Goal: Transaction & Acquisition: Book appointment/travel/reservation

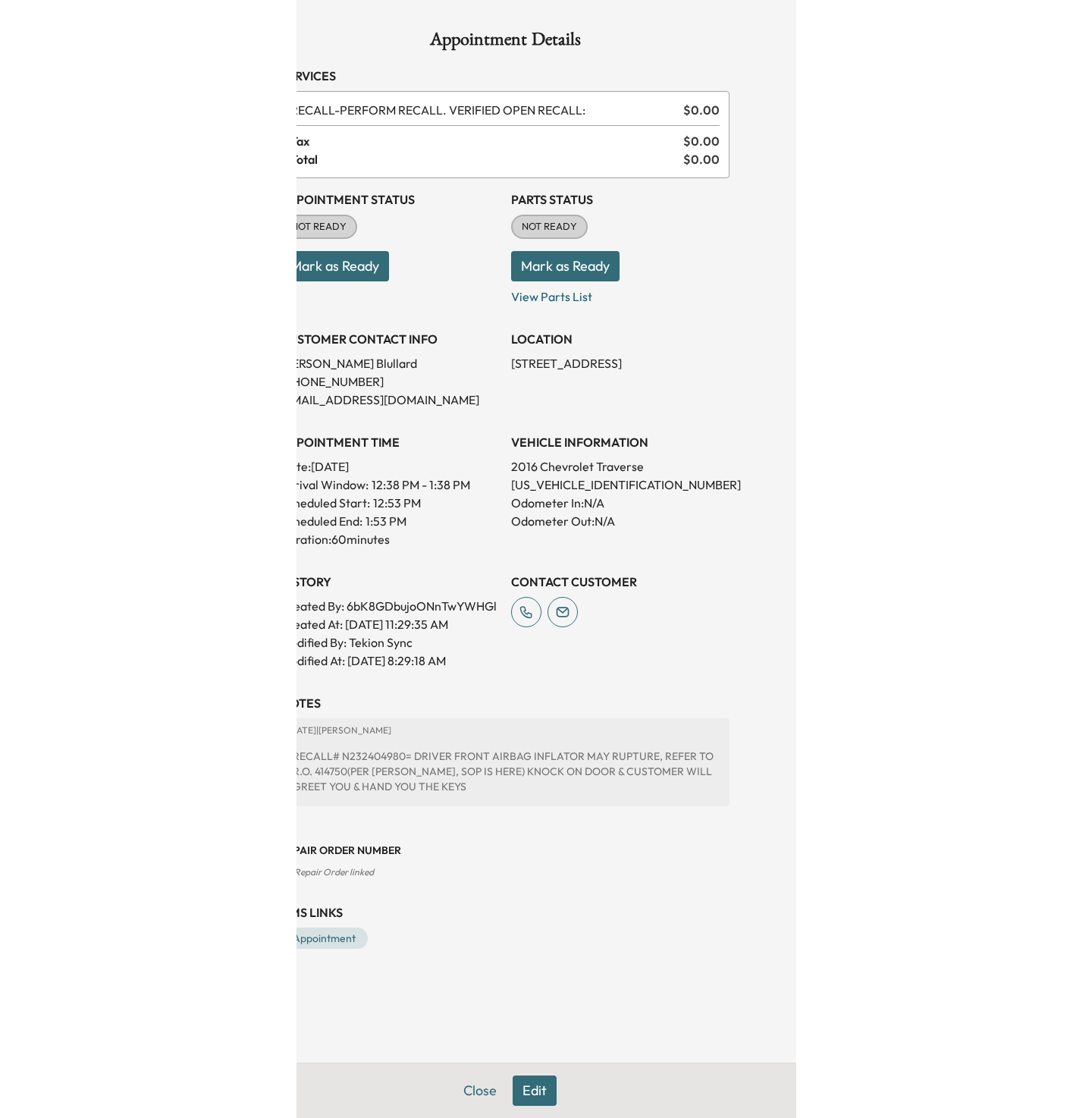
scroll to position [178, 0]
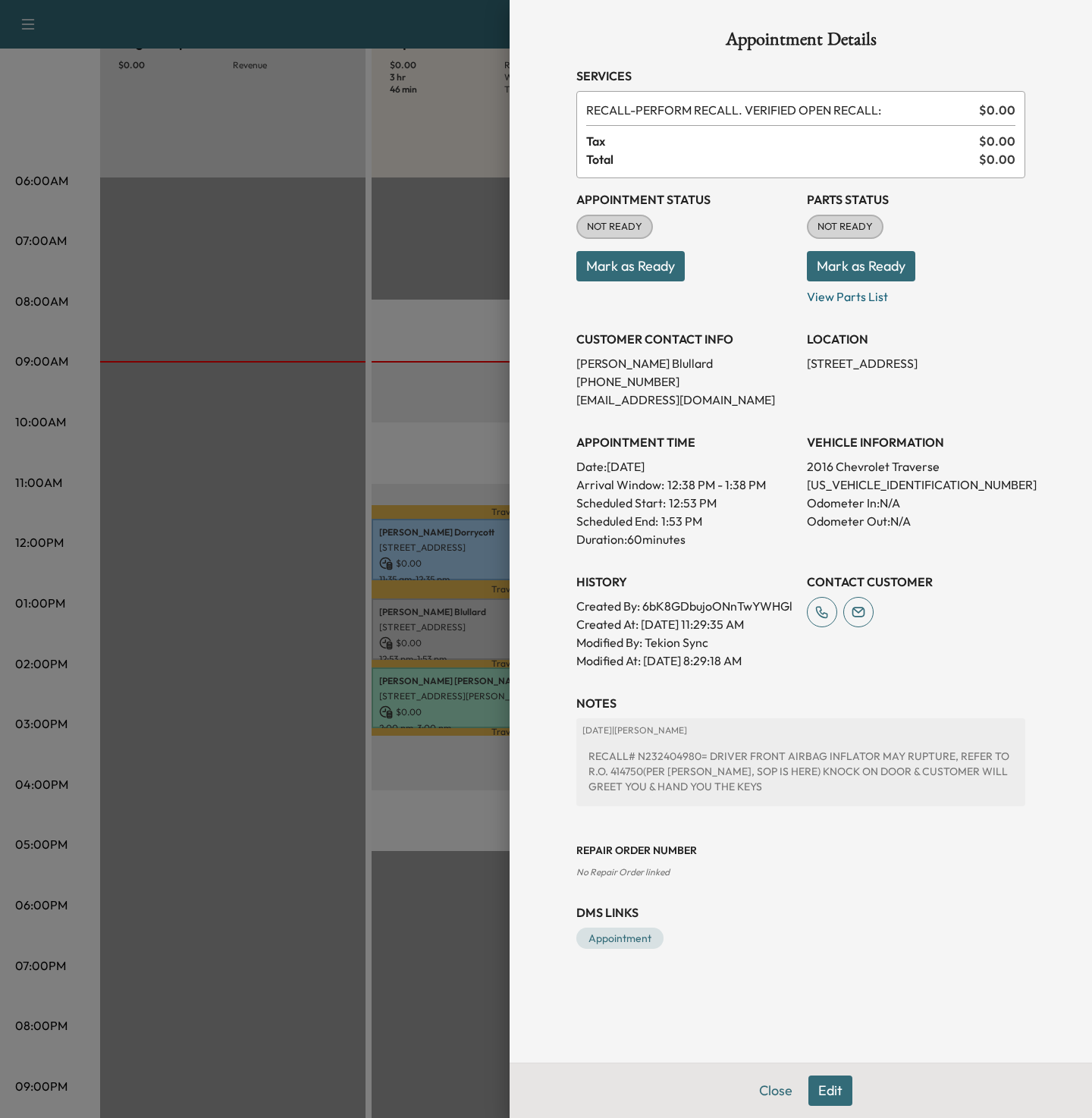
click at [499, 266] on button "Mark as Ready" at bounding box center [630, 267] width 108 height 30
click at [249, 106] on div at bounding box center [546, 559] width 1092 height 1118
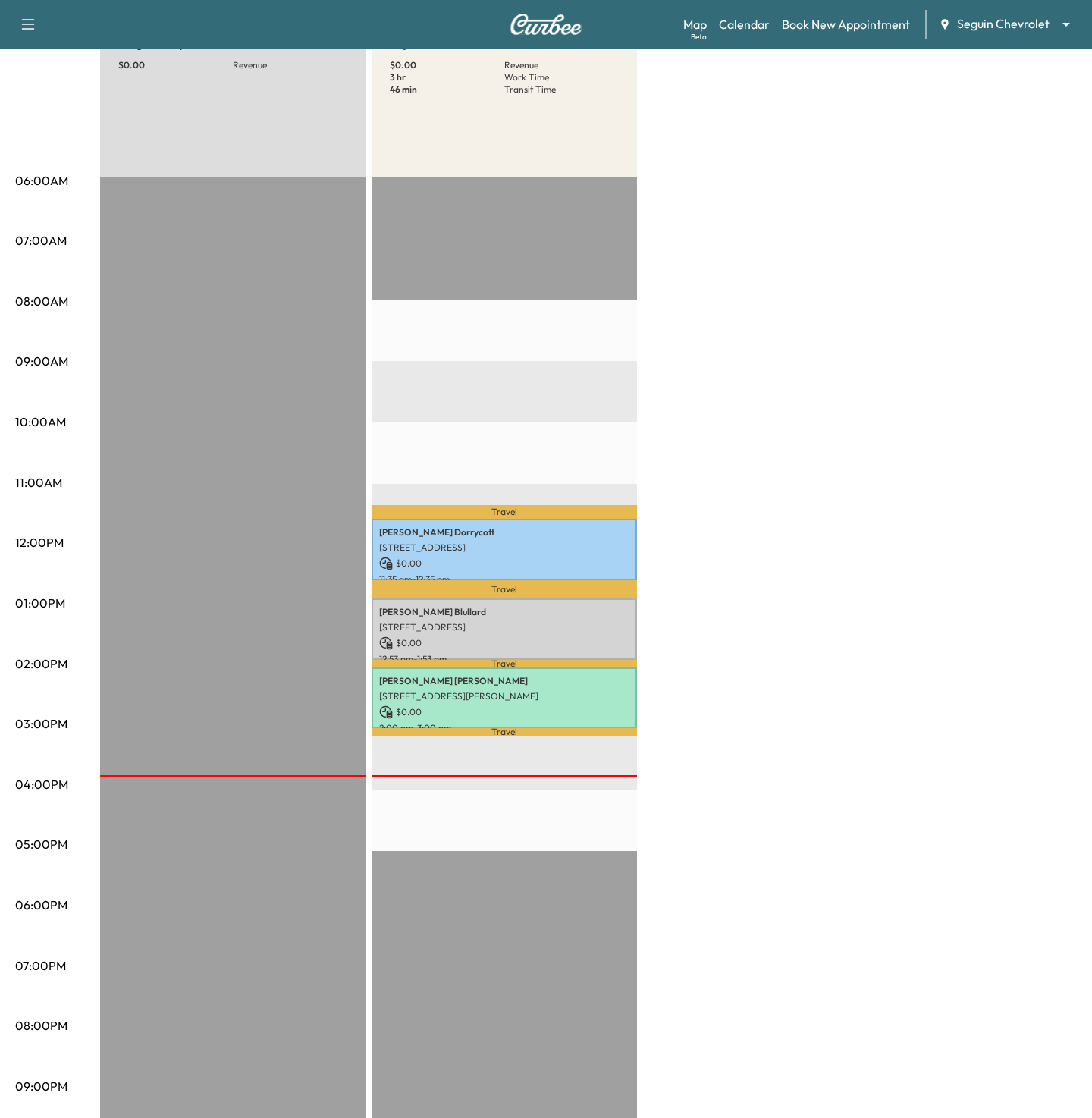
scroll to position [0, 0]
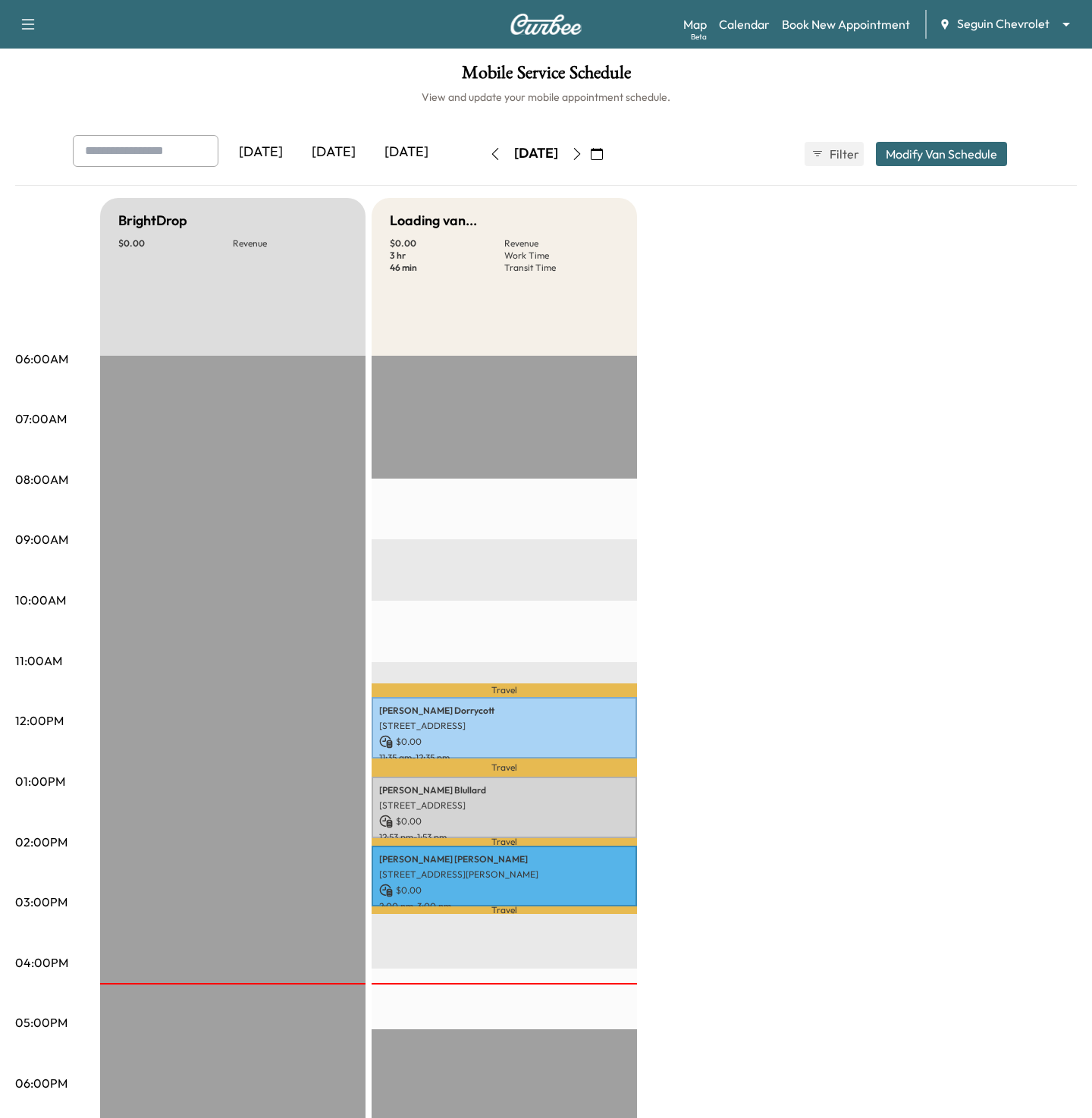
click at [984, 19] on body "Support Log Out Map Beta Calendar Book New Appointment Seguin Chevrolet *******…" at bounding box center [546, 559] width 1092 height 1118
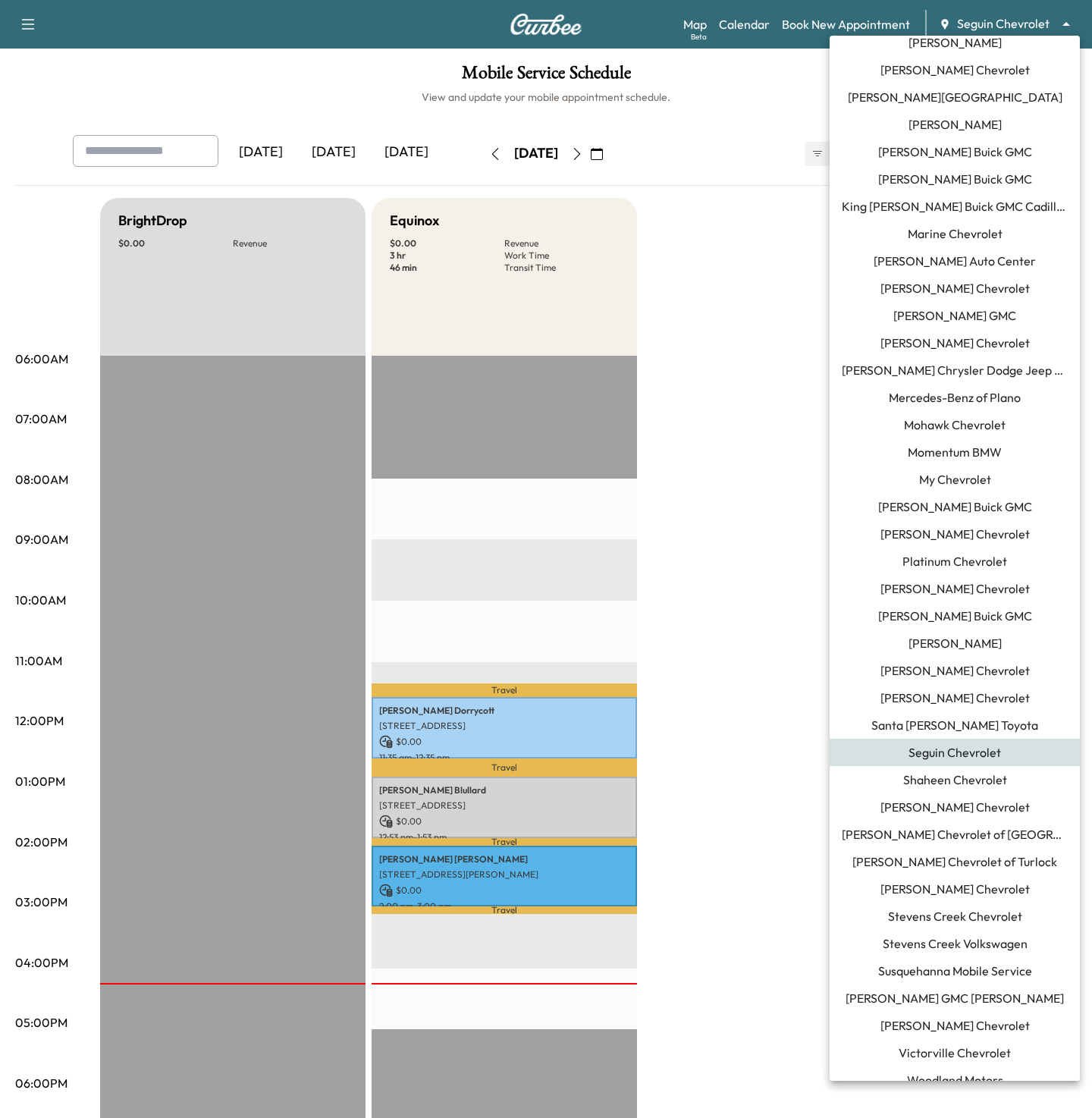
scroll to position [715, 0]
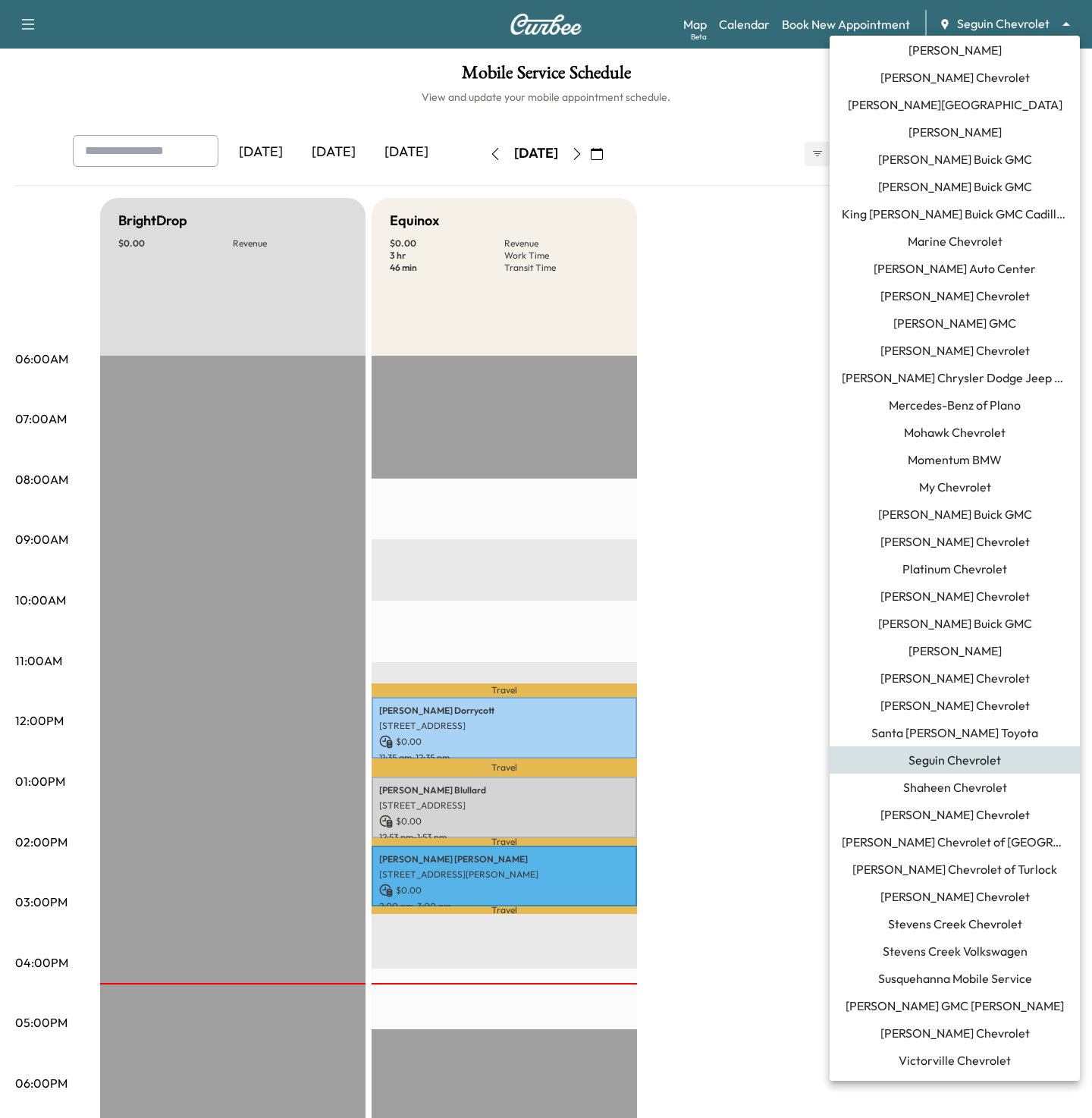
click at [916, 210] on span "King [PERSON_NAME] Buick GMC Cadillac" at bounding box center [954, 214] width 226 height 18
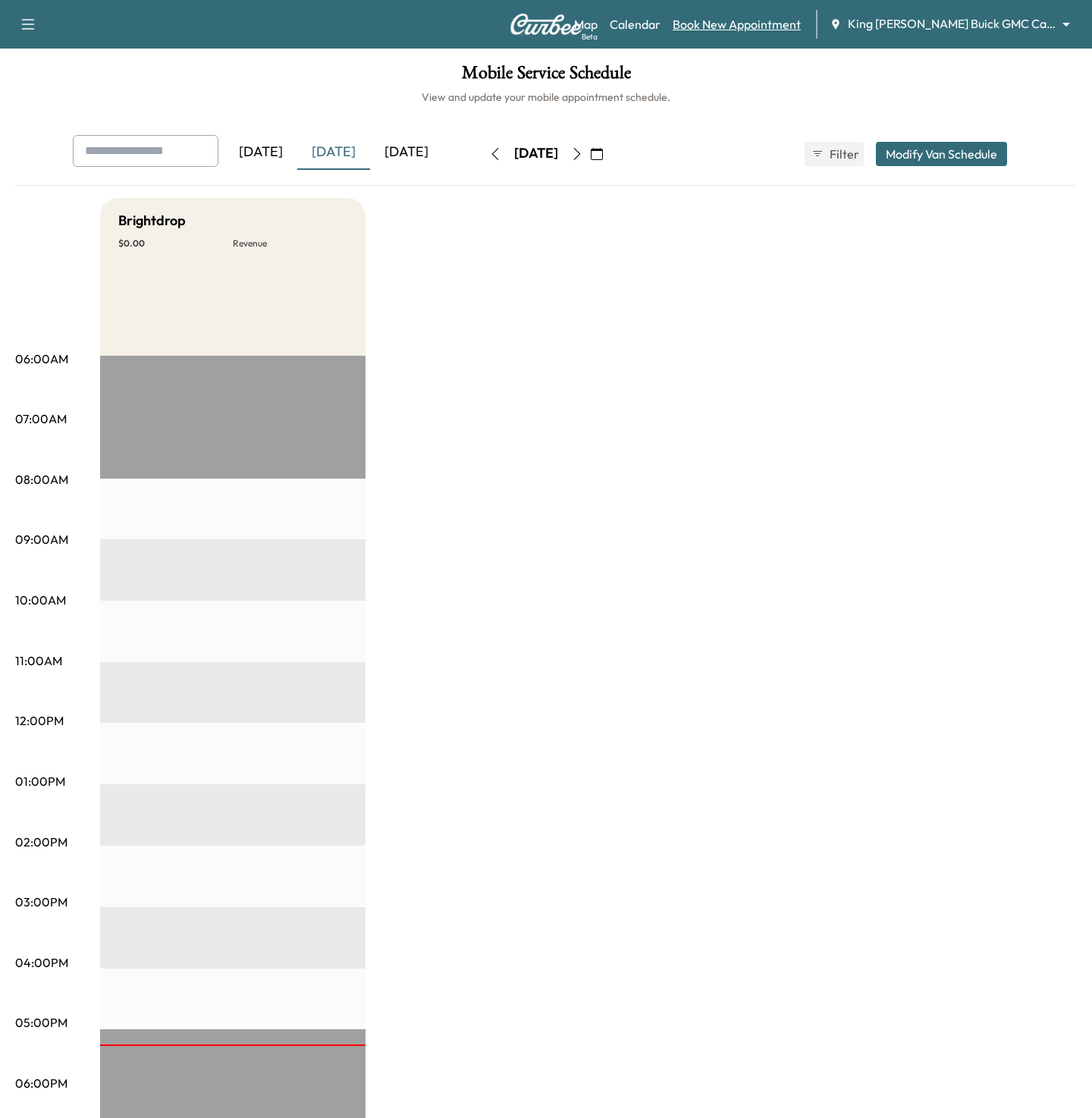
click at [763, 27] on link "Book New Appointment" at bounding box center [736, 24] width 128 height 18
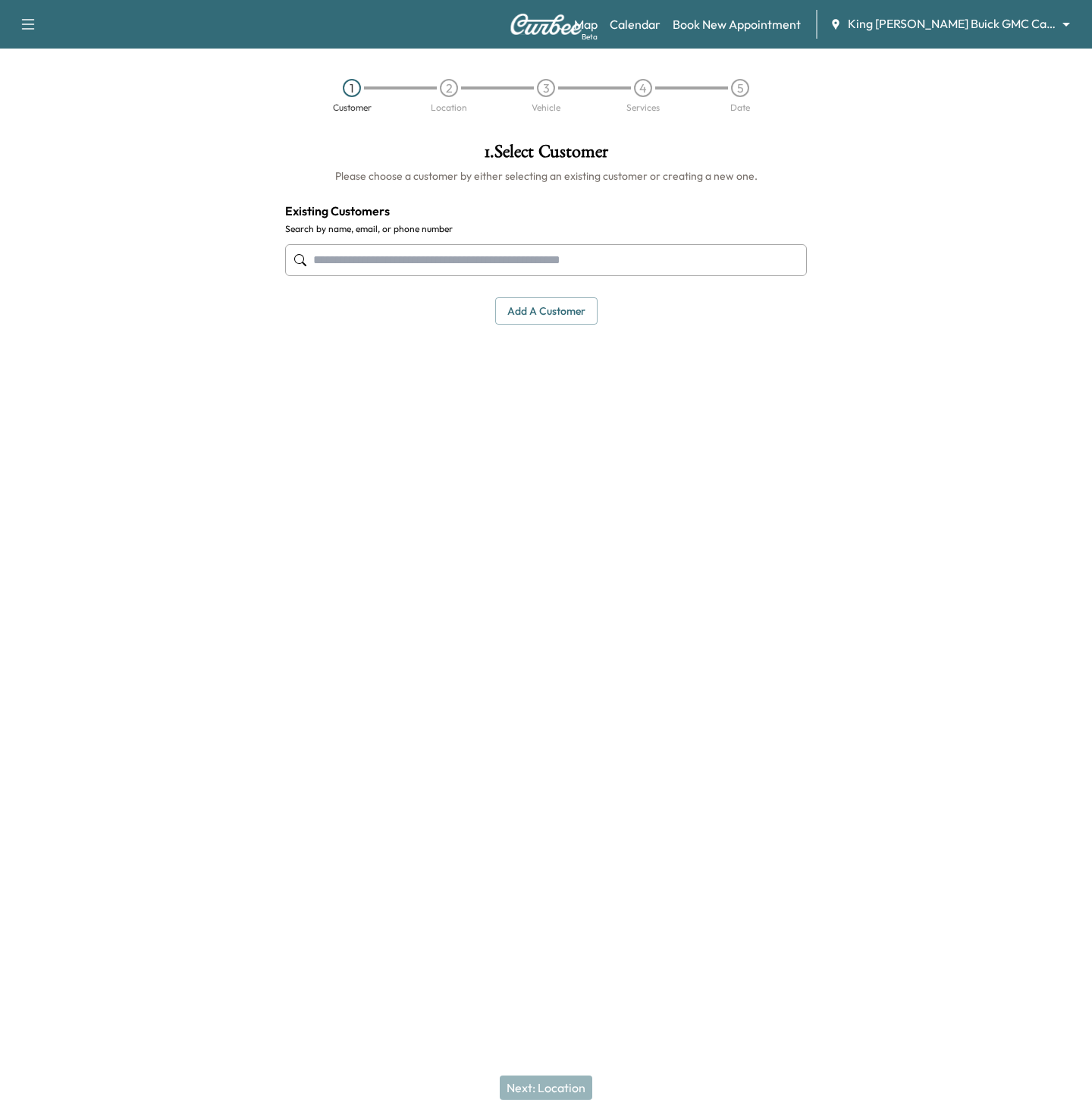
click at [436, 259] on input "text" at bounding box center [546, 260] width 521 height 32
click at [535, 309] on button "Add a customer" at bounding box center [546, 310] width 102 height 28
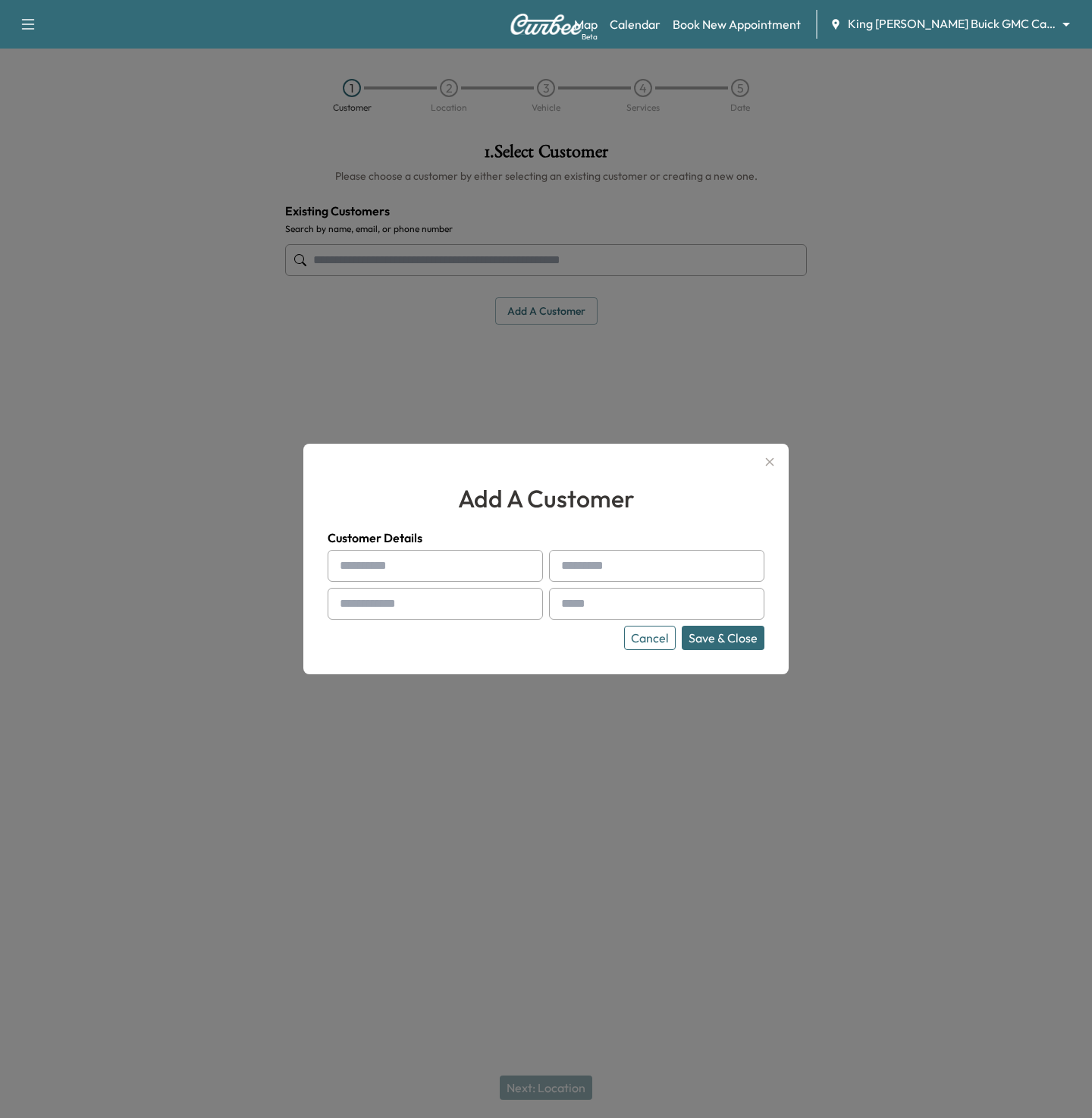
click at [364, 569] on input "text" at bounding box center [435, 566] width 216 height 32
type input "*****"
type input "****"
type input "**********"
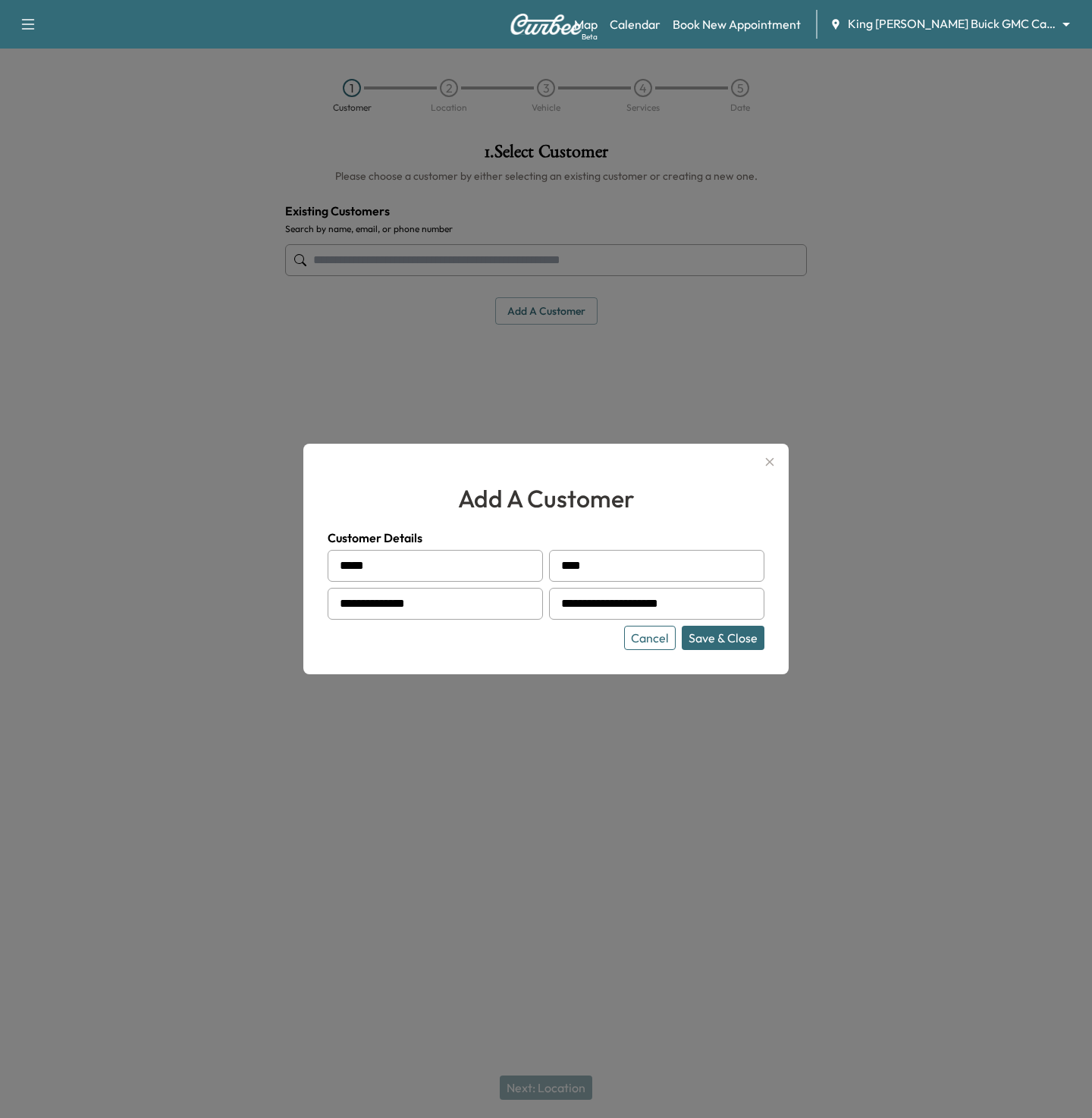
click at [681, 625] on button "Save & Close" at bounding box center [723, 637] width 82 height 24
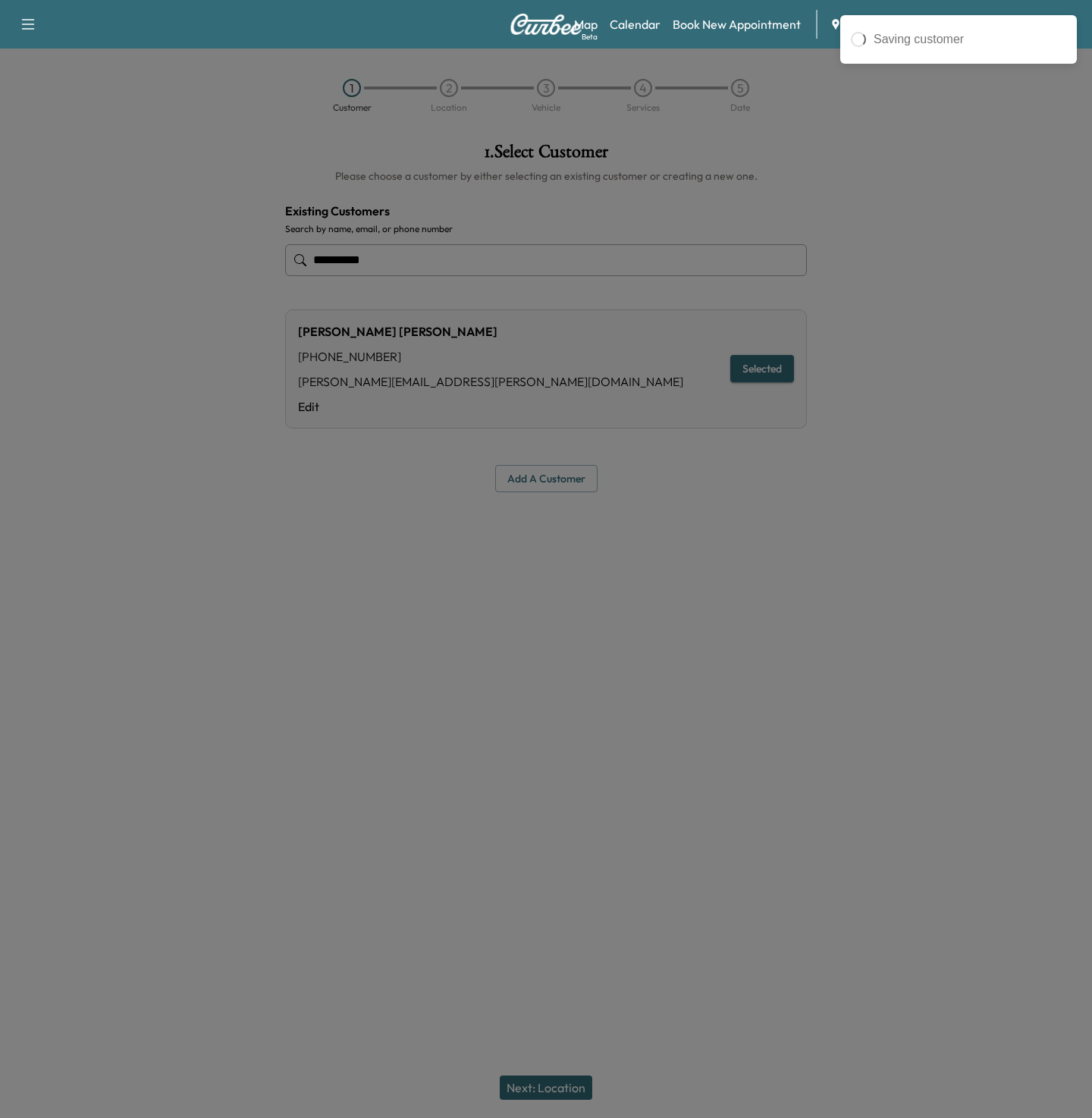
type input "**********"
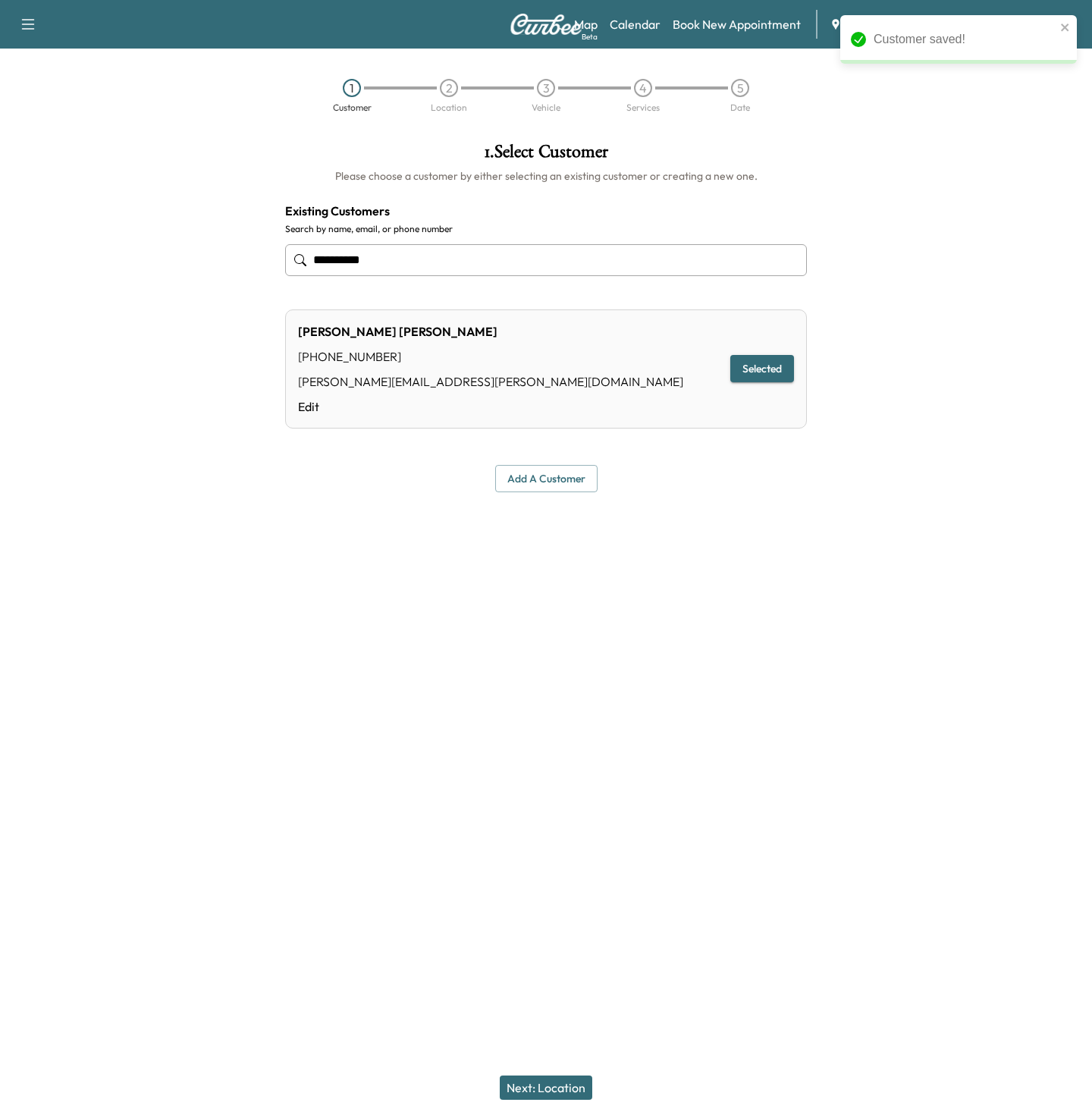
click at [527, 1088] on button "Next: Location" at bounding box center [546, 1087] width 92 height 24
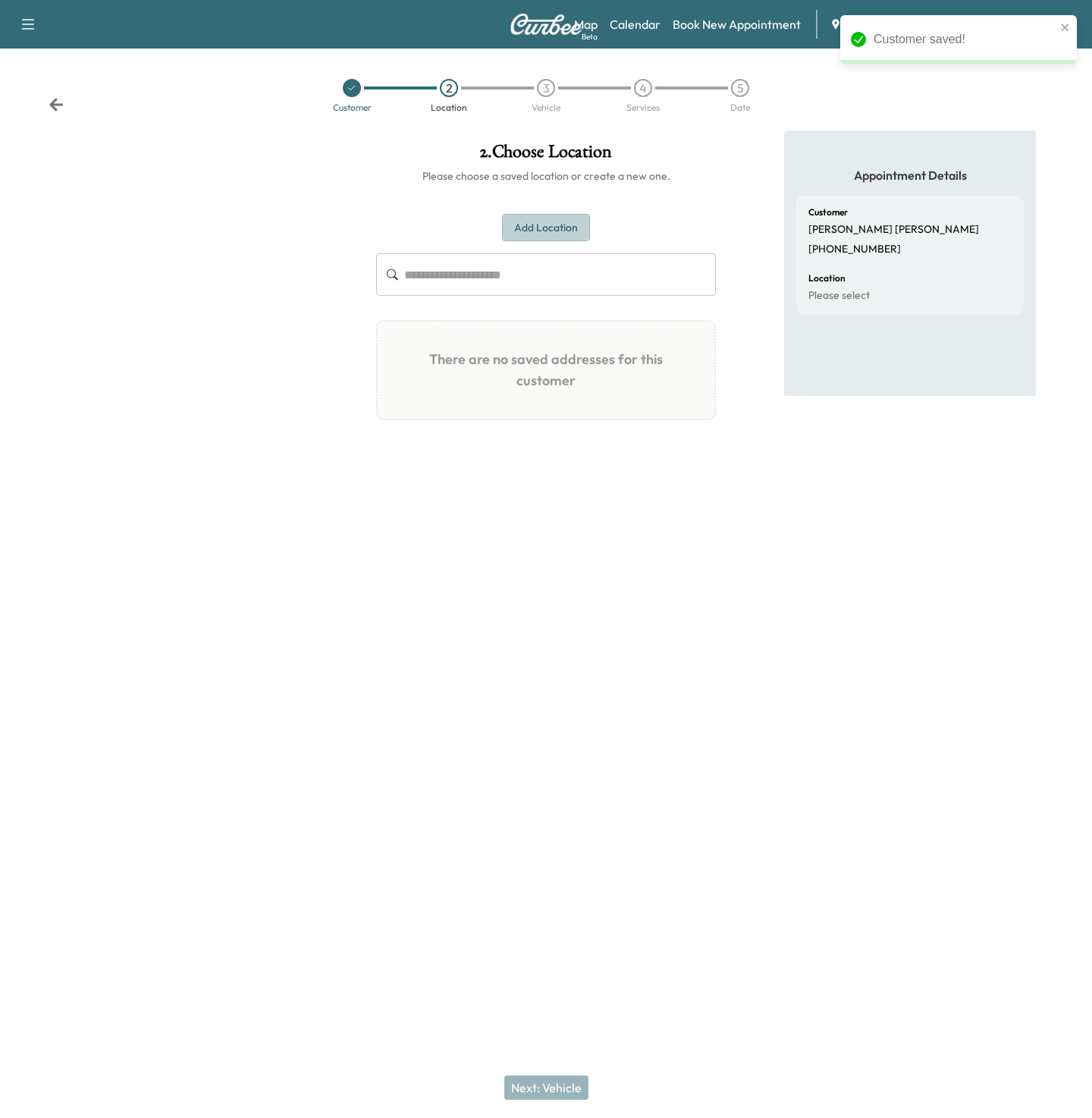
click at [530, 223] on button "Add Location" at bounding box center [546, 227] width 88 height 28
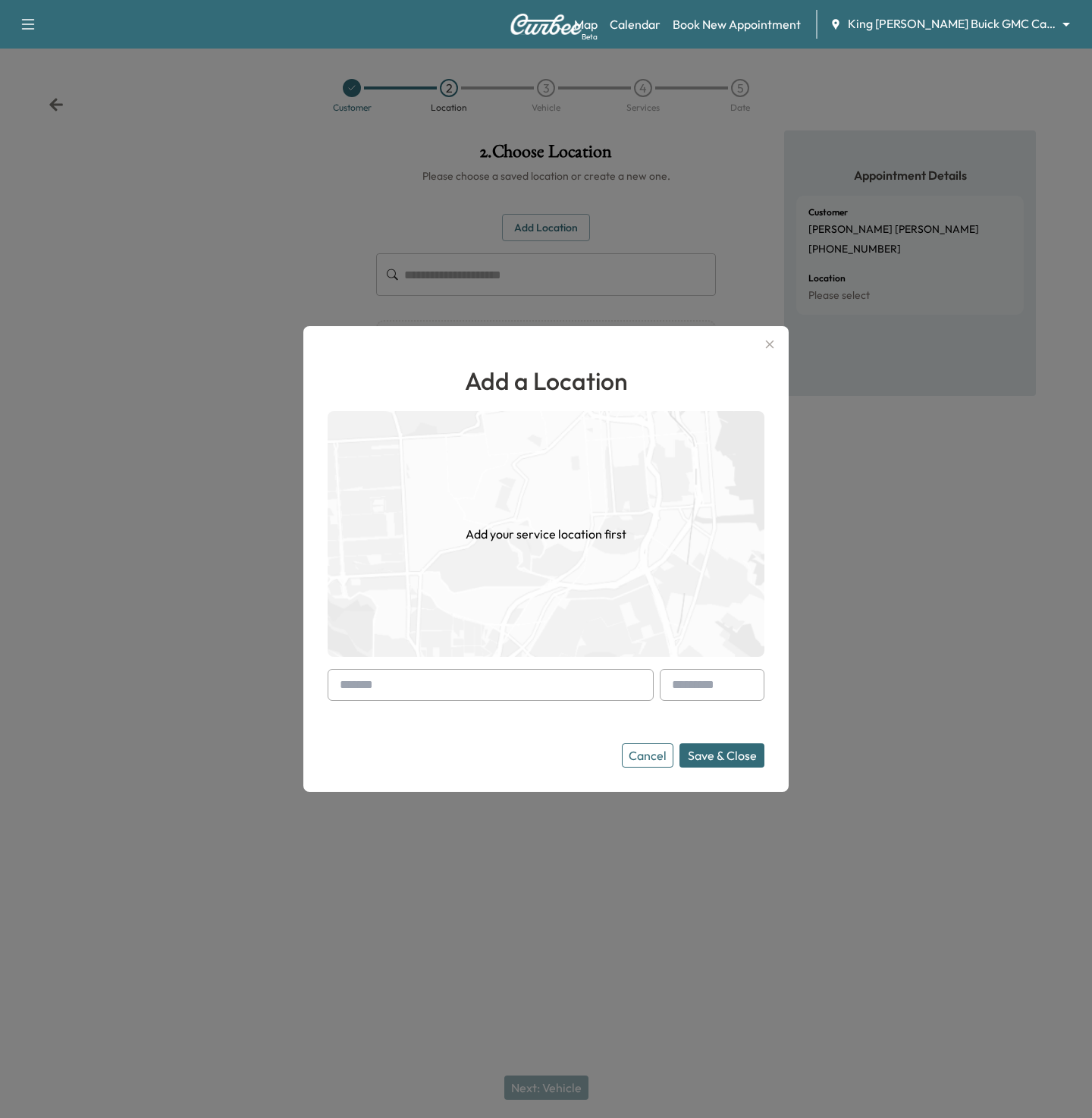
click at [402, 691] on input "text" at bounding box center [490, 685] width 326 height 32
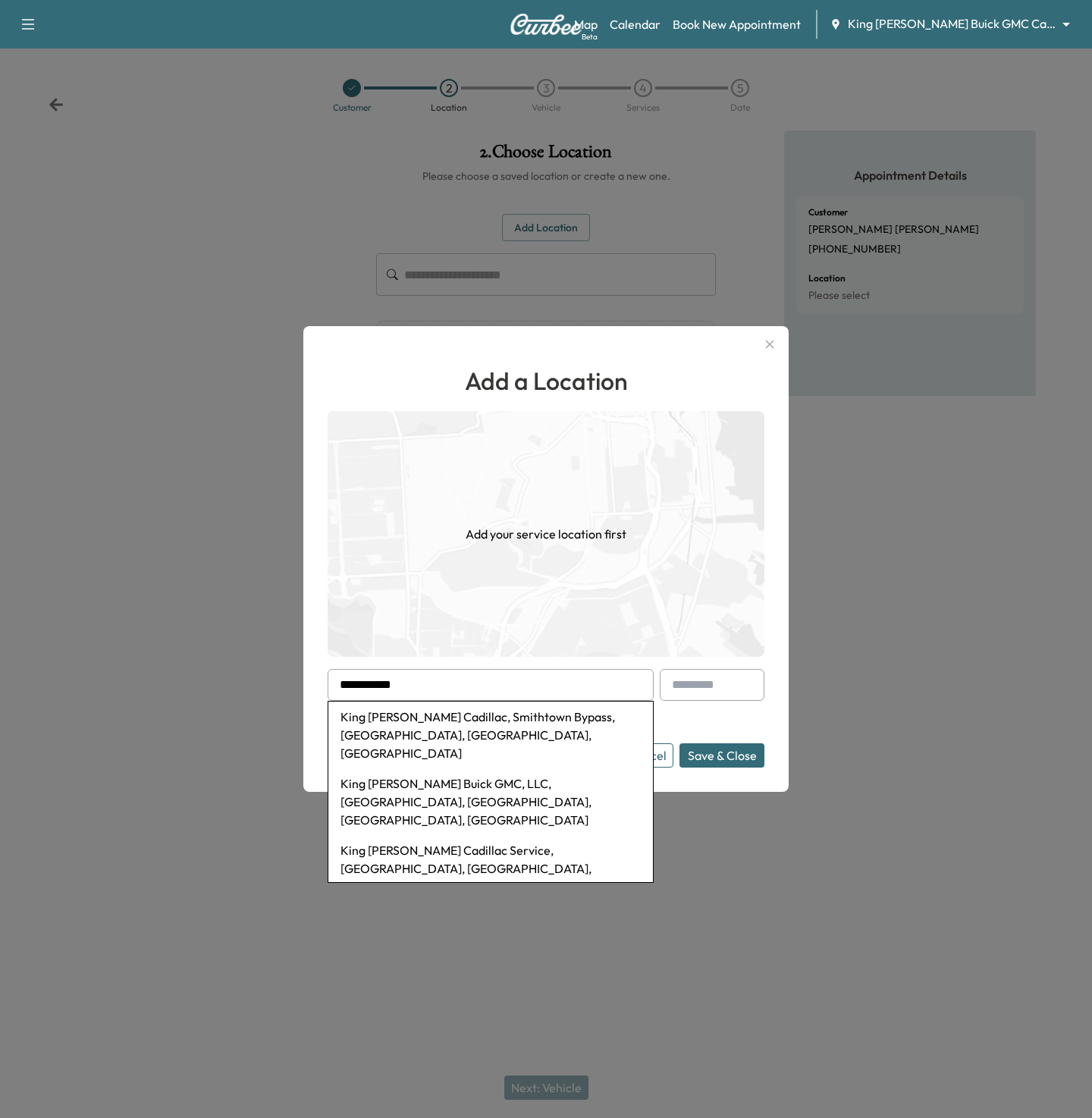
click at [408, 716] on li "King [PERSON_NAME] Cadillac, Smithtown Bypass, [GEOGRAPHIC_DATA], [GEOGRAPHIC_D…" at bounding box center [490, 734] width 325 height 67
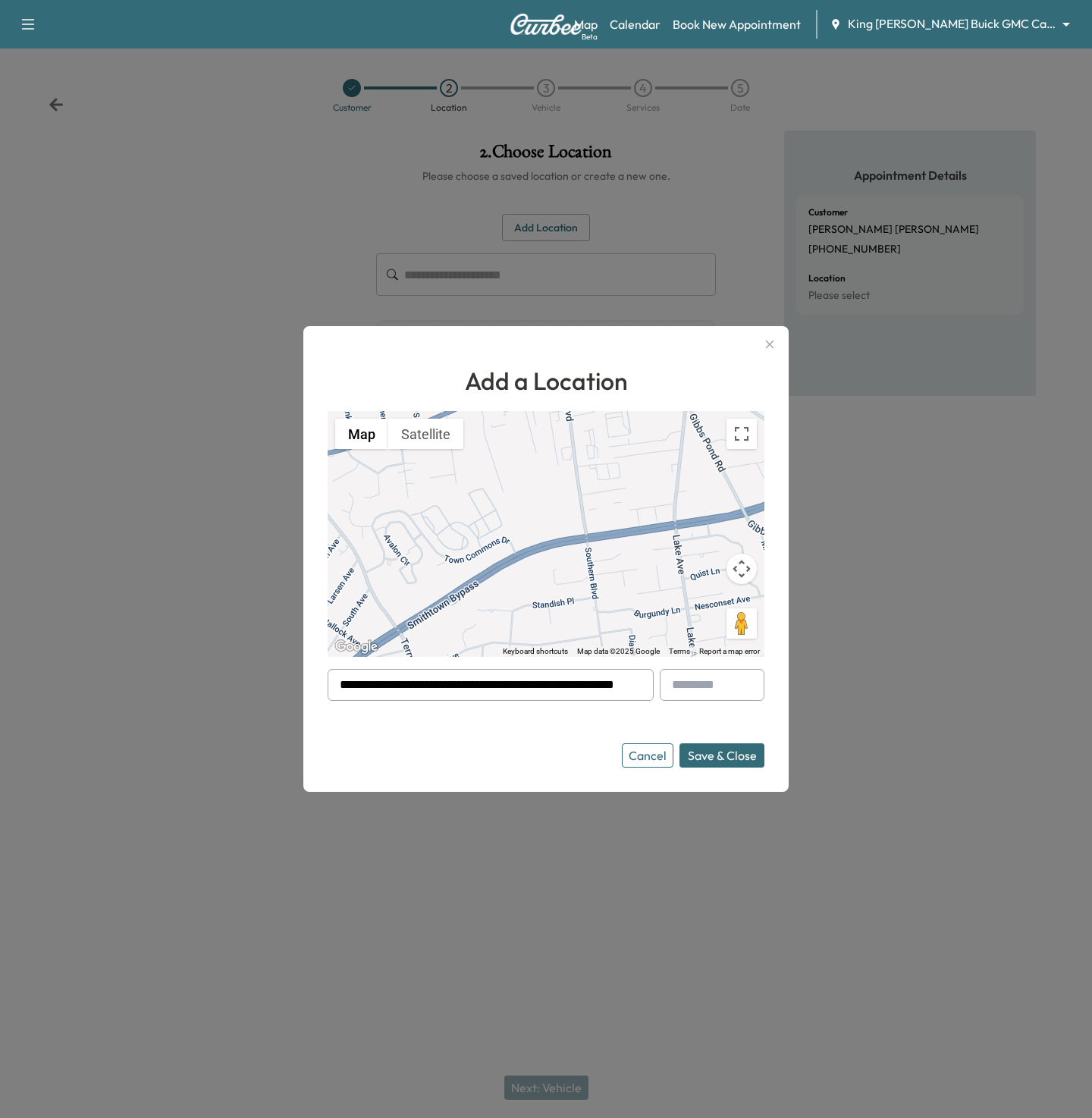
drag, startPoint x: 566, startPoint y: 686, endPoint x: 309, endPoint y: 686, distance: 257.0
click at [309, 686] on div "**********" at bounding box center [546, 559] width 486 height 466
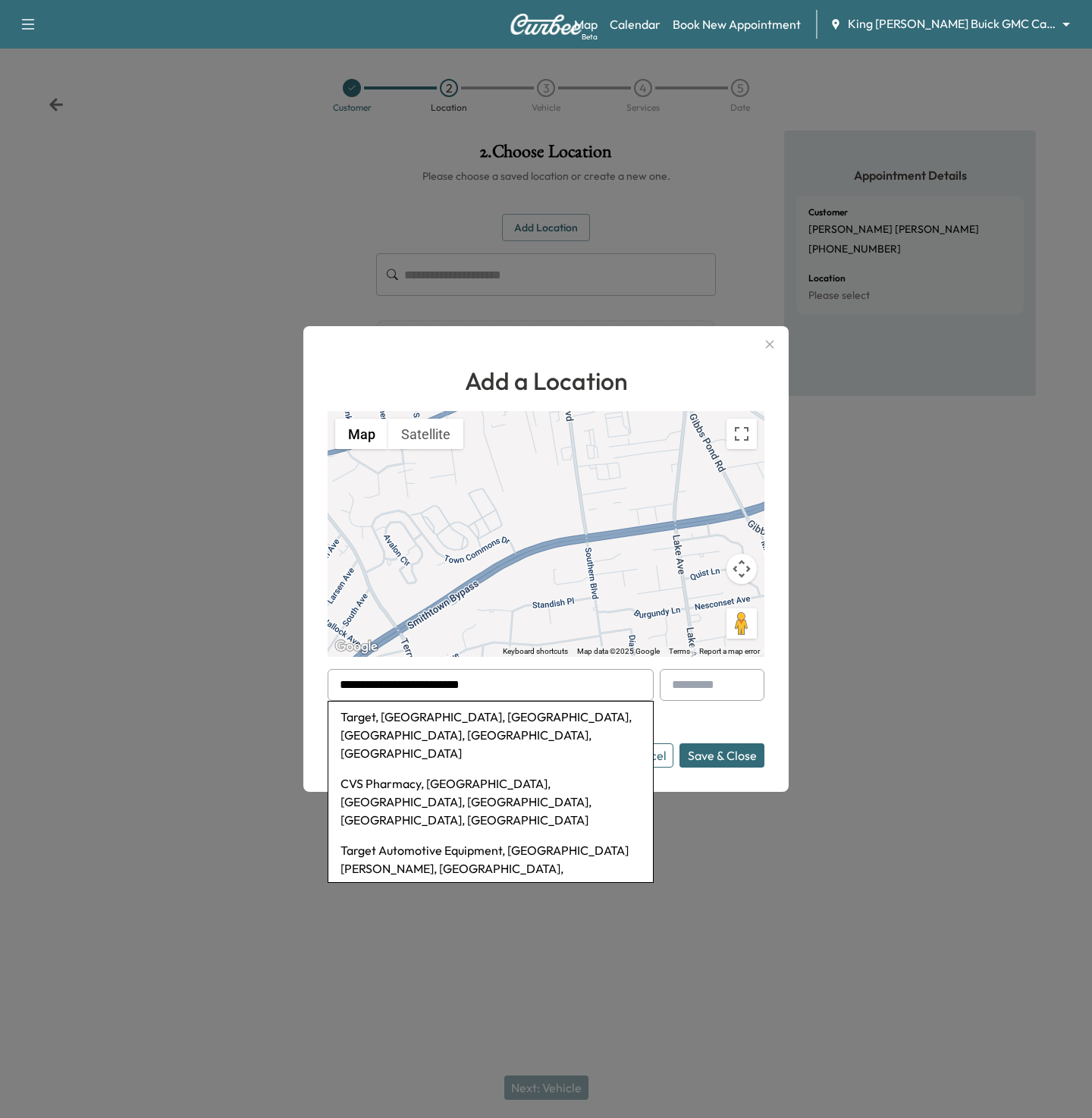
click at [360, 725] on li "Target, [GEOGRAPHIC_DATA], [GEOGRAPHIC_DATA], [GEOGRAPHIC_DATA], [GEOGRAPHIC_DA…" at bounding box center [490, 734] width 325 height 67
type input "**********"
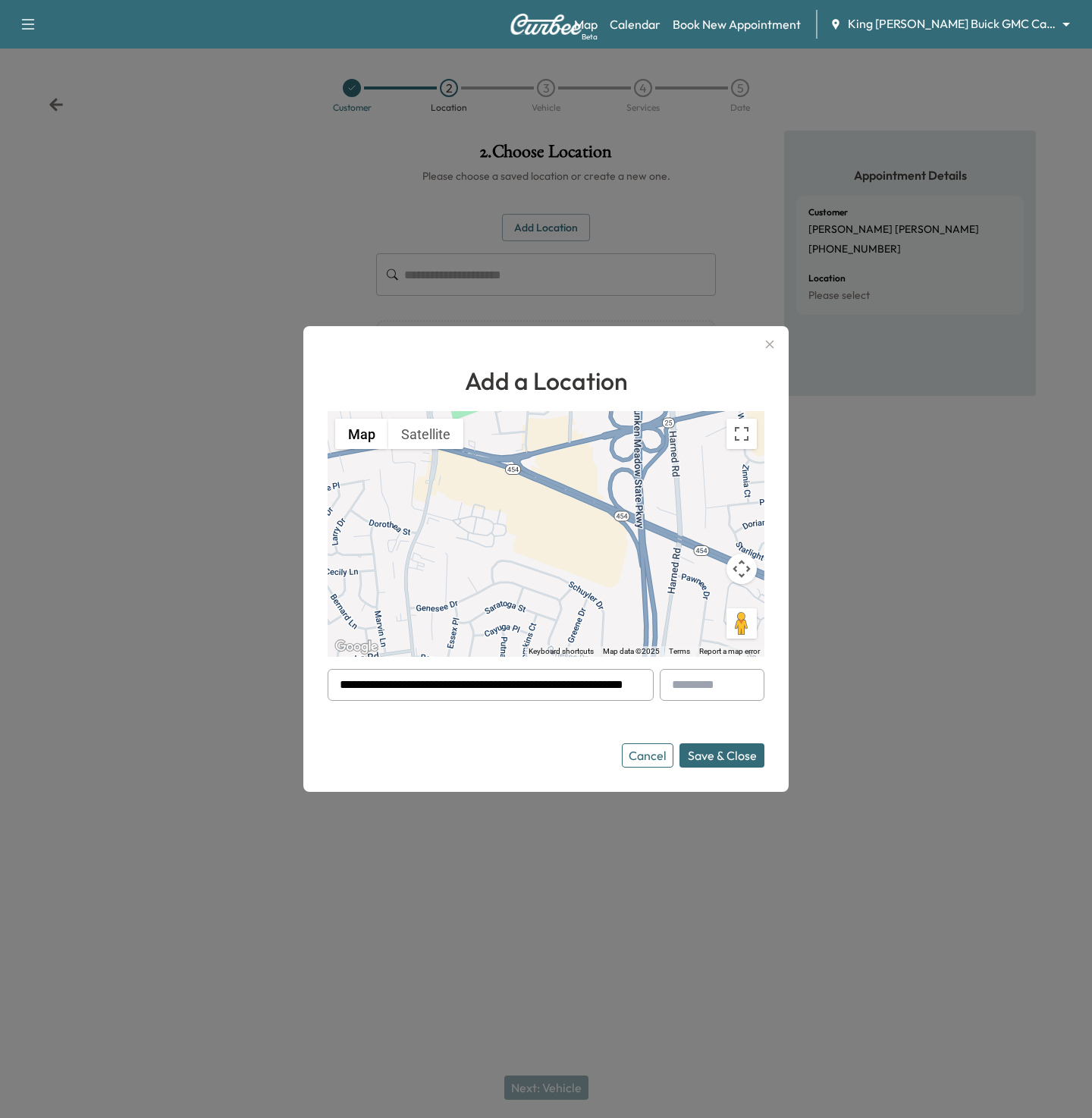
click at [706, 750] on button "Save & Close" at bounding box center [722, 755] width 85 height 24
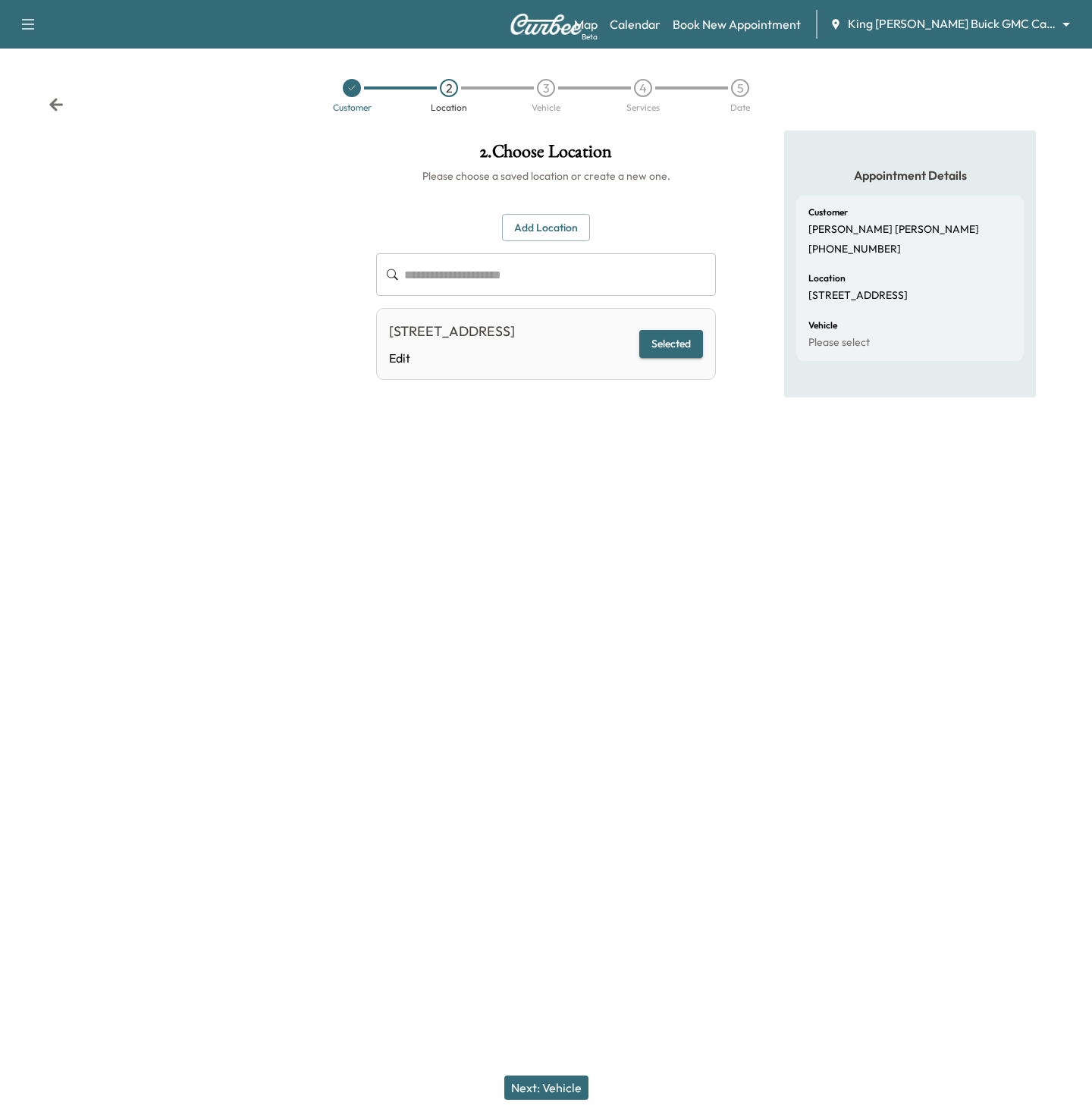
click at [565, 1082] on button "Next: Vehicle" at bounding box center [546, 1087] width 84 height 24
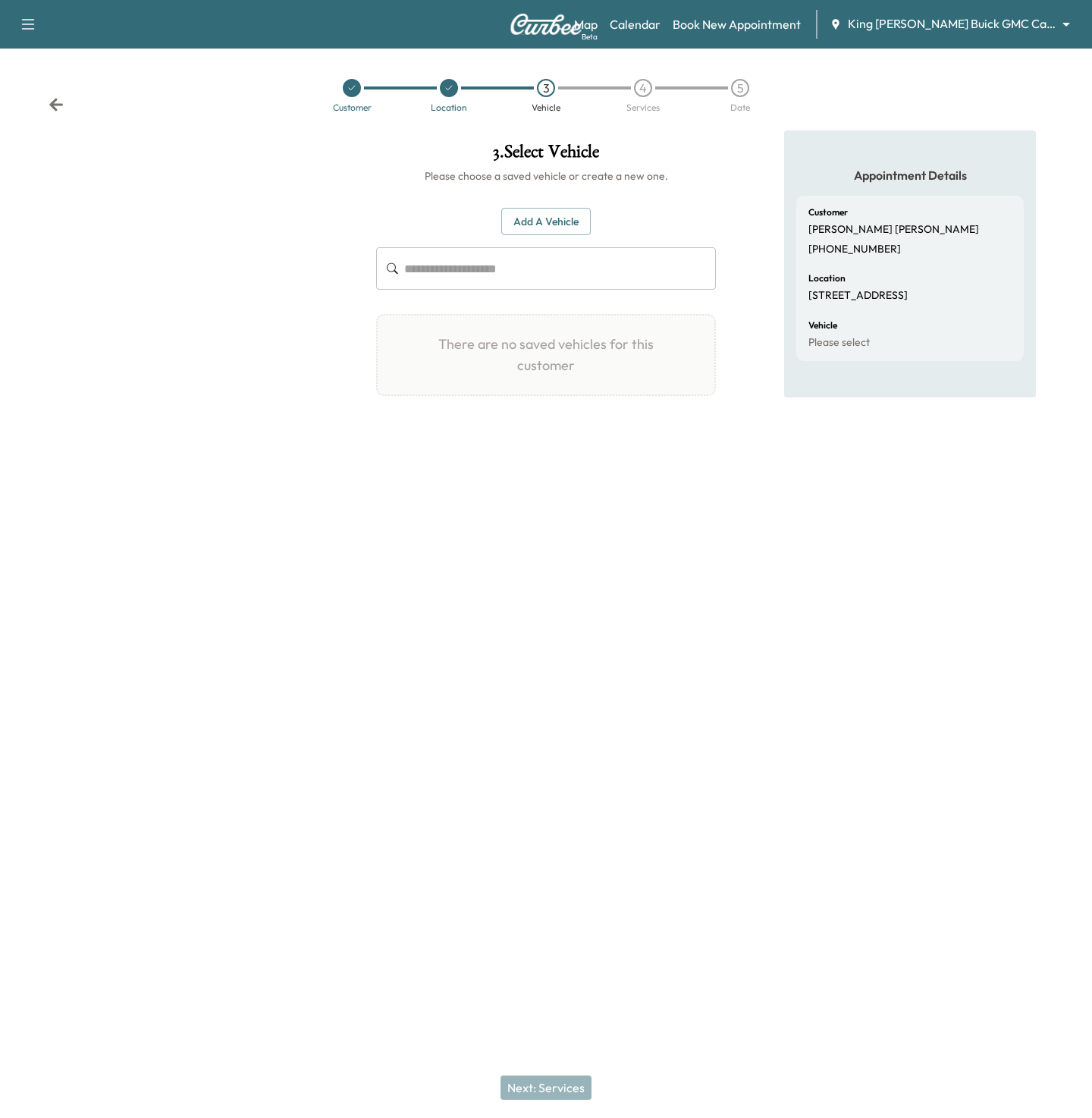
click at [531, 212] on button "Add a Vehicle" at bounding box center [546, 221] width 89 height 28
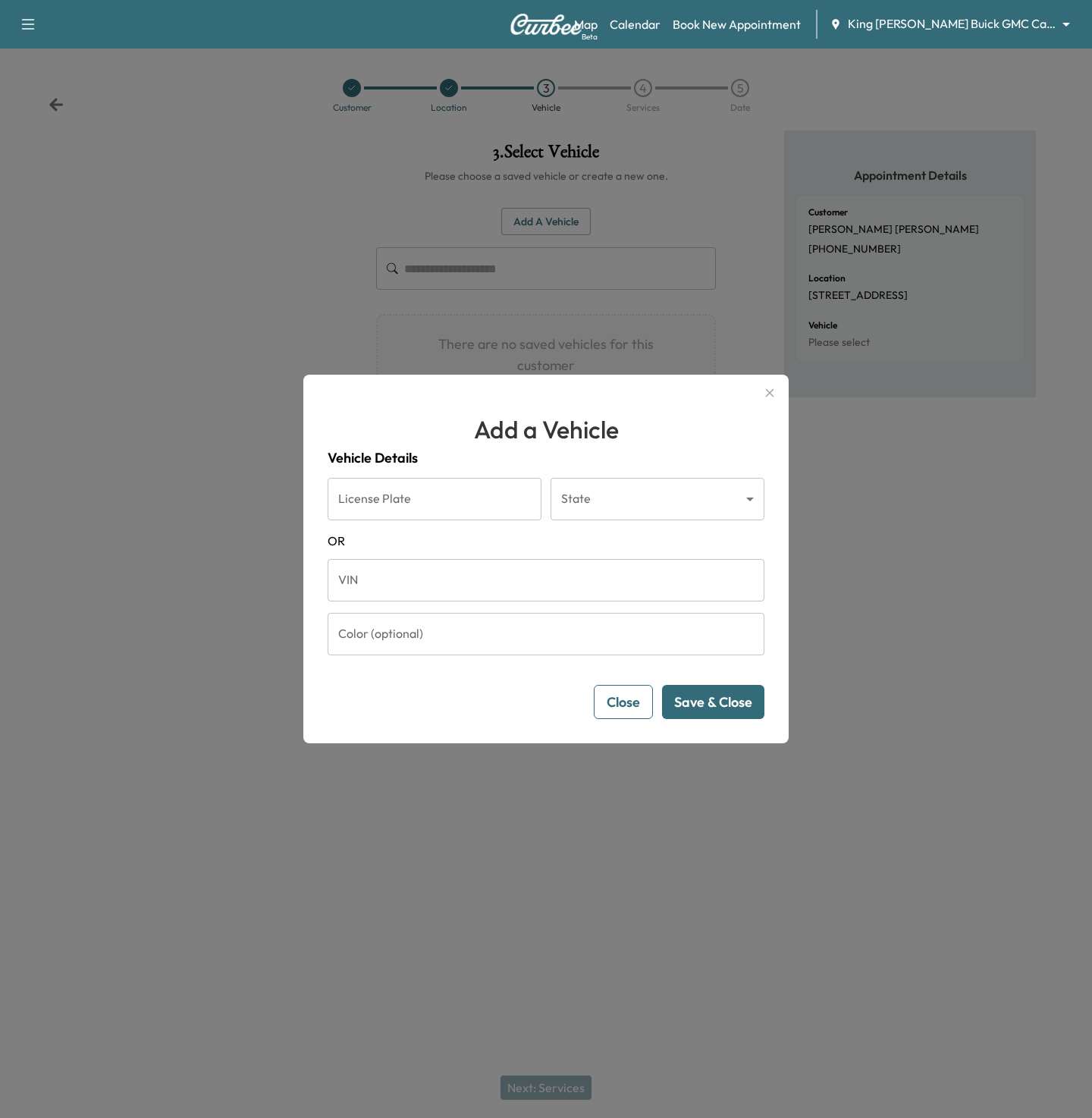
click at [393, 579] on input "VIN" at bounding box center [546, 580] width 436 height 42
paste input "**********"
type input "**********"
click button "Save & Close" at bounding box center [713, 702] width 102 height 34
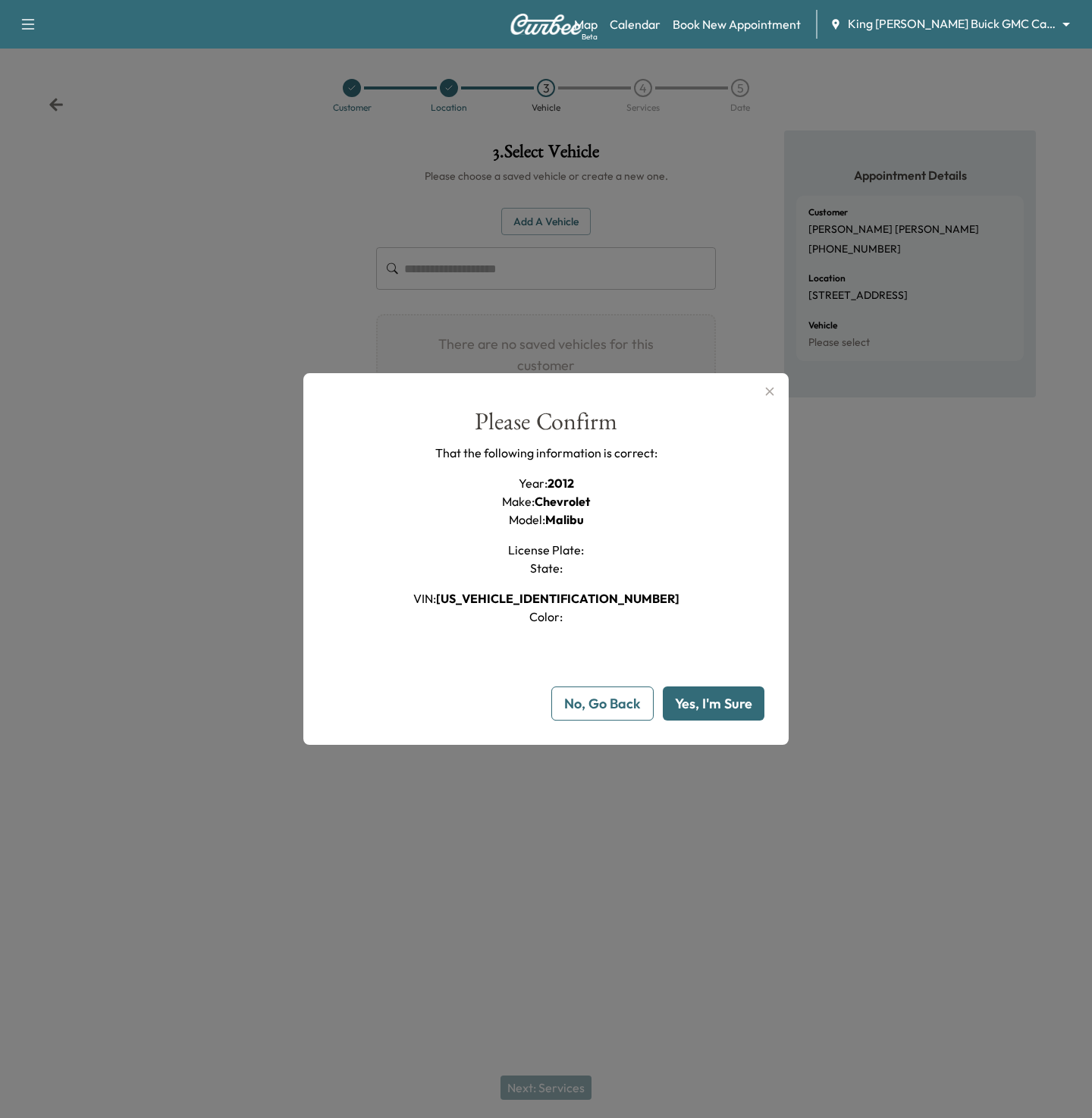
click at [706, 708] on button "Yes, I'm Sure" at bounding box center [714, 703] width 102 height 34
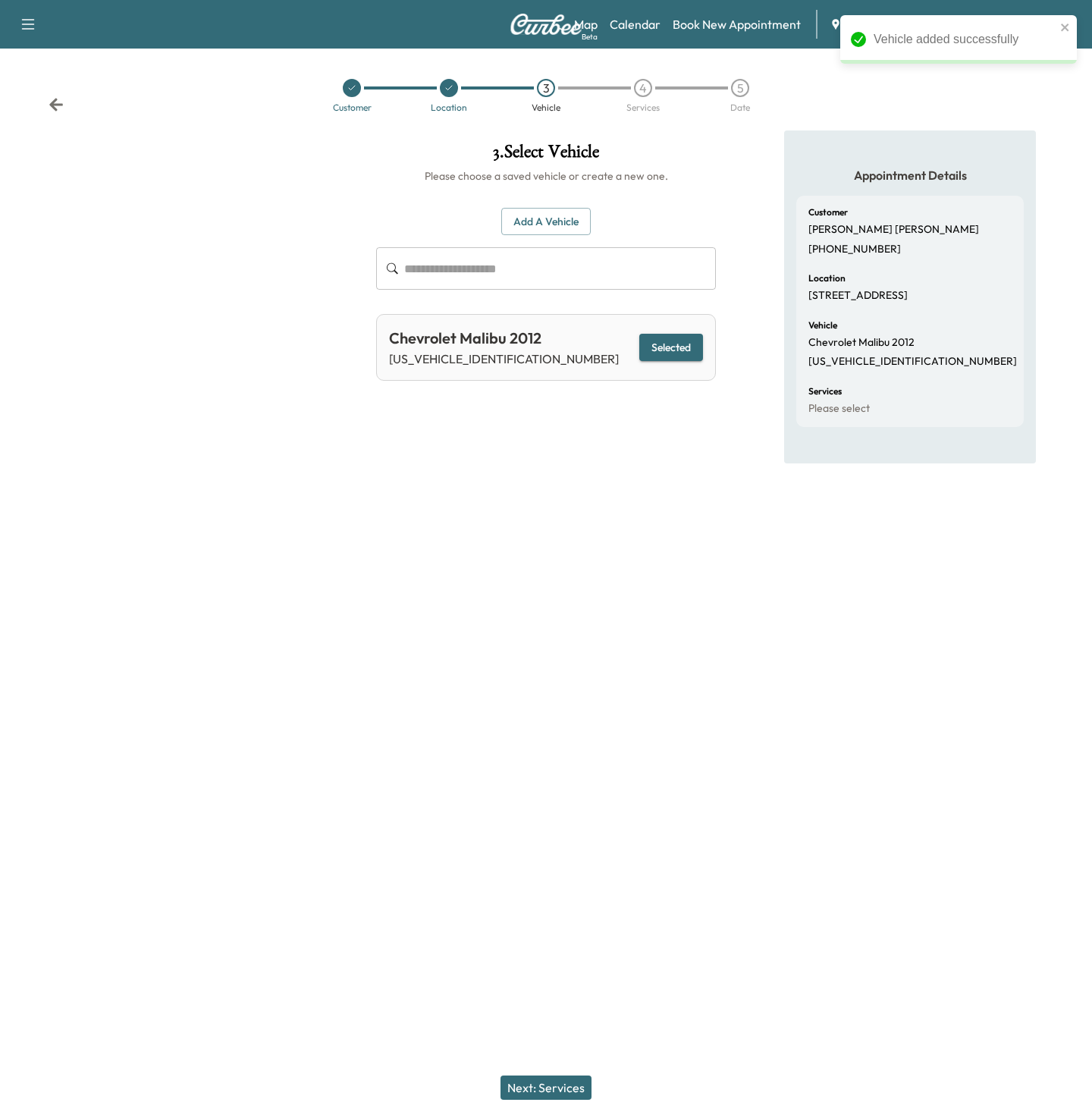
click at [540, 1079] on button "Next: Services" at bounding box center [546, 1087] width 91 height 24
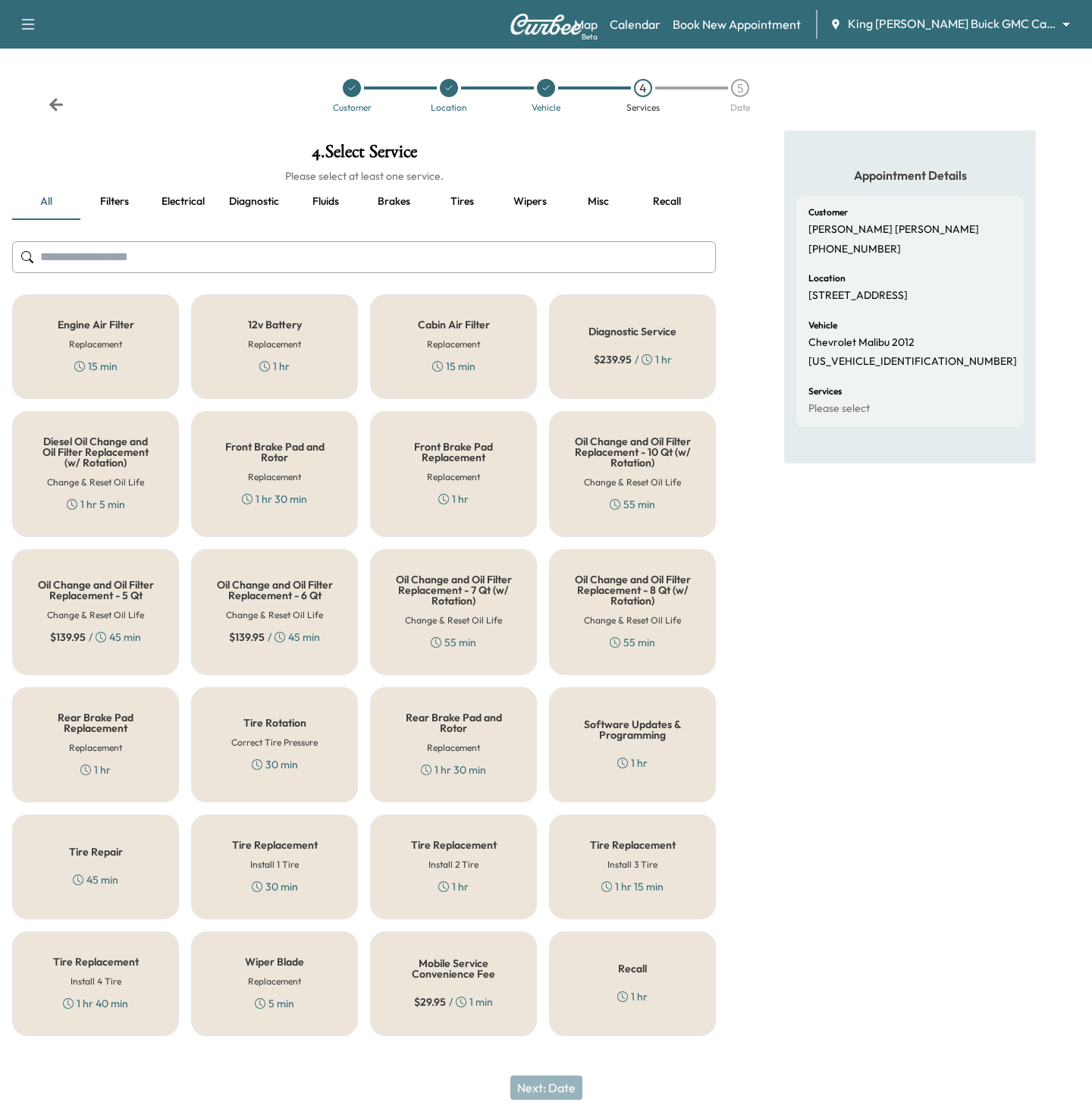
click at [416, 372] on div "Cabin Air Filter Replacement 15 min" at bounding box center [453, 346] width 167 height 105
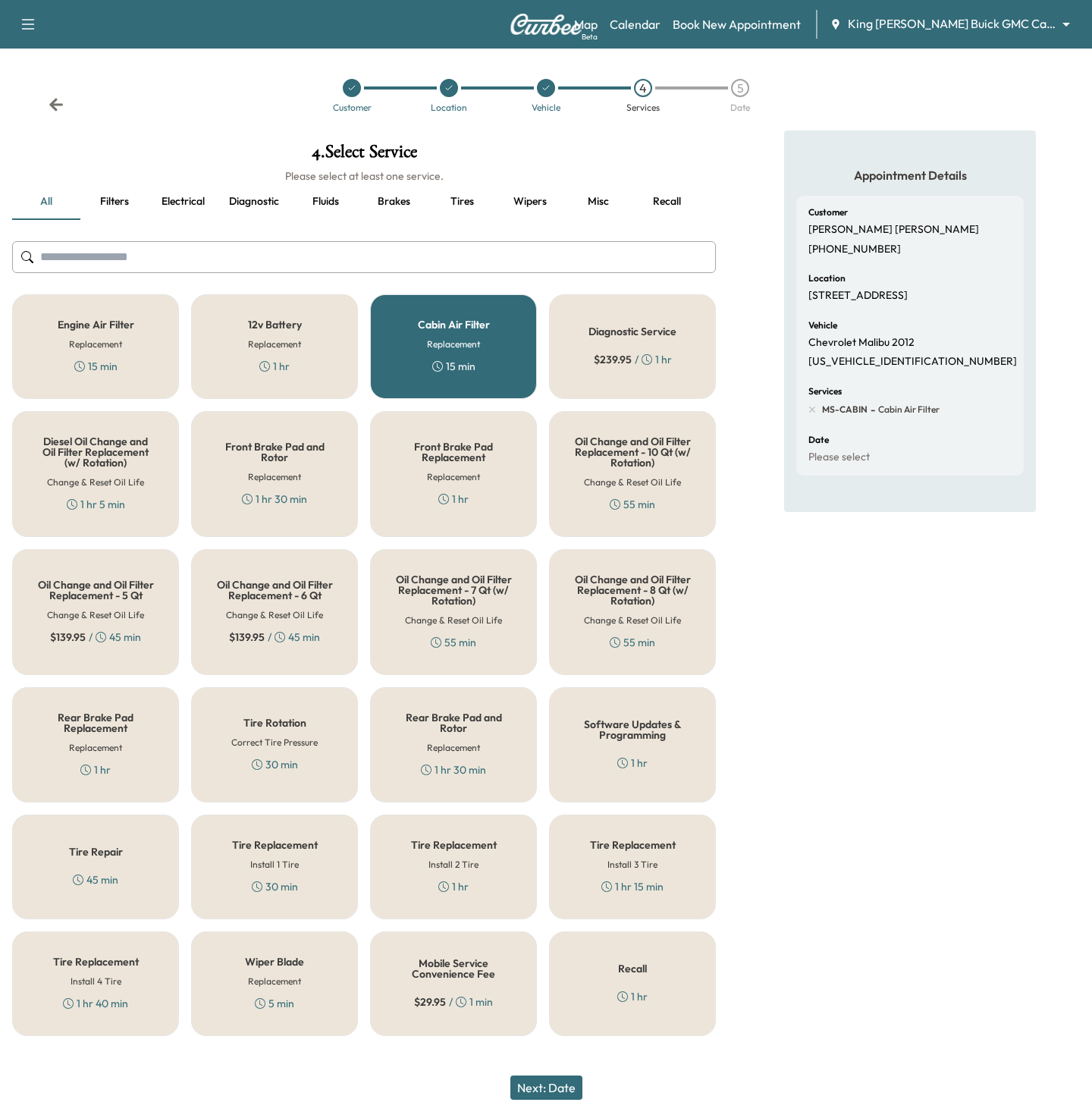
click at [526, 1088] on button "Next: Date" at bounding box center [546, 1087] width 72 height 24
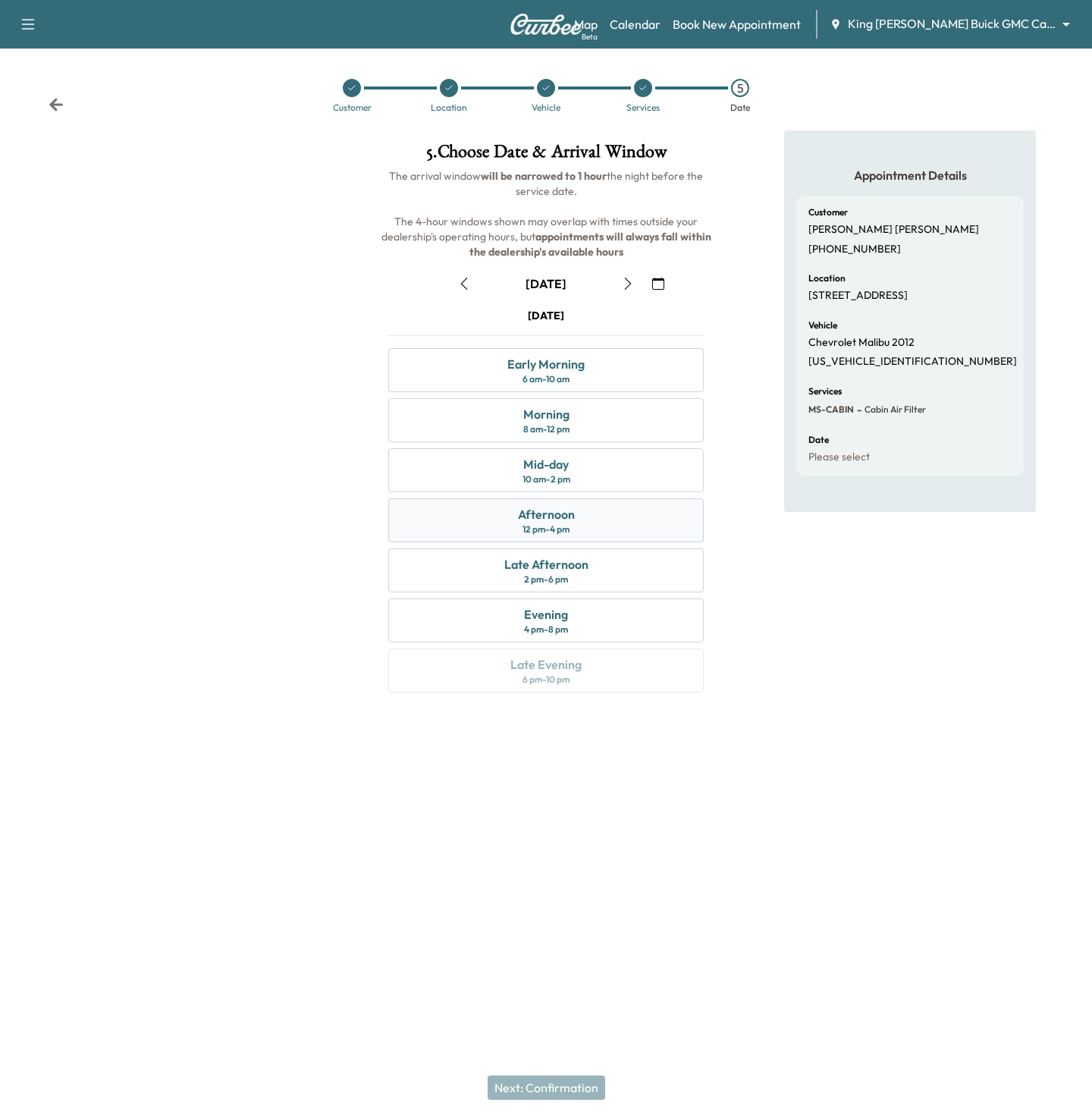
click at [618, 521] on div "Afternoon 12 pm - 4 pm" at bounding box center [546, 520] width 316 height 44
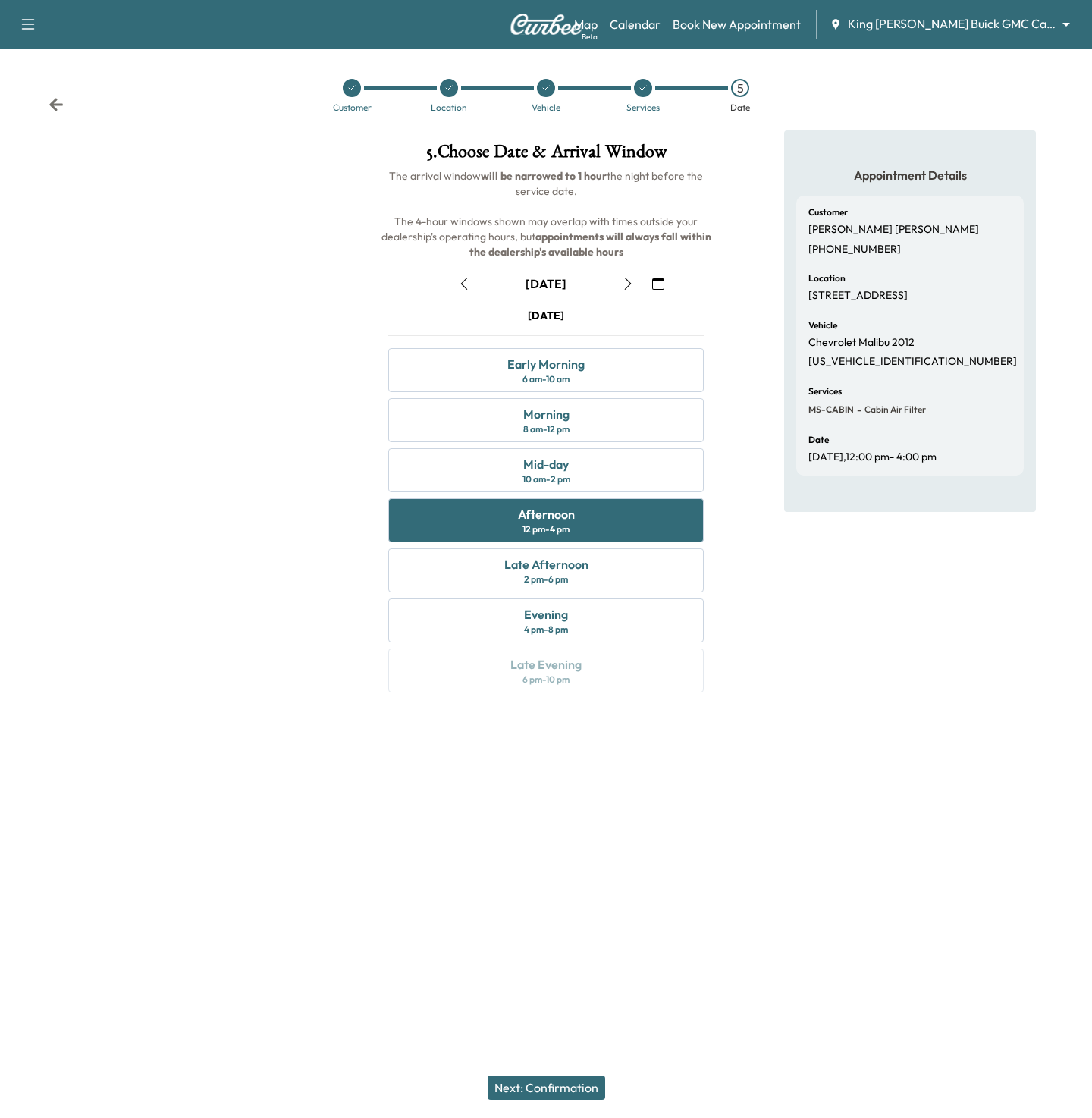
click at [540, 1088] on button "Next: Confirmation" at bounding box center [546, 1087] width 117 height 24
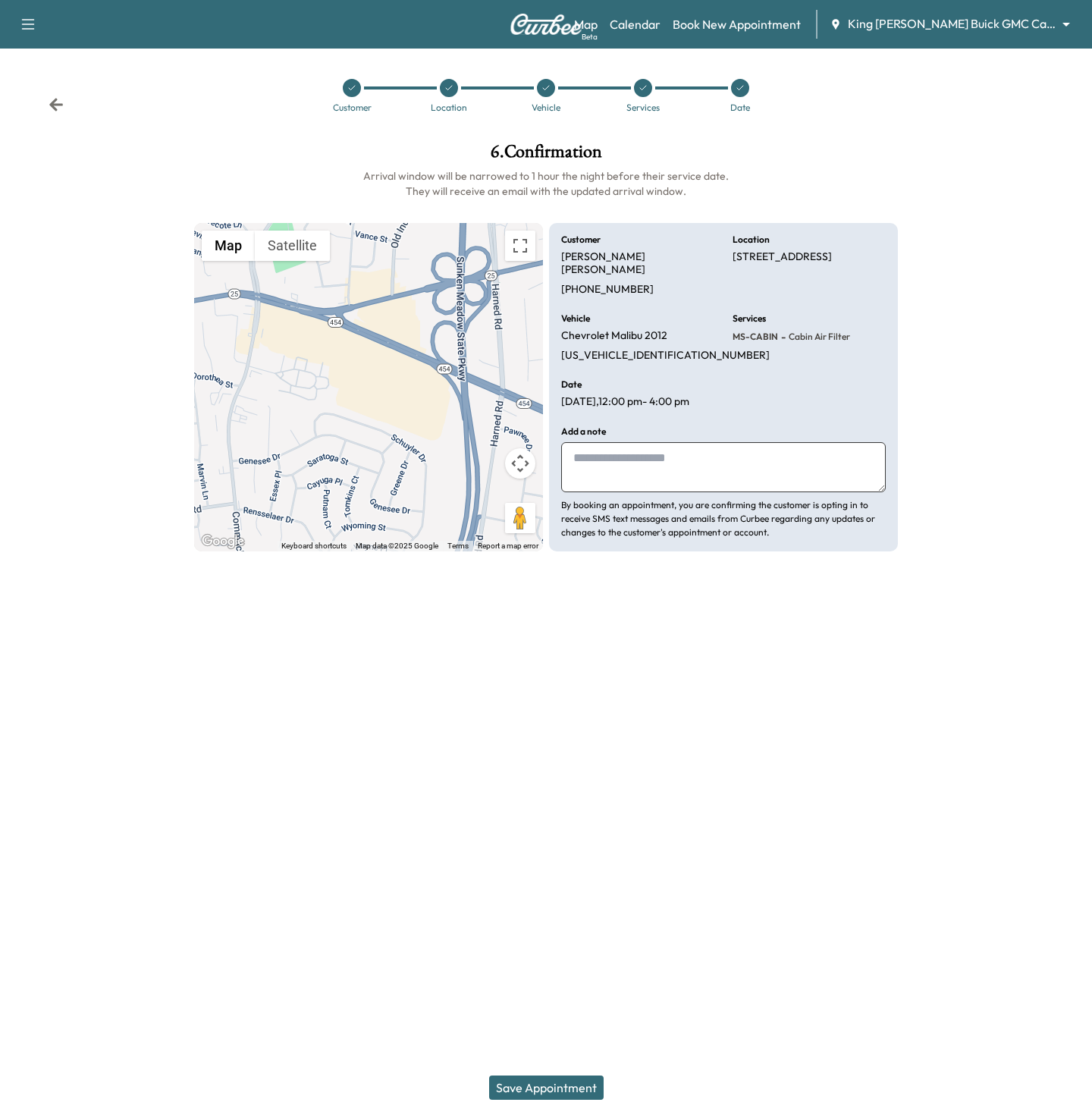
click at [540, 1088] on button "Save Appointment" at bounding box center [546, 1087] width 114 height 24
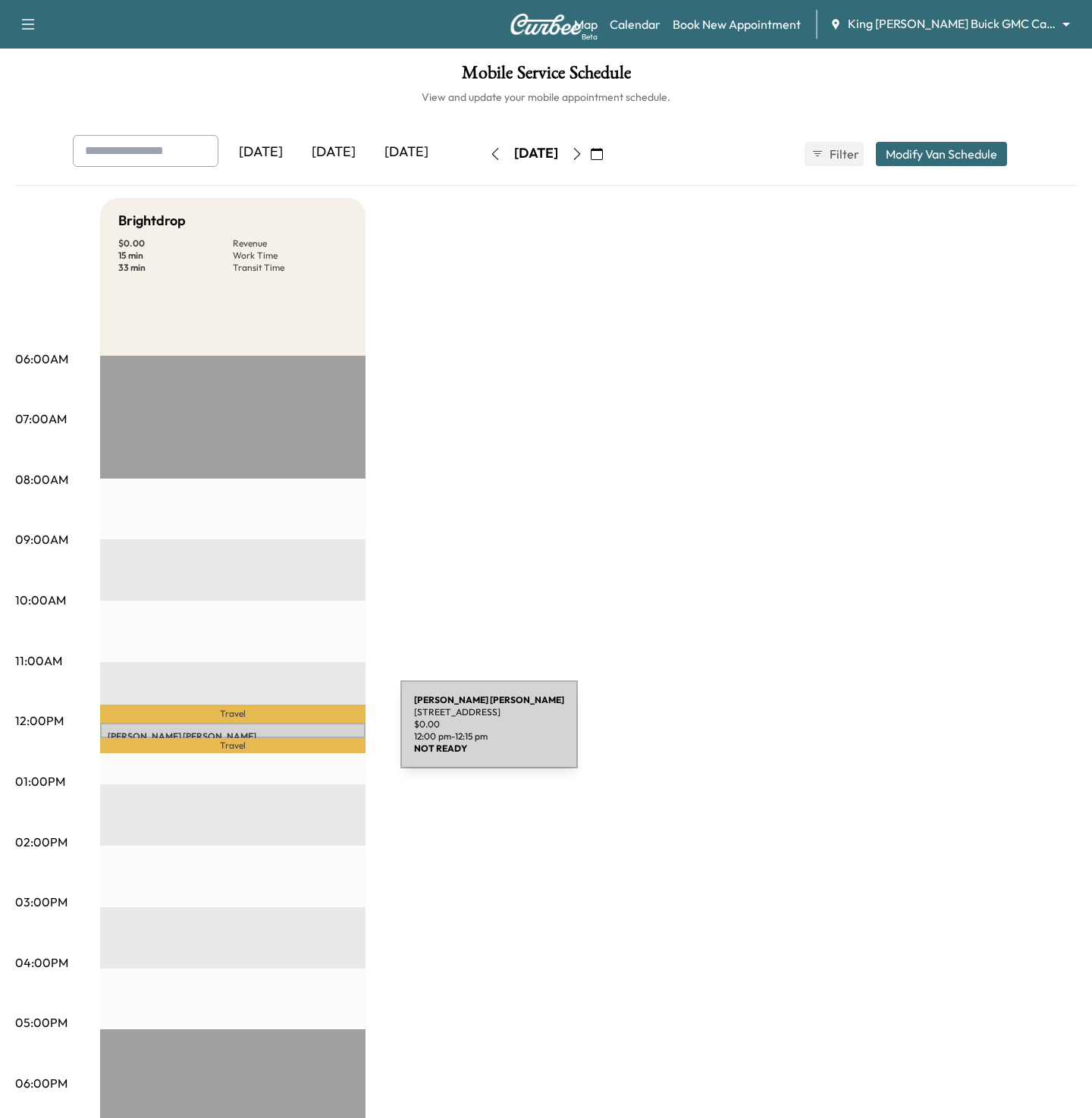
click at [286, 733] on p "[PERSON_NAME]" at bounding box center [233, 736] width 250 height 13
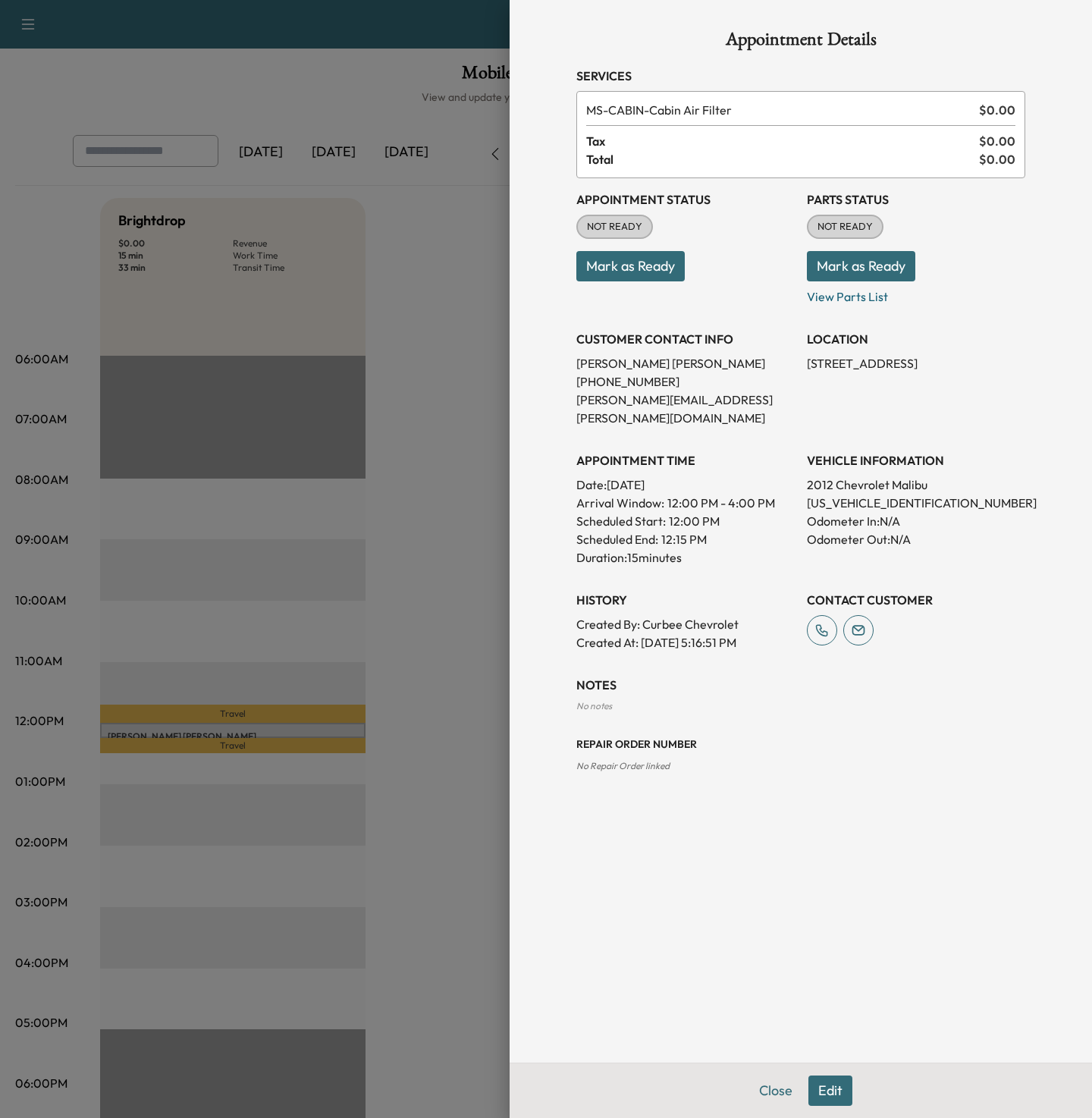
click at [620, 261] on button "Mark as Ready" at bounding box center [630, 267] width 108 height 30
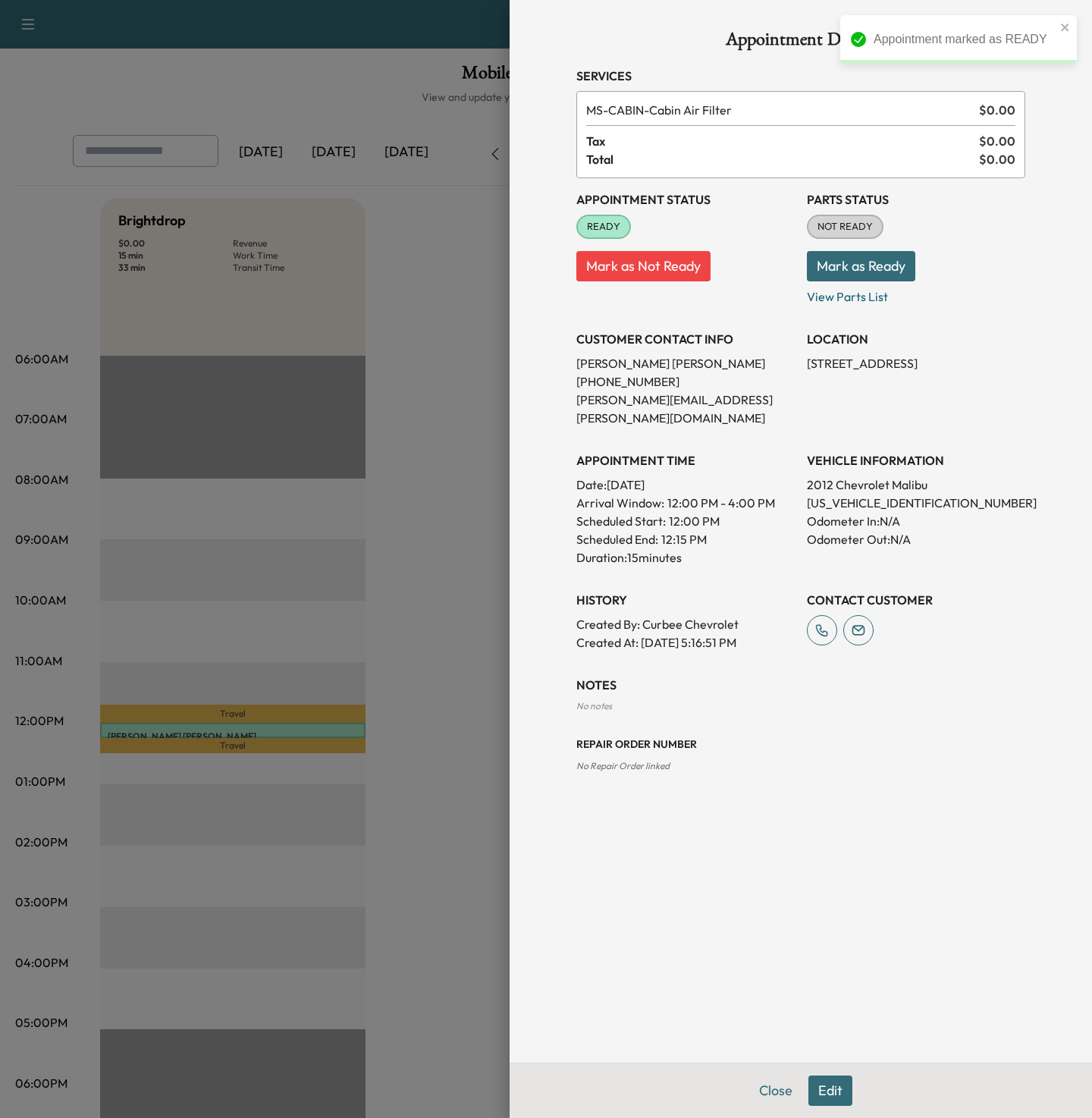
click at [638, 267] on button "Mark as Not Ready" at bounding box center [643, 267] width 134 height 30
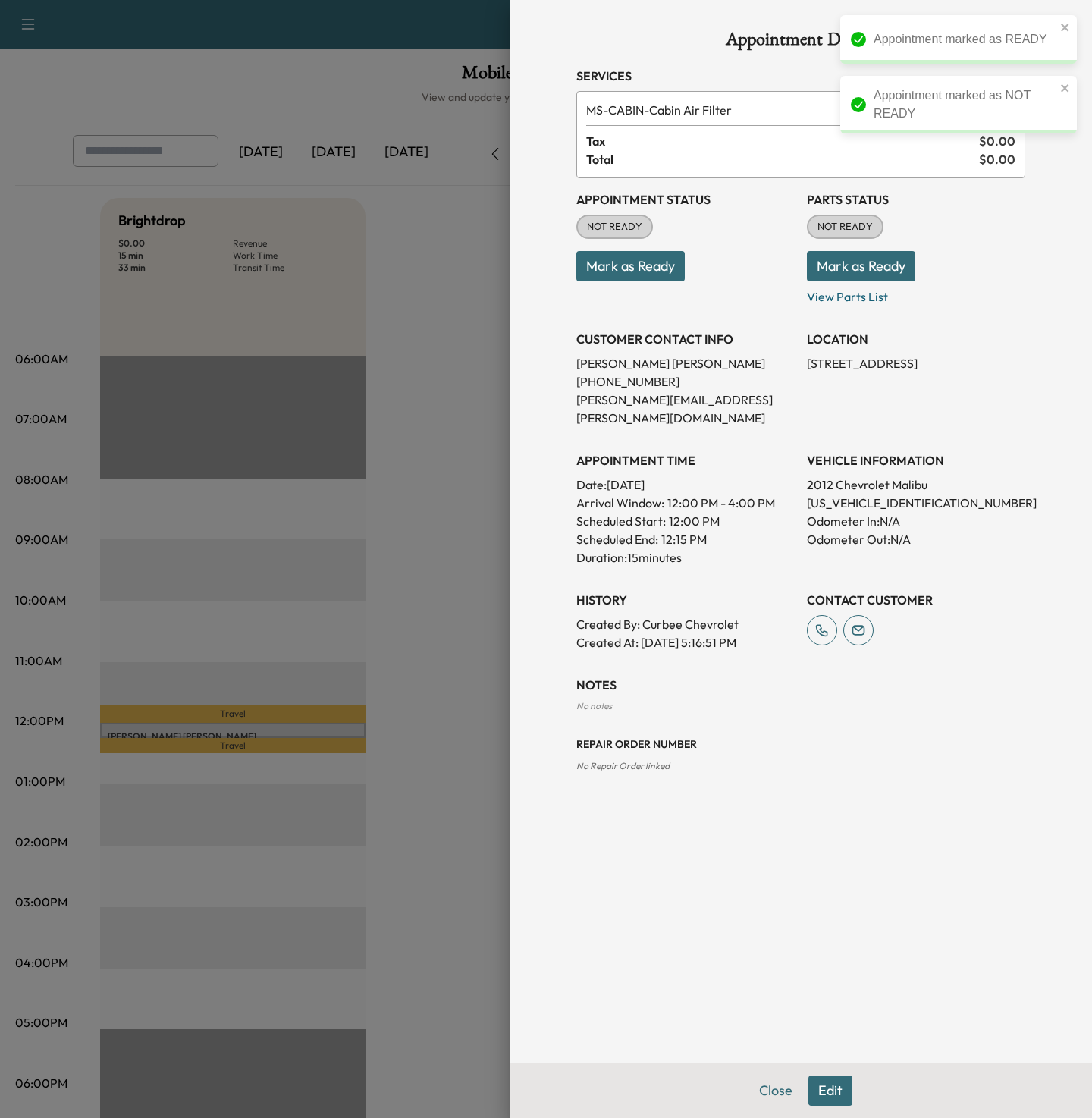
click at [448, 560] on div at bounding box center [546, 559] width 1092 height 1118
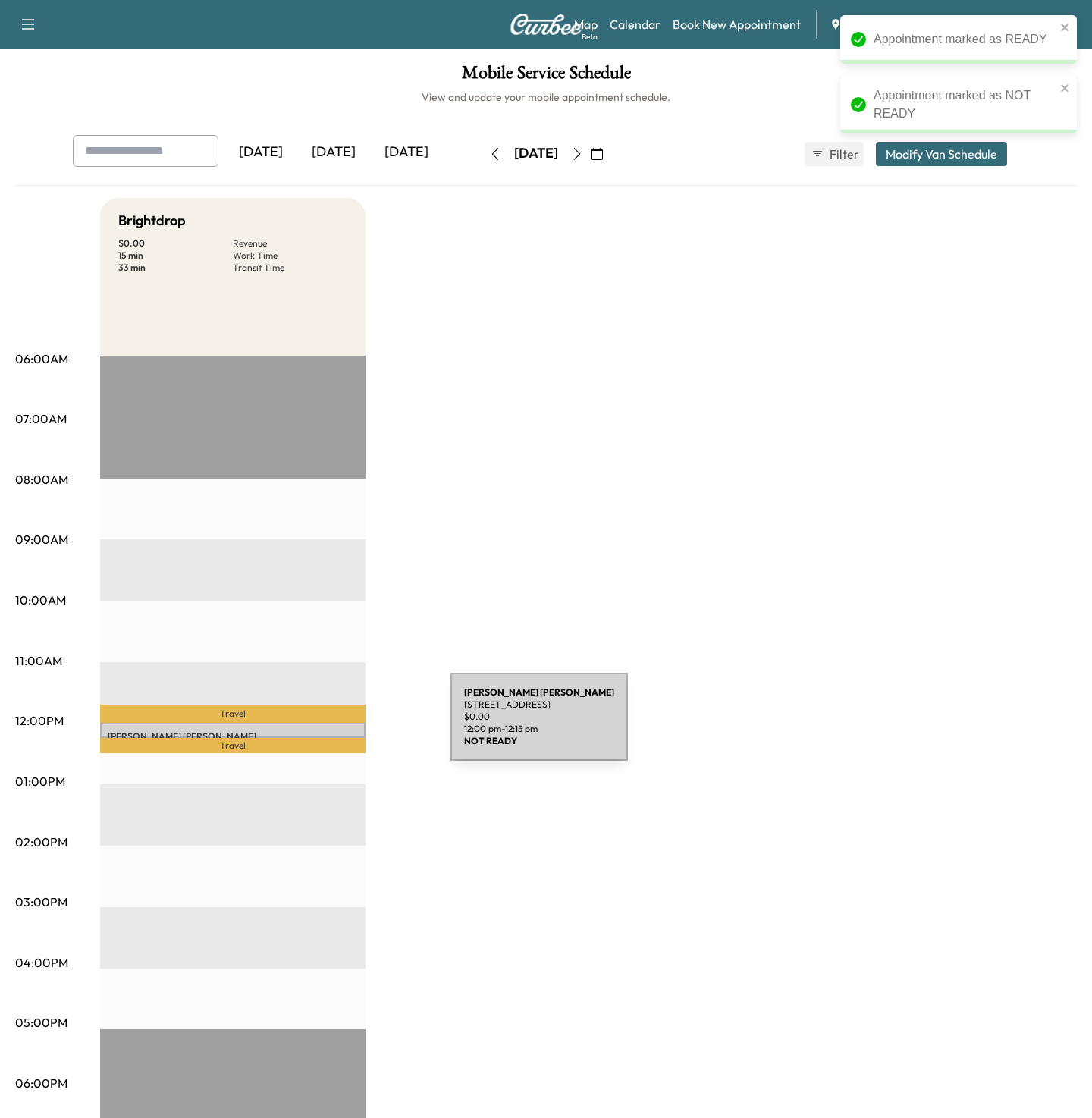
click at [336, 725] on div "[PERSON_NAME] [STREET_ADDRESS] $ 0.00 12:00 pm - 12:15 pm" at bounding box center [233, 730] width 266 height 15
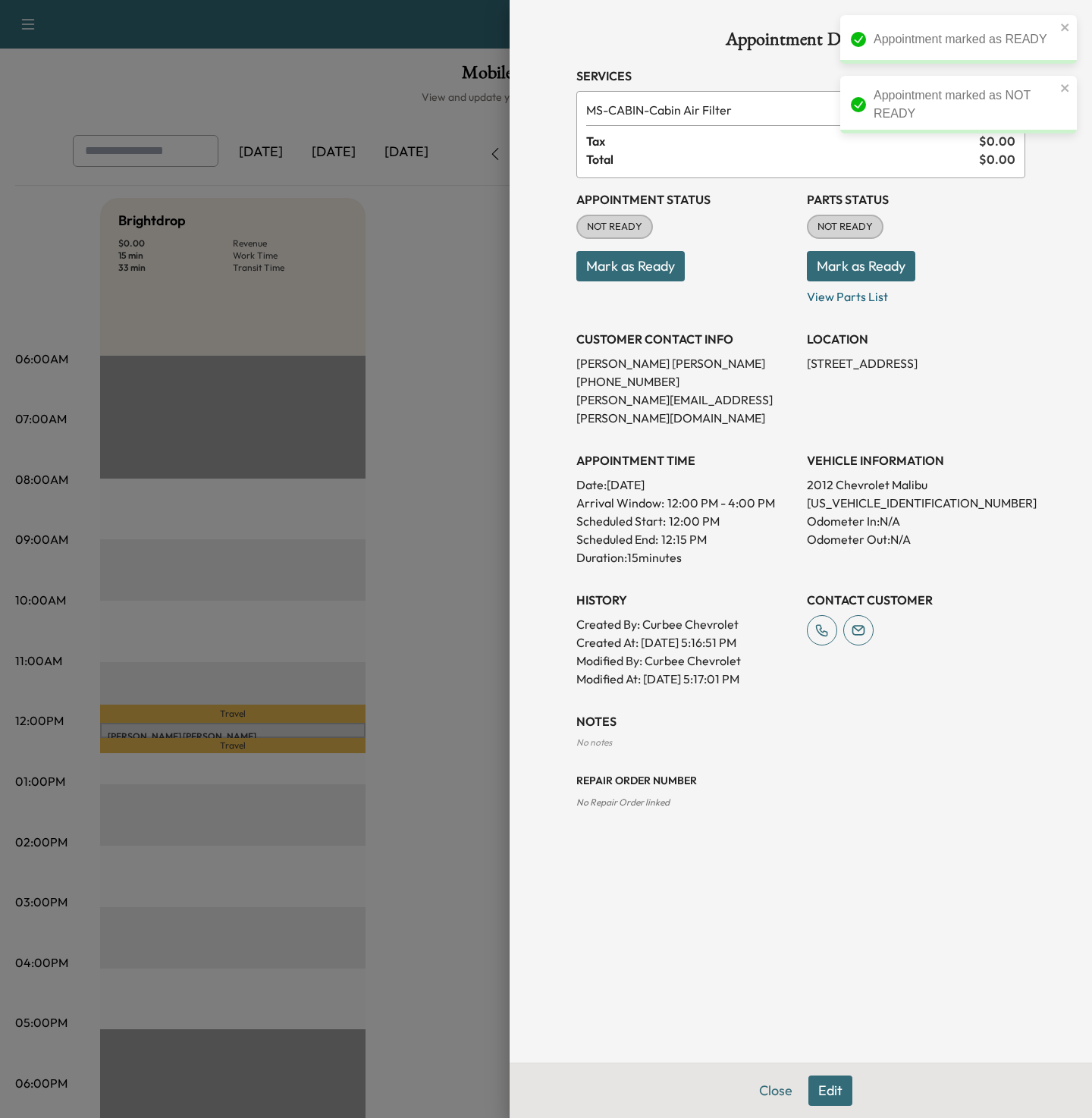
click at [834, 1086] on button "Edit" at bounding box center [830, 1090] width 44 height 30
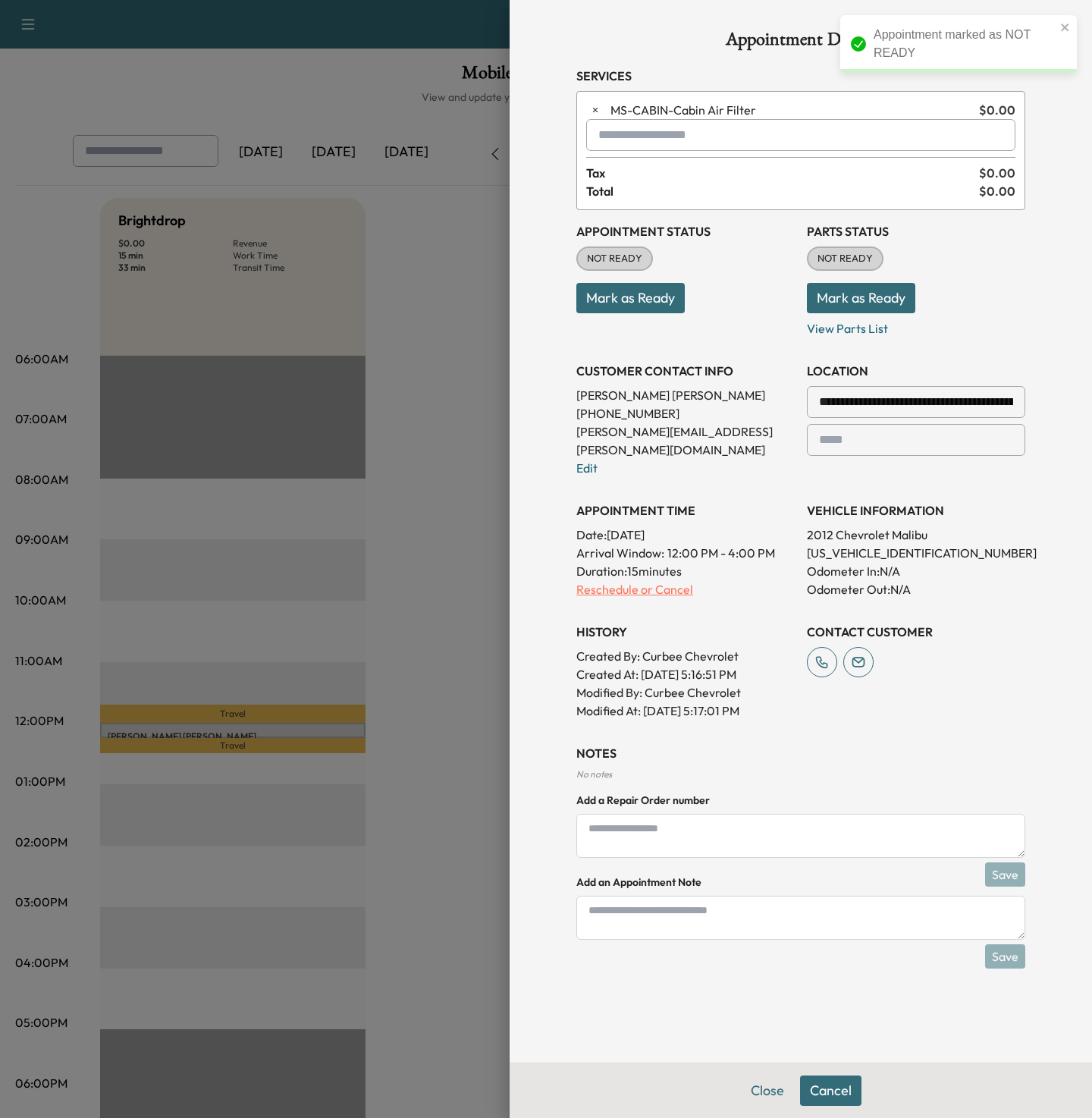
drag, startPoint x: 648, startPoint y: 559, endPoint x: 648, endPoint y: 574, distance: 15.0
click at [648, 563] on div "APPOINTMENT TIME Date: [DATE] Arrival Window: 12:00 PM - 4:00 PM Duration: 15 m…" at bounding box center [685, 544] width 218 height 109
click at [648, 580] on p "Reschedule or Cancel" at bounding box center [685, 589] width 218 height 18
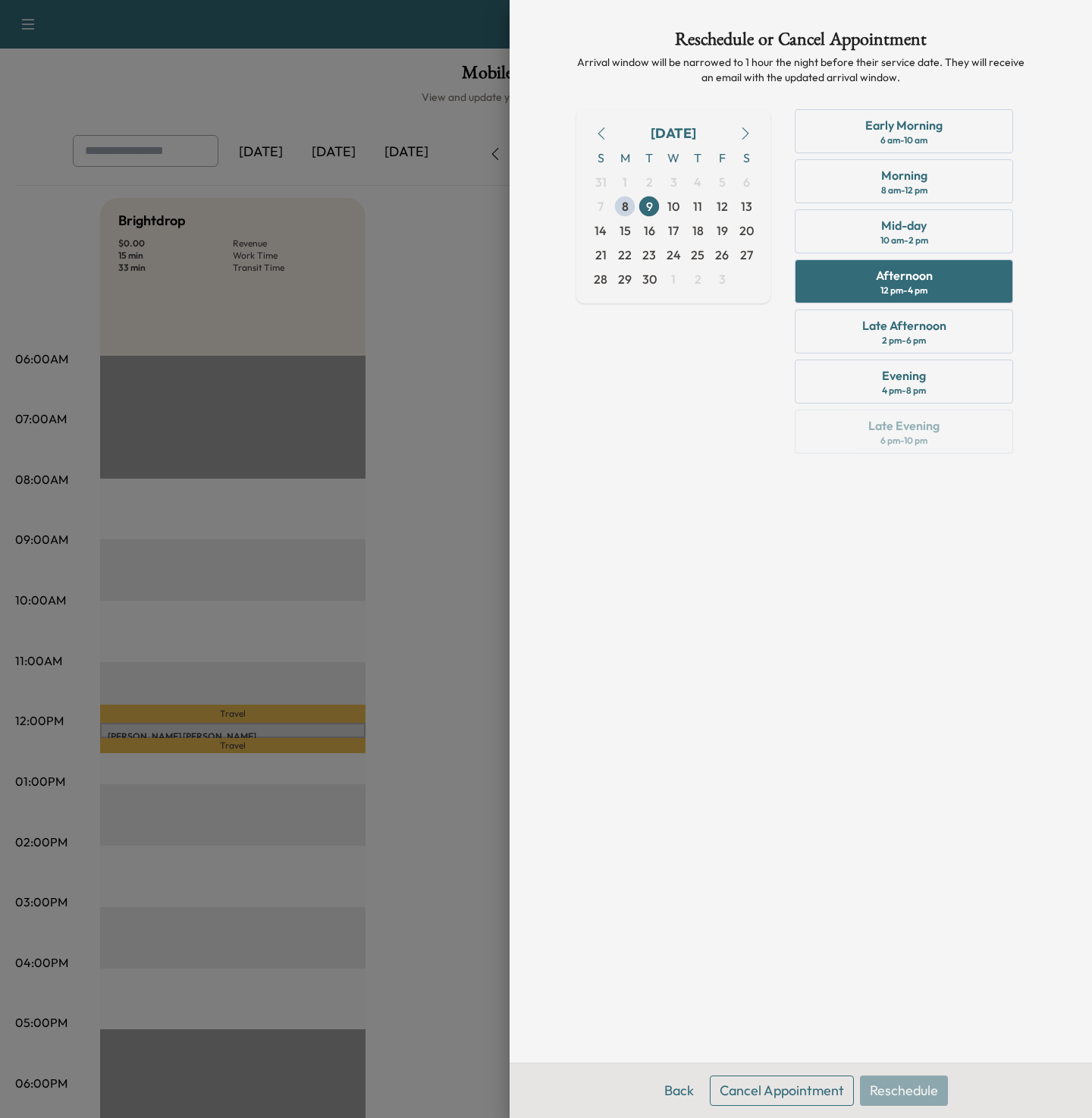
click at [765, 1092] on button "Cancel Appointment" at bounding box center [782, 1090] width 144 height 30
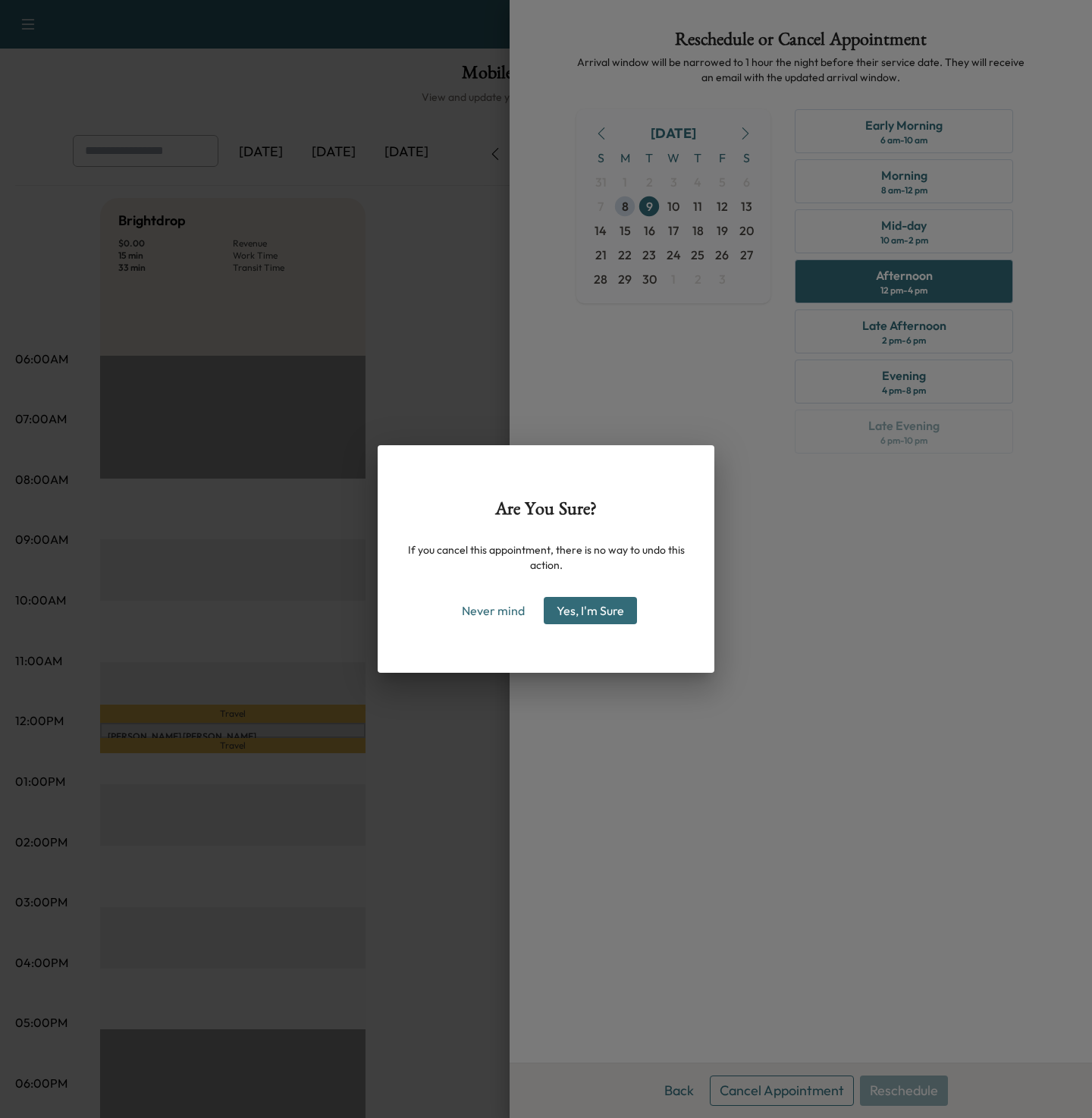
click at [569, 599] on button "Yes, I'm Sure" at bounding box center [590, 610] width 93 height 28
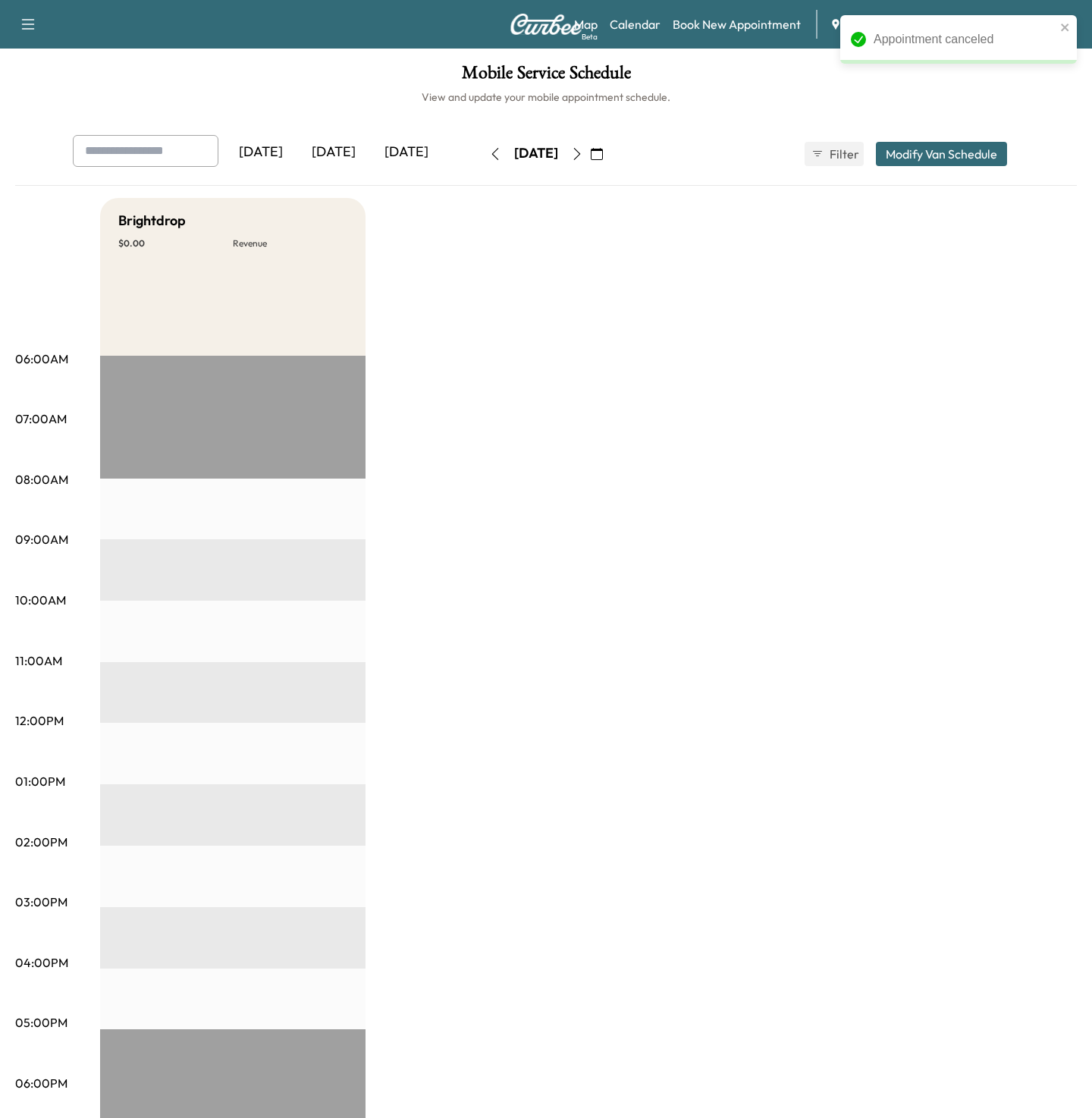
click at [695, 550] on div "Brightdrop $ 0.00 Revenue EST Start" at bounding box center [588, 767] width 977 height 1138
click at [949, 19] on body "Support Log Out Map Beta Calendar Book New Appointment King [PERSON_NAME] Buick…" at bounding box center [546, 559] width 1092 height 1118
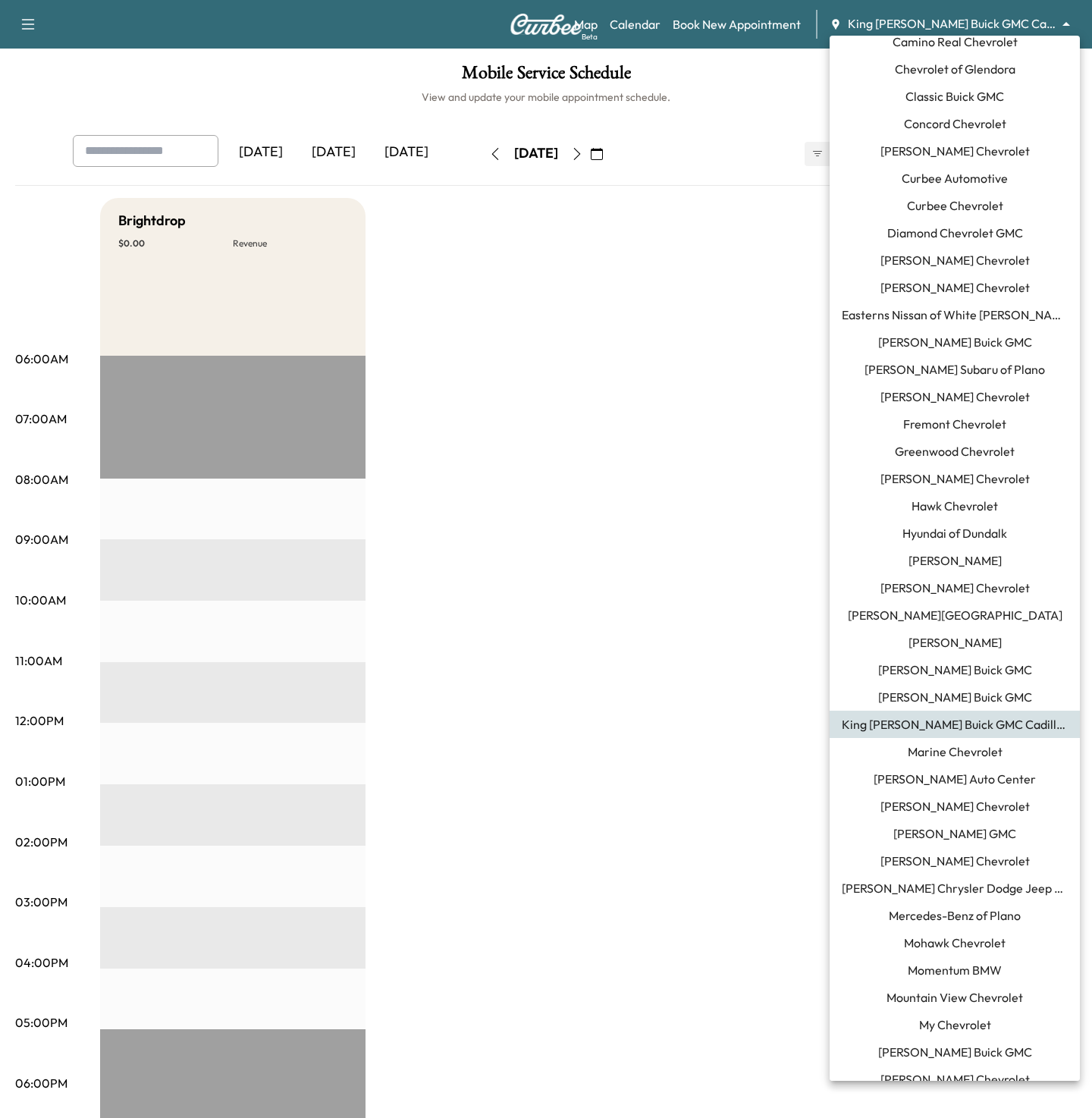
scroll to position [211, 0]
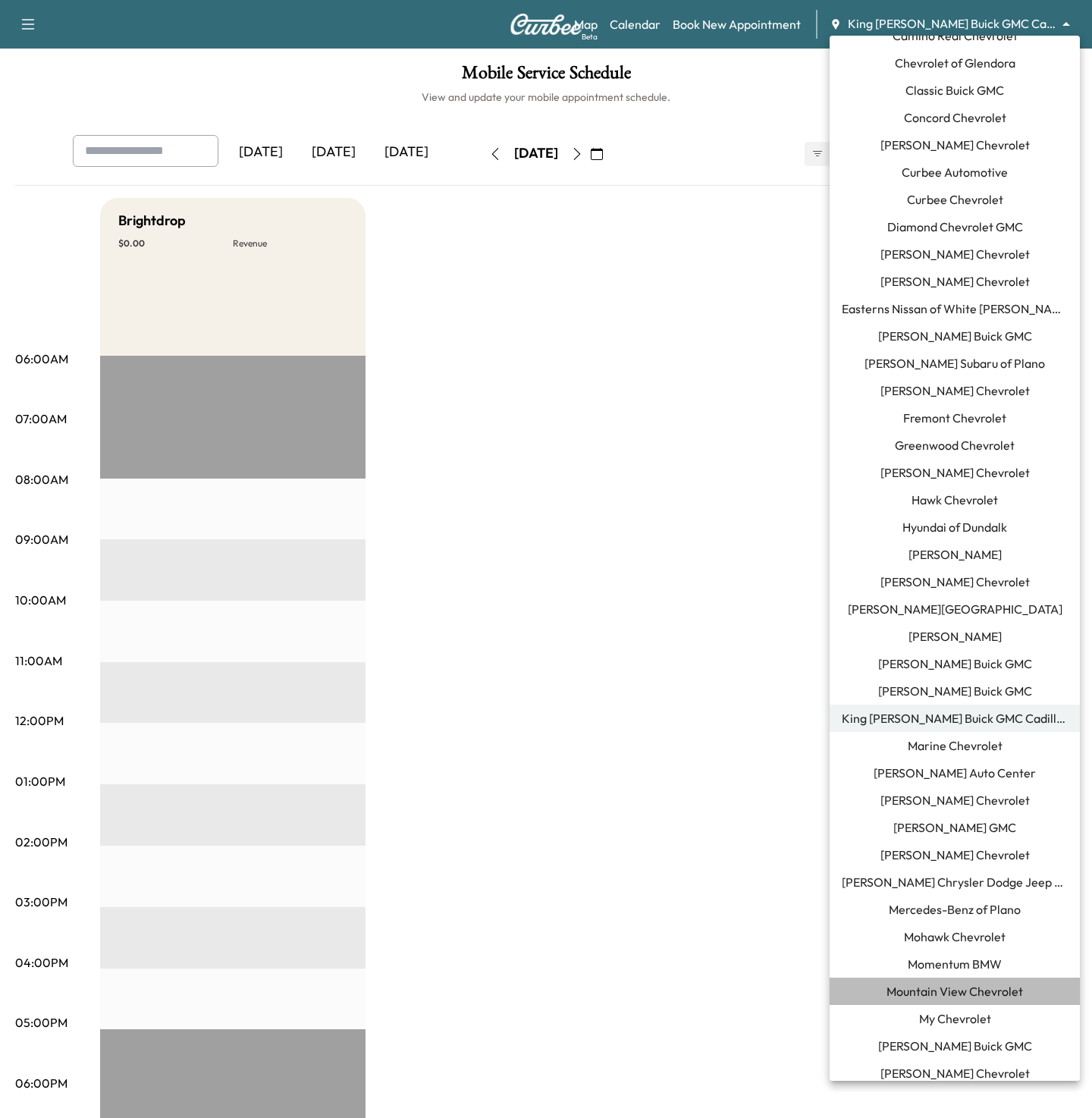
click at [910, 990] on span "Mountain View Chevrolet" at bounding box center [954, 991] width 137 height 18
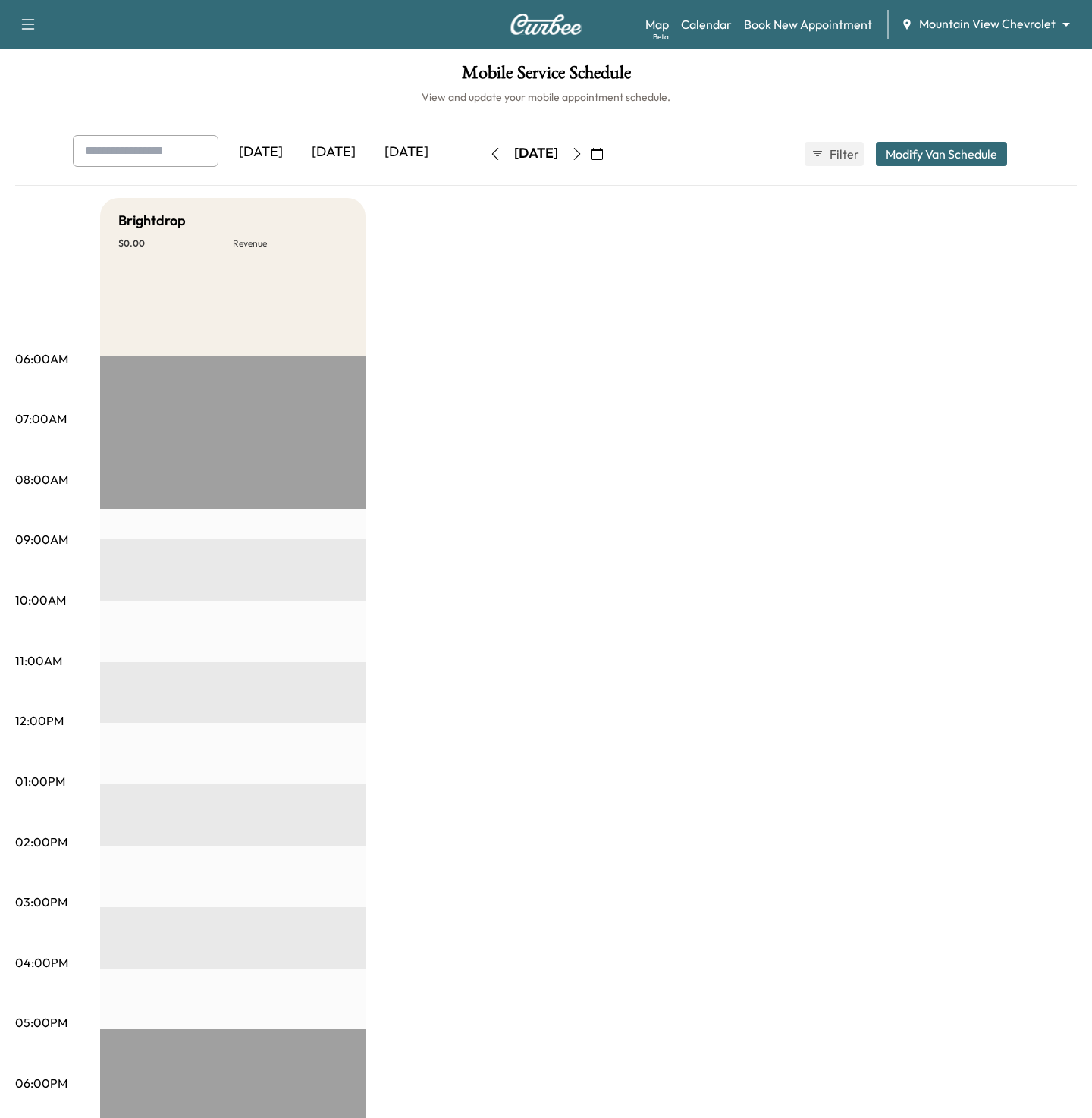
click at [810, 24] on link "Book New Appointment" at bounding box center [808, 24] width 128 height 18
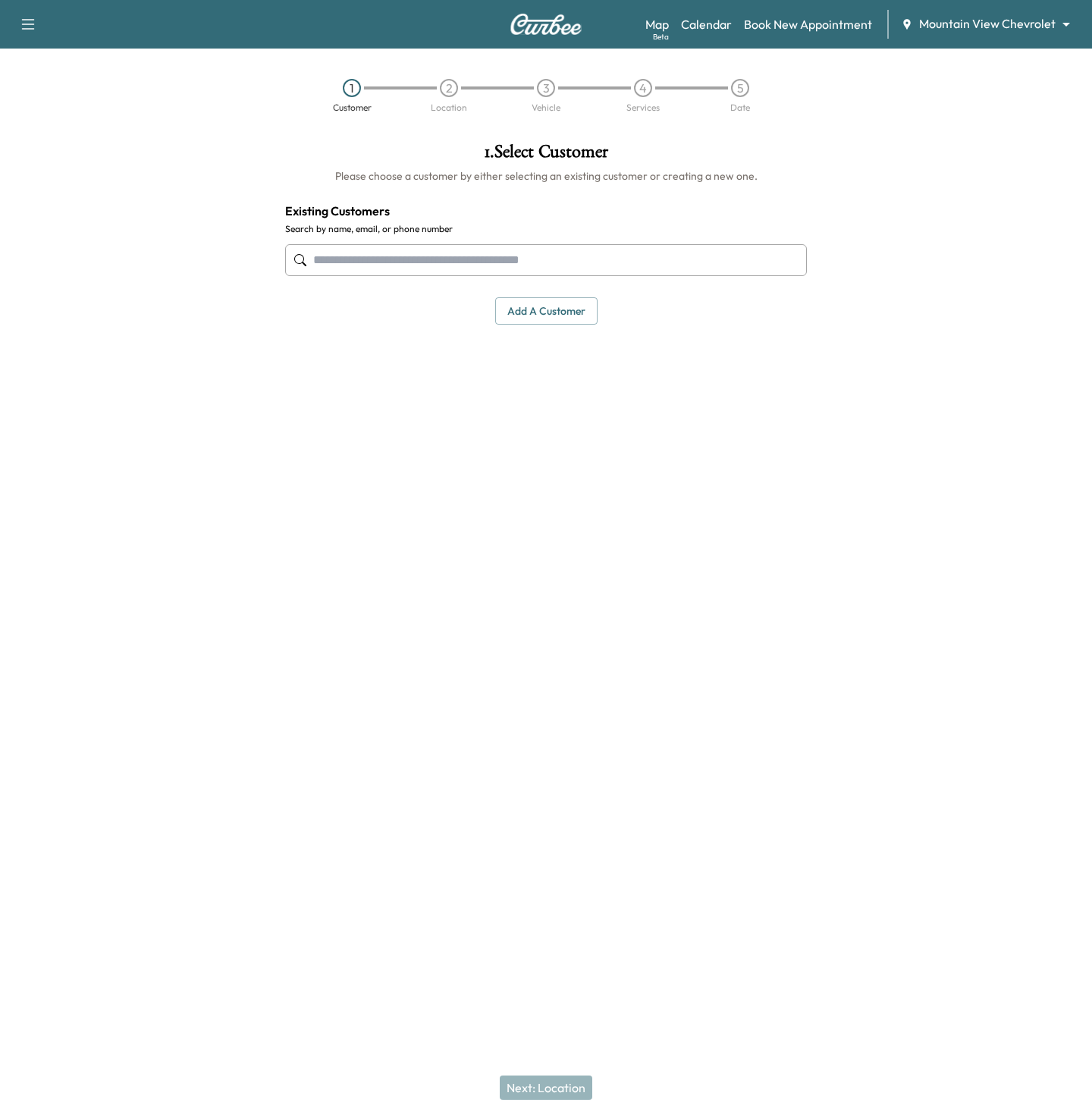
click at [565, 247] on input "text" at bounding box center [546, 260] width 521 height 32
click at [532, 304] on button "Add a customer" at bounding box center [546, 310] width 102 height 28
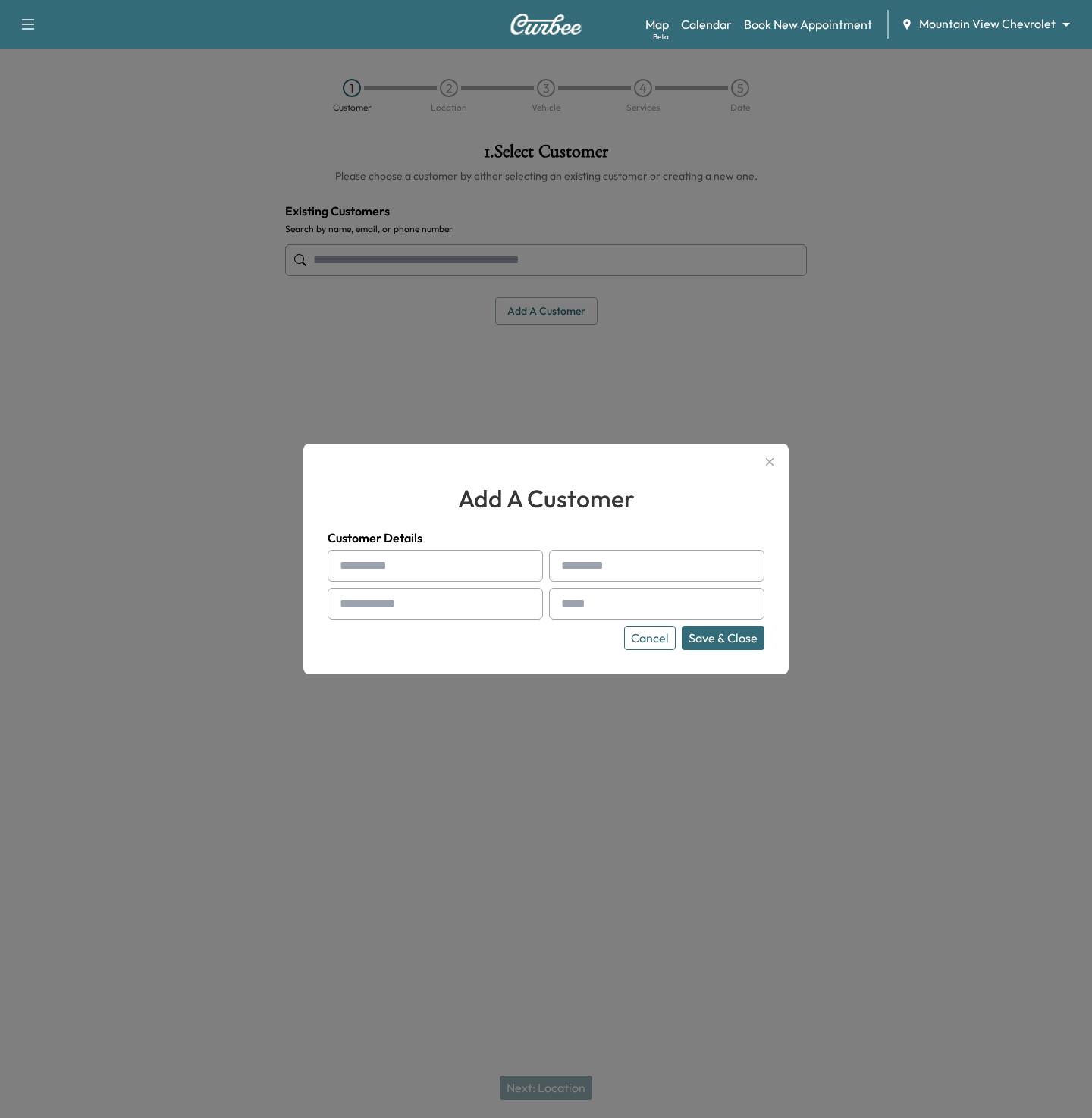
drag, startPoint x: 374, startPoint y: 583, endPoint x: 366, endPoint y: 565, distance: 19.7
click at [366, 565] on div "Cancel Save & Close" at bounding box center [546, 600] width 436 height 100
click at [366, 565] on input "text" at bounding box center [435, 566] width 216 height 32
type input "*****"
type input "****"
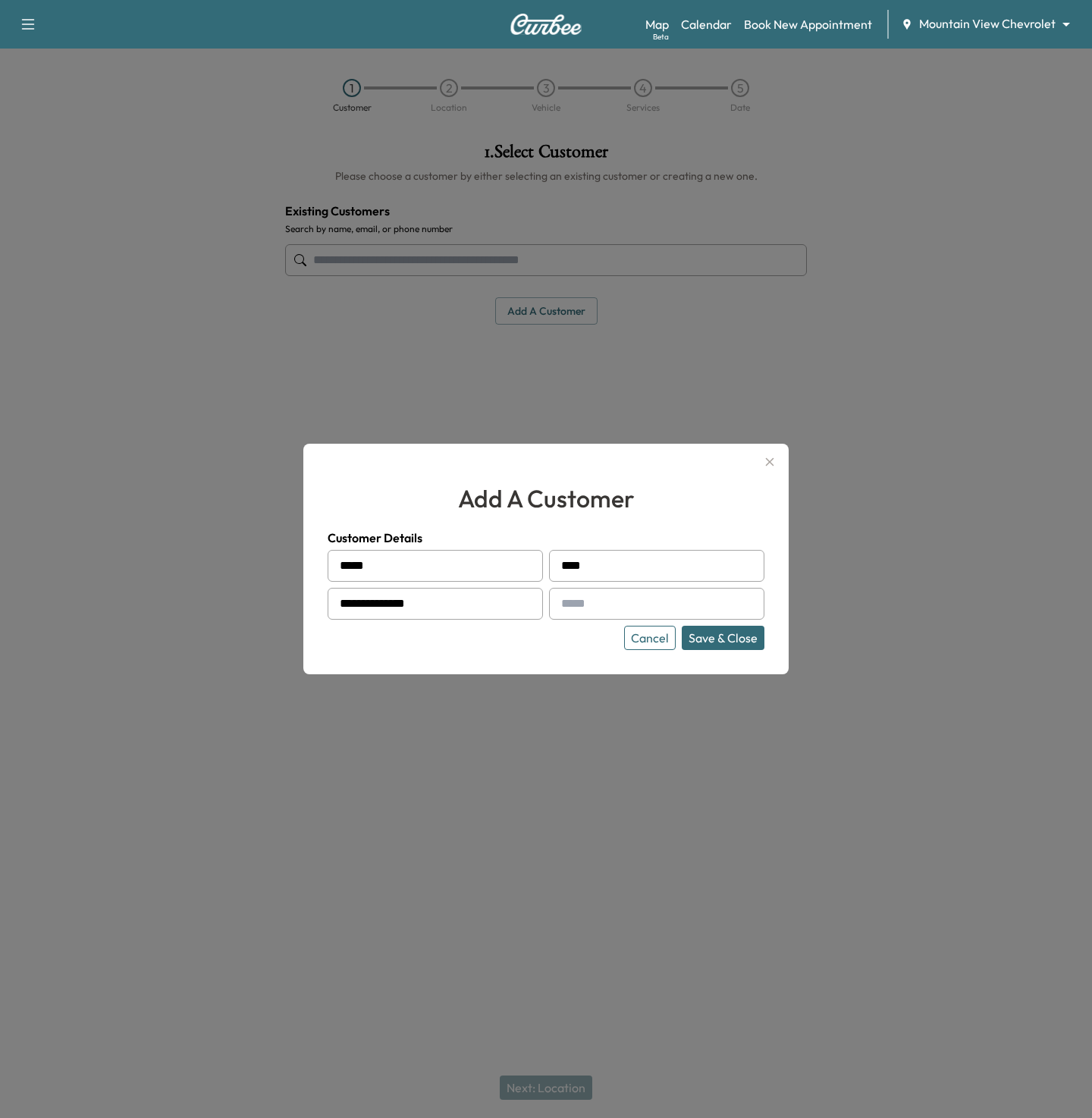
type input "**********"
click at [681, 625] on button "Save & Close" at bounding box center [723, 637] width 82 height 24
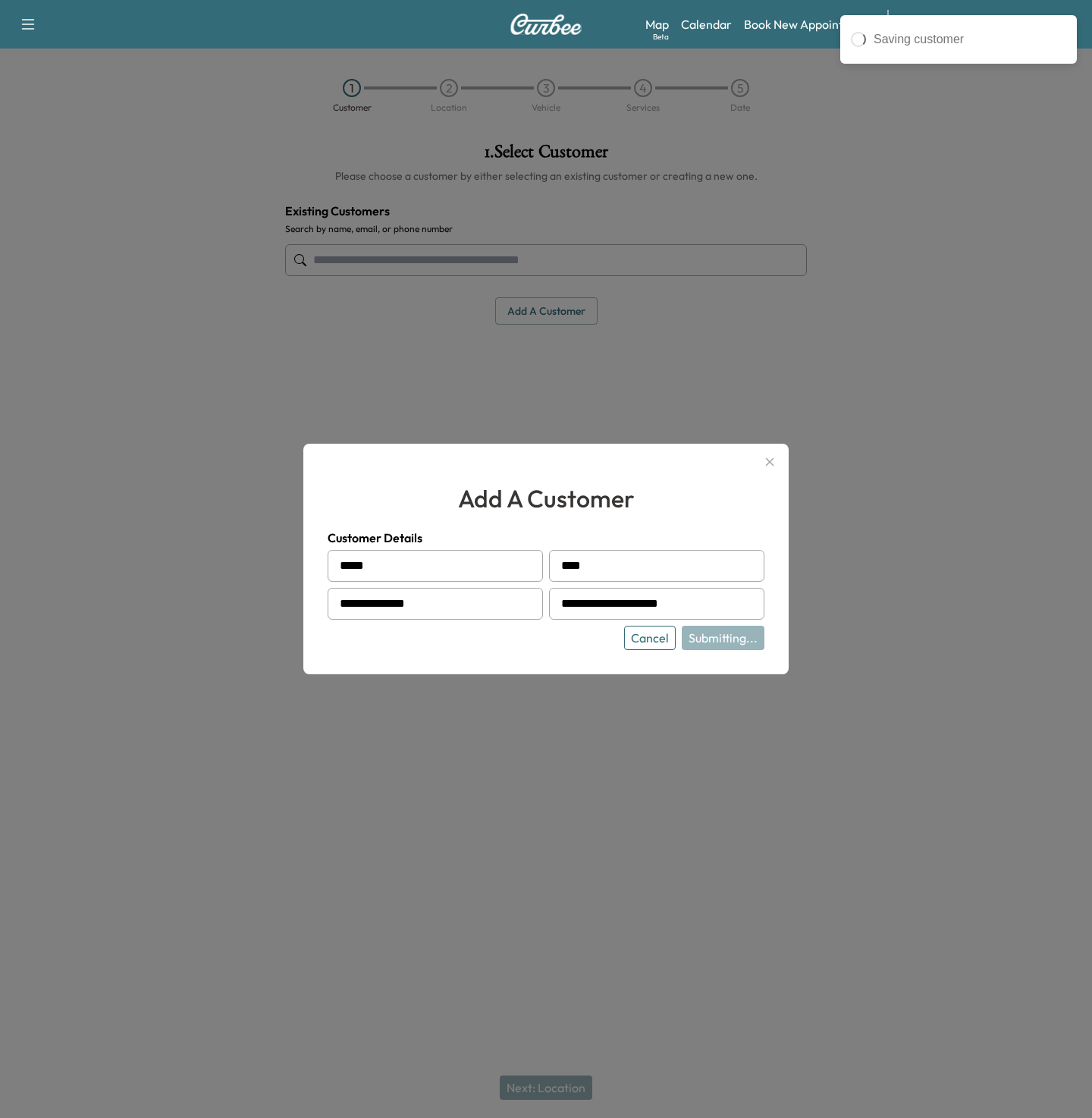
type input "**********"
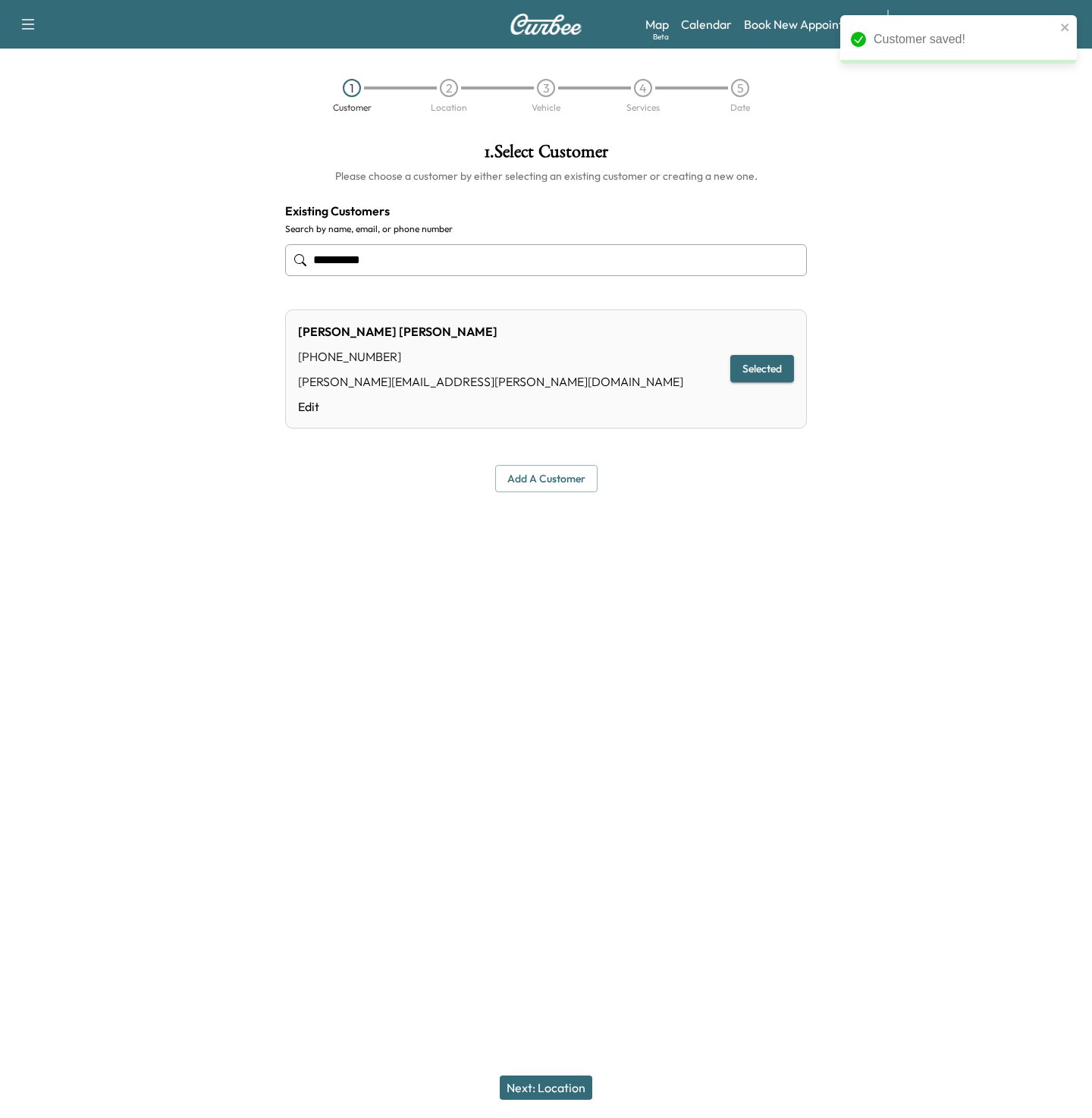
click at [567, 1088] on button "Next: Location" at bounding box center [546, 1087] width 92 height 24
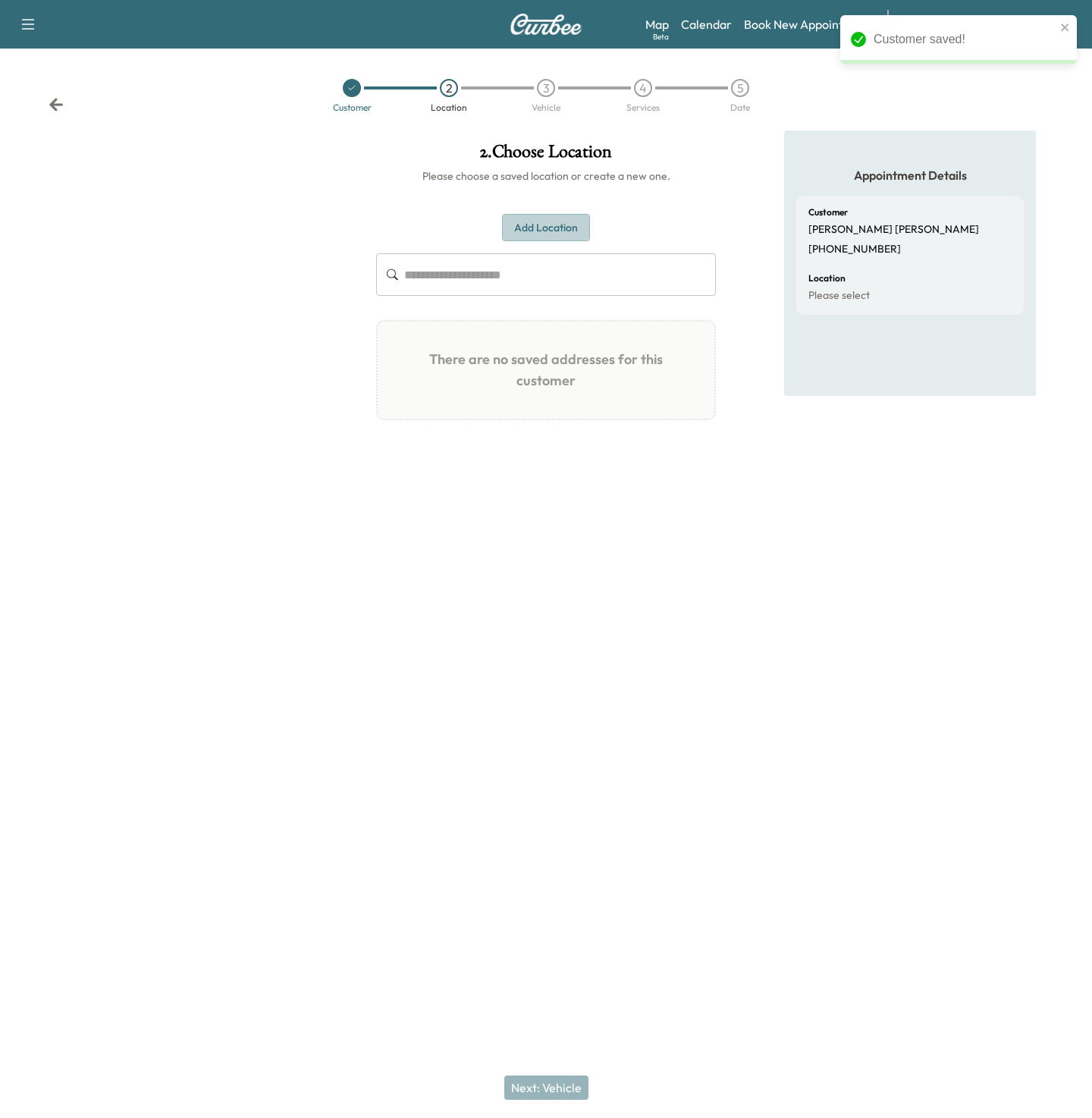
click at [549, 225] on button "Add Location" at bounding box center [546, 227] width 88 height 28
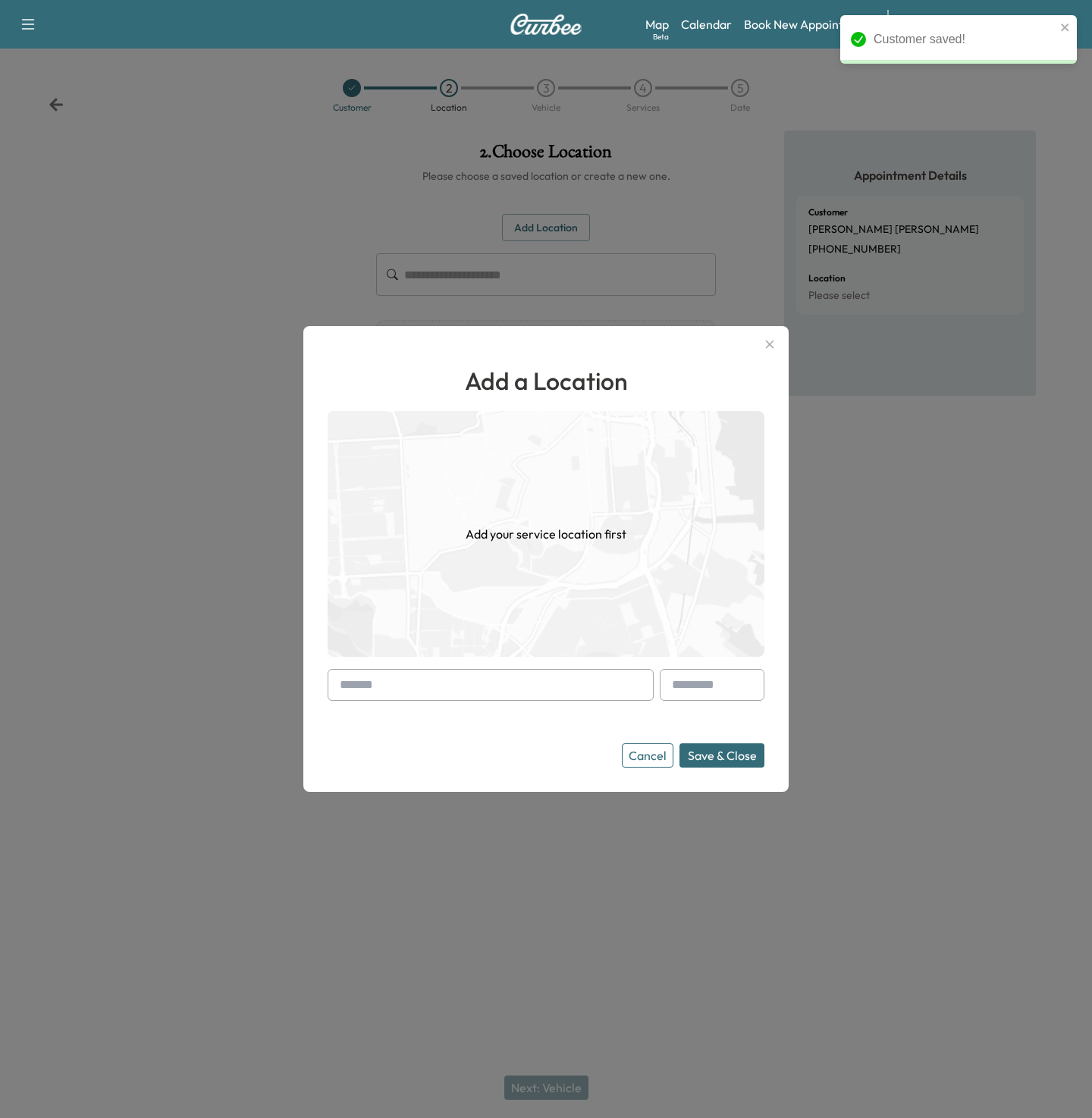
click at [431, 693] on input "text" at bounding box center [490, 685] width 326 height 32
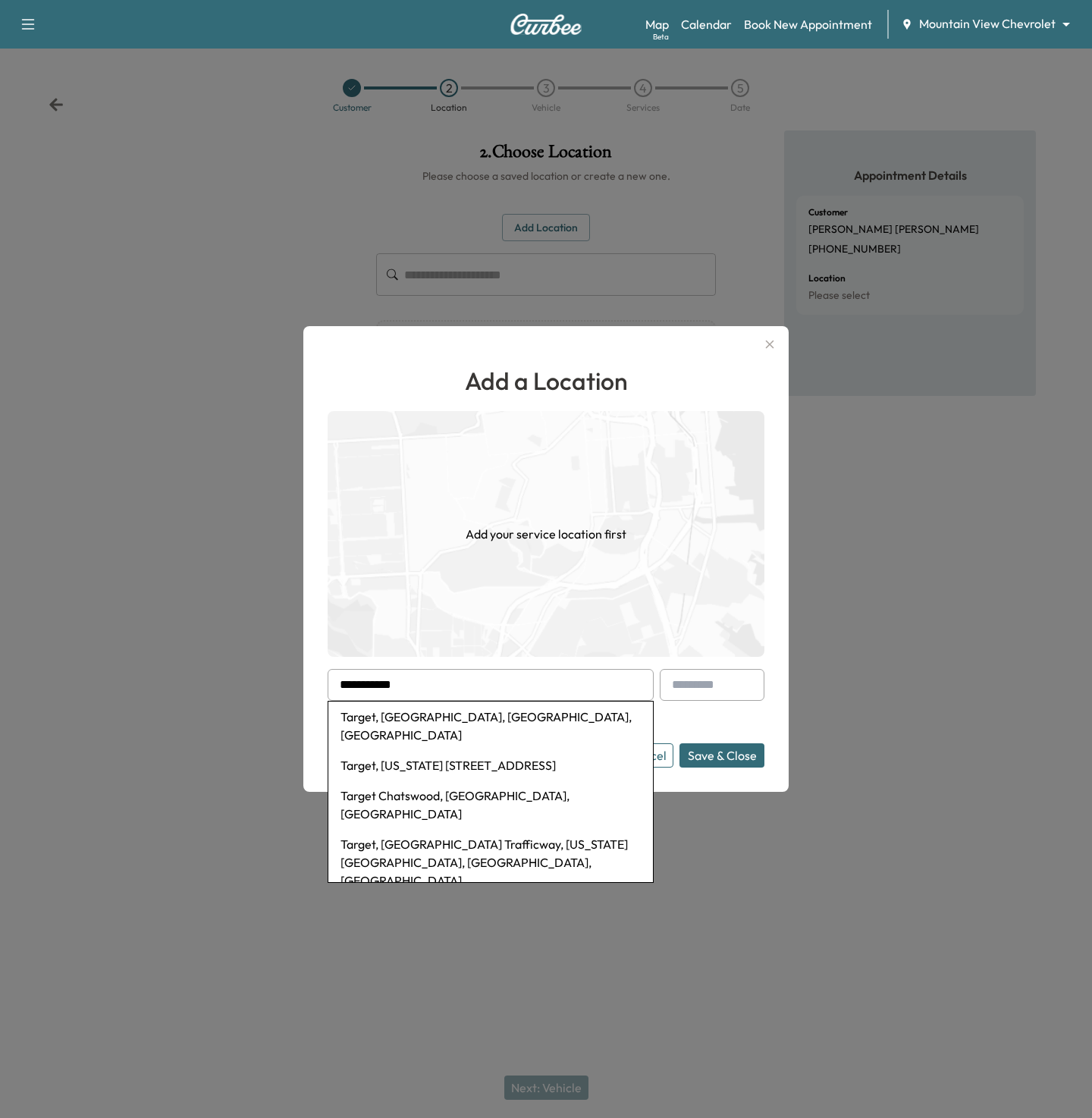
click at [414, 719] on li "Target, Gunbarrel Road, Chattanooga, TN, USA" at bounding box center [490, 725] width 325 height 48
type input "**********"
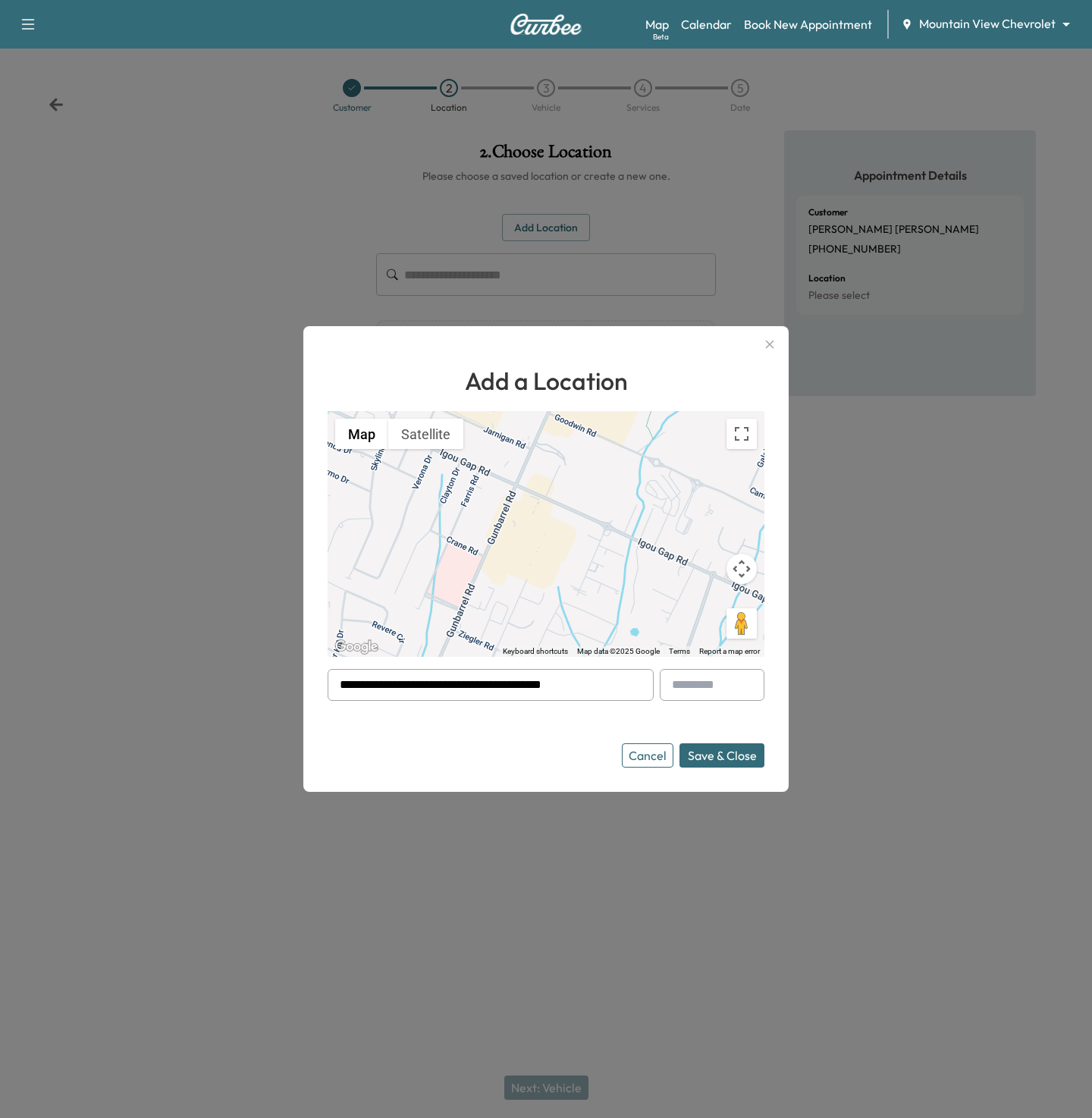
click at [705, 758] on button "Save & Close" at bounding box center [722, 755] width 85 height 24
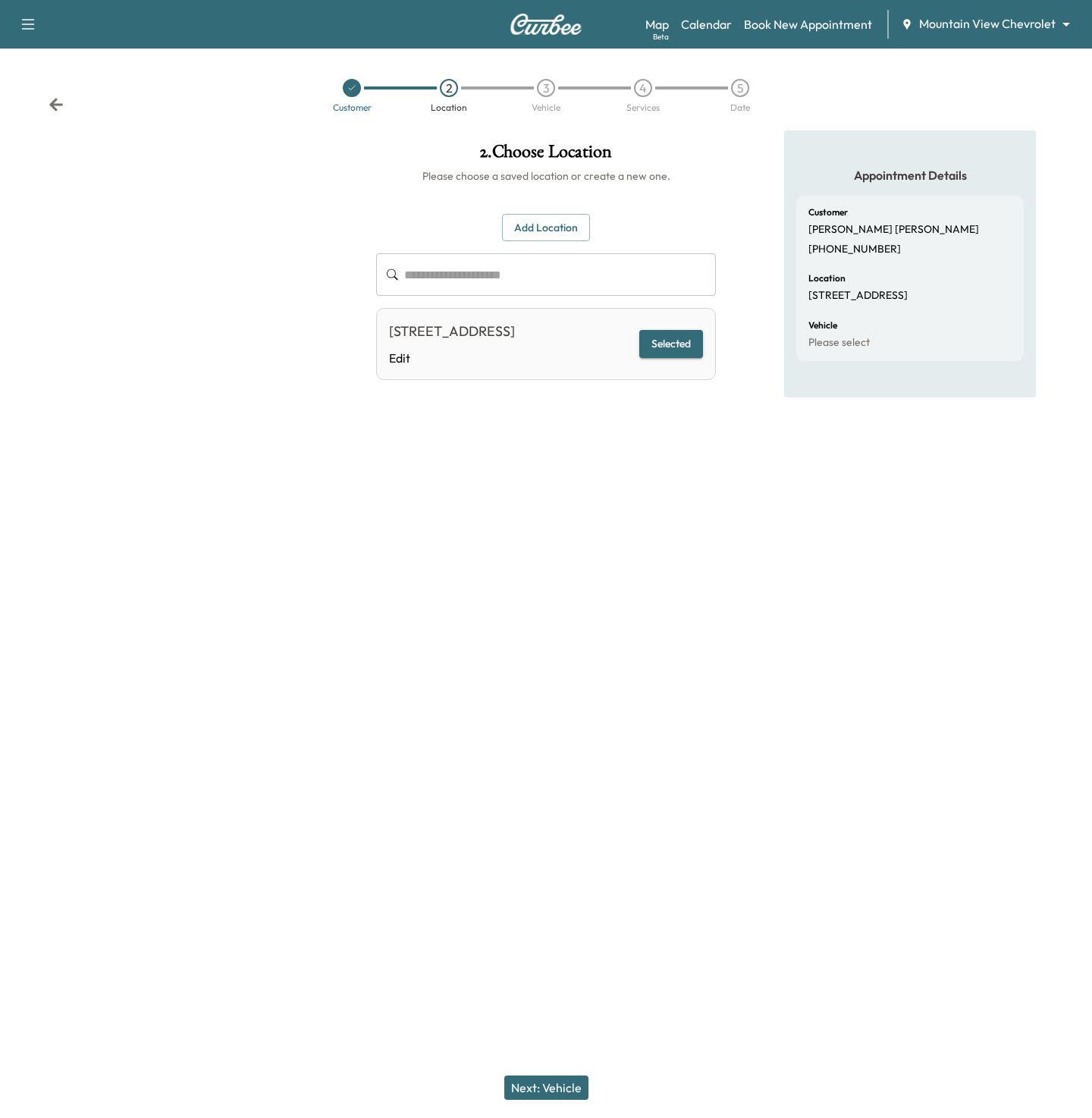
click at [540, 1088] on button "Next: Vehicle" at bounding box center [546, 1087] width 84 height 24
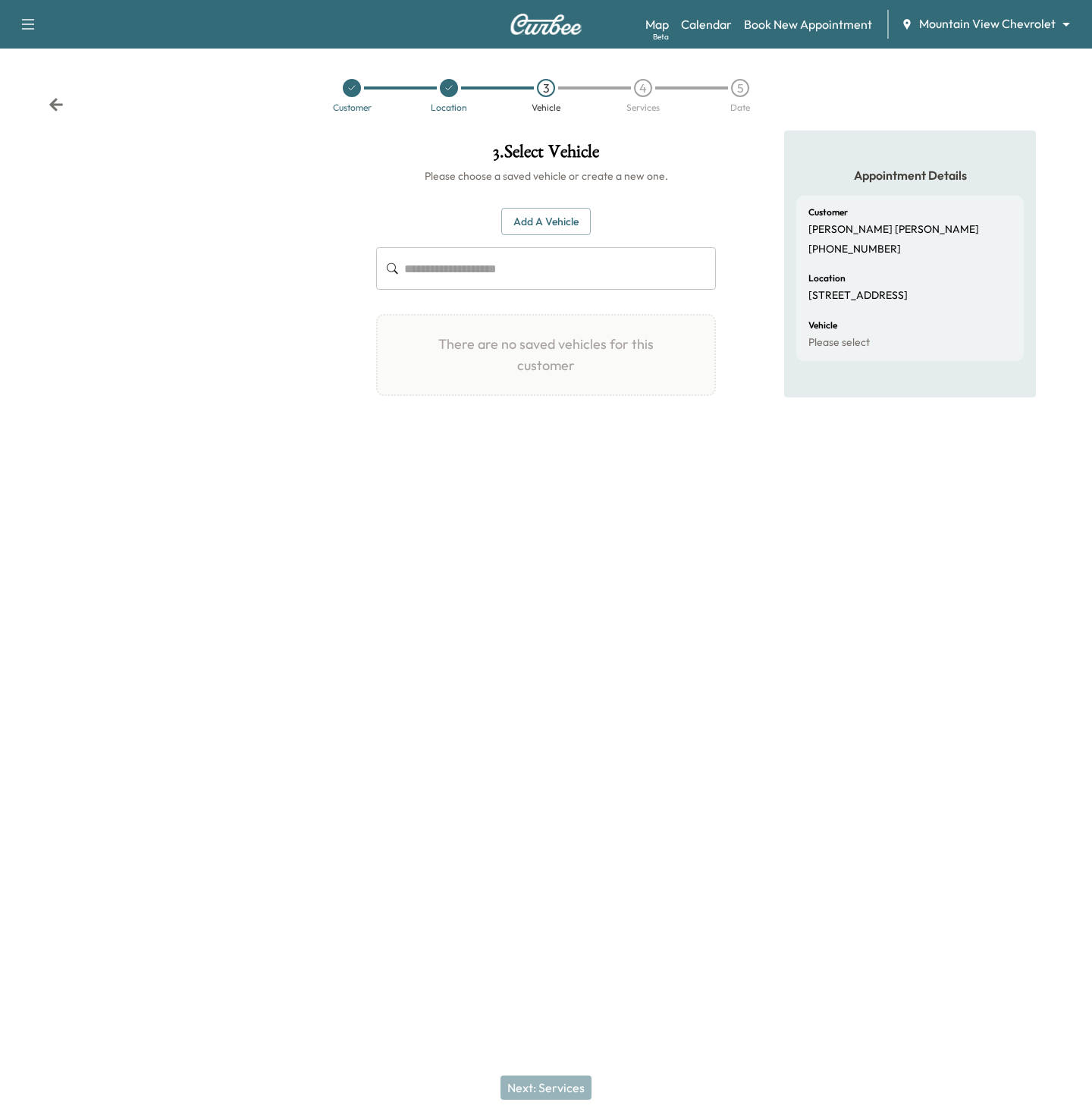
click at [554, 226] on button "Add a Vehicle" at bounding box center [546, 221] width 89 height 28
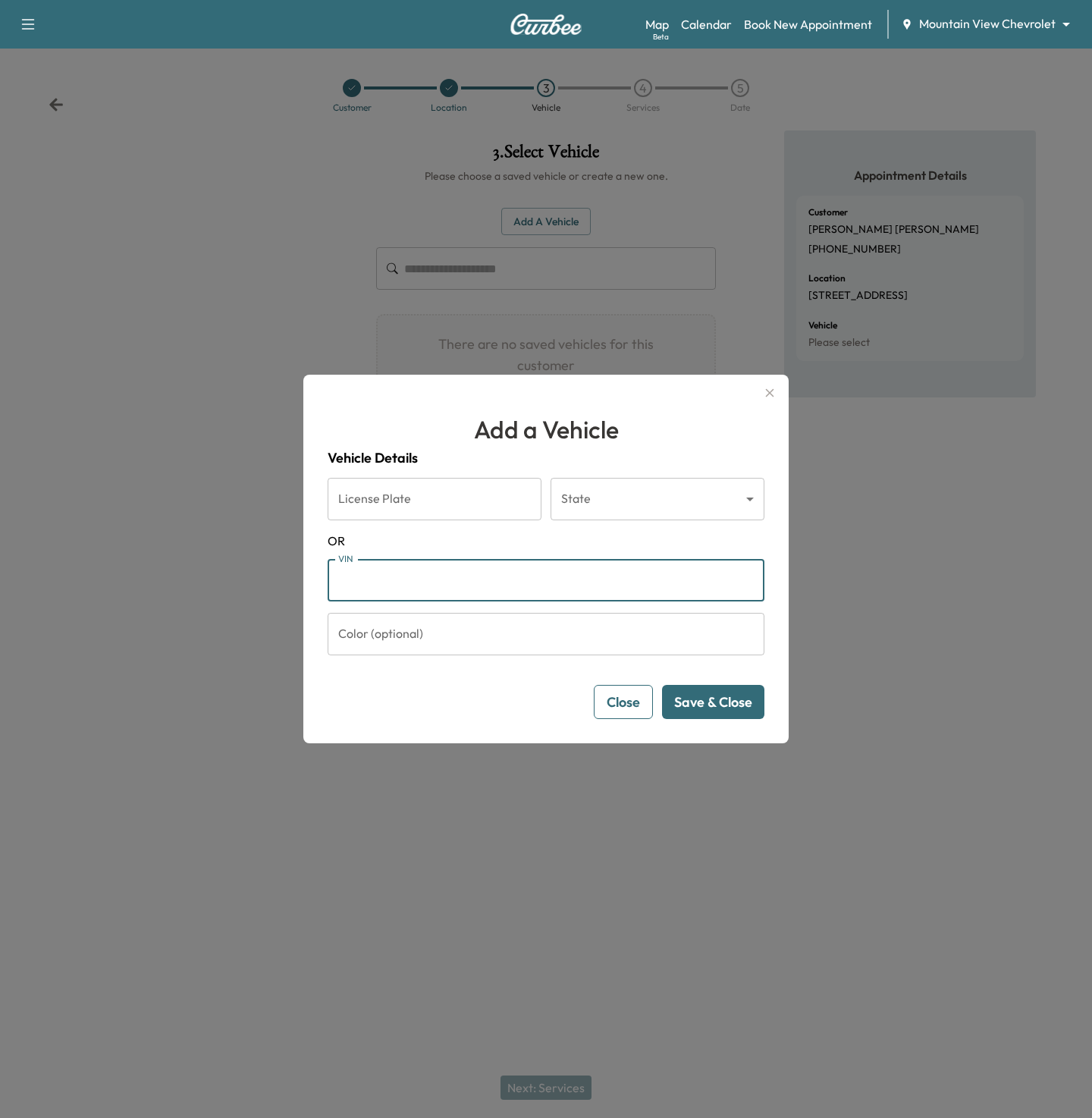
paste input "**********"
type input "**********"
click at [707, 686] on button "Save & Close" at bounding box center [713, 702] width 102 height 34
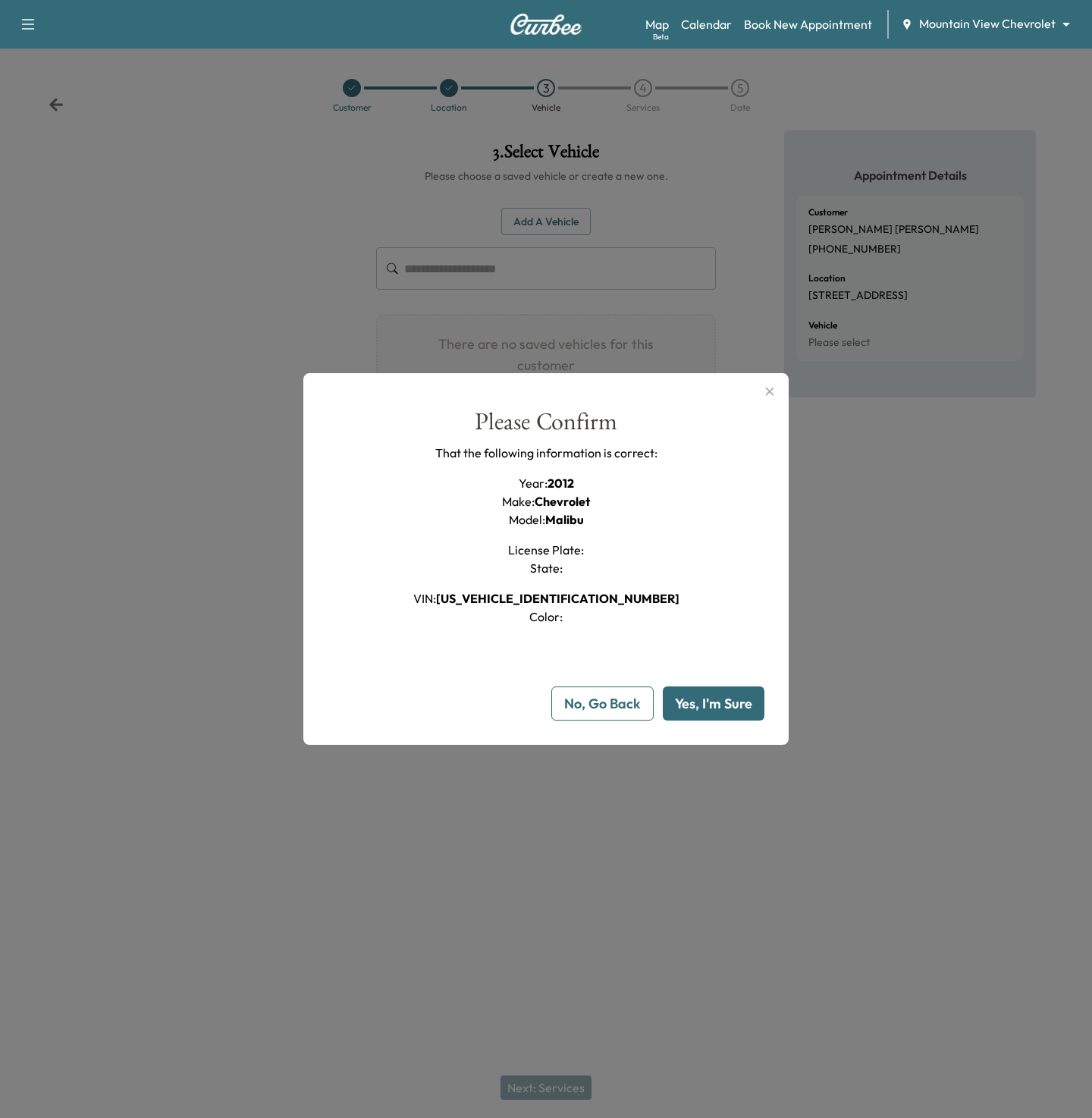
click at [704, 700] on button "Yes, I'm Sure" at bounding box center [714, 703] width 102 height 34
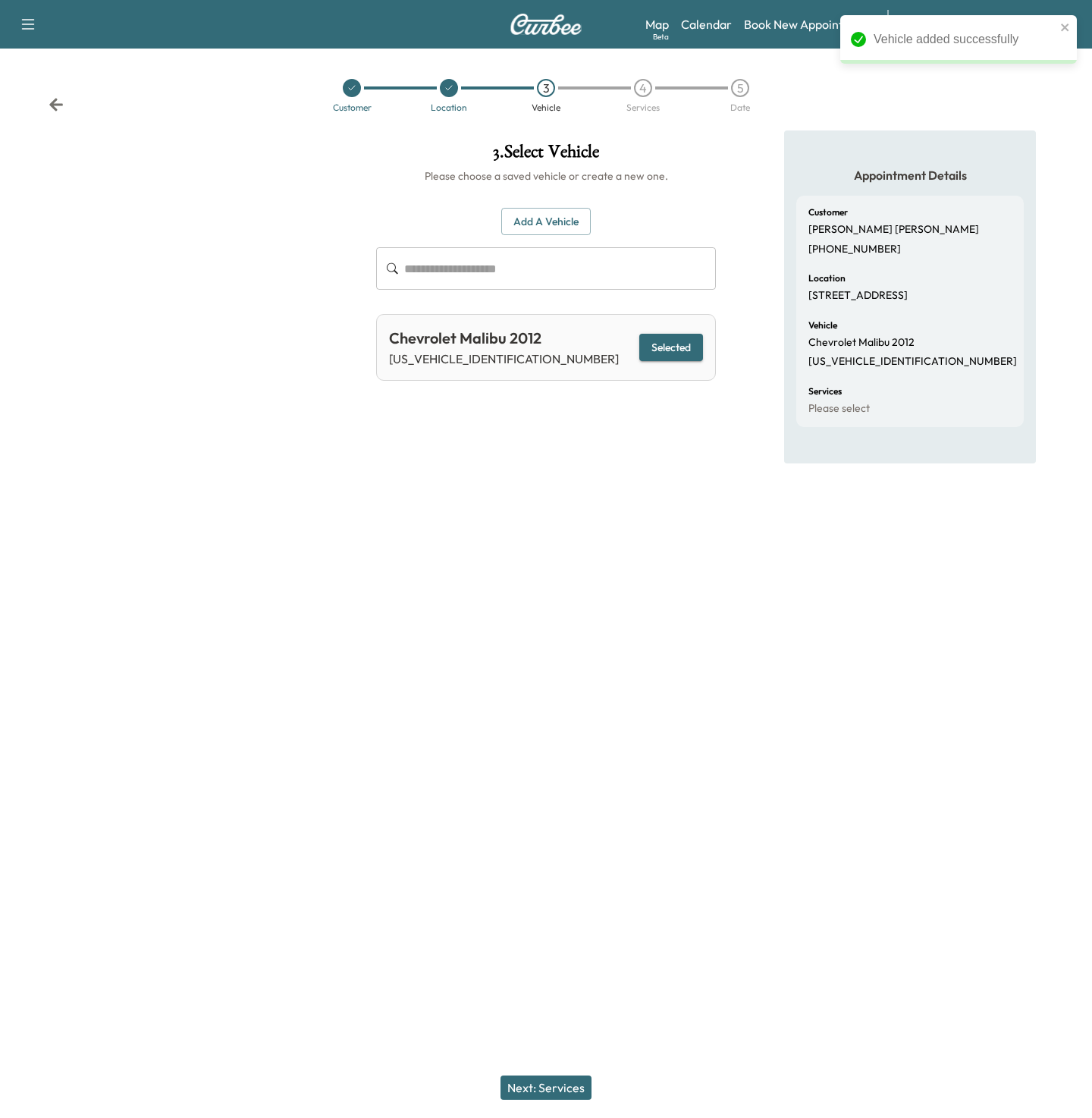
click at [547, 1084] on button "Next: Services" at bounding box center [546, 1087] width 91 height 24
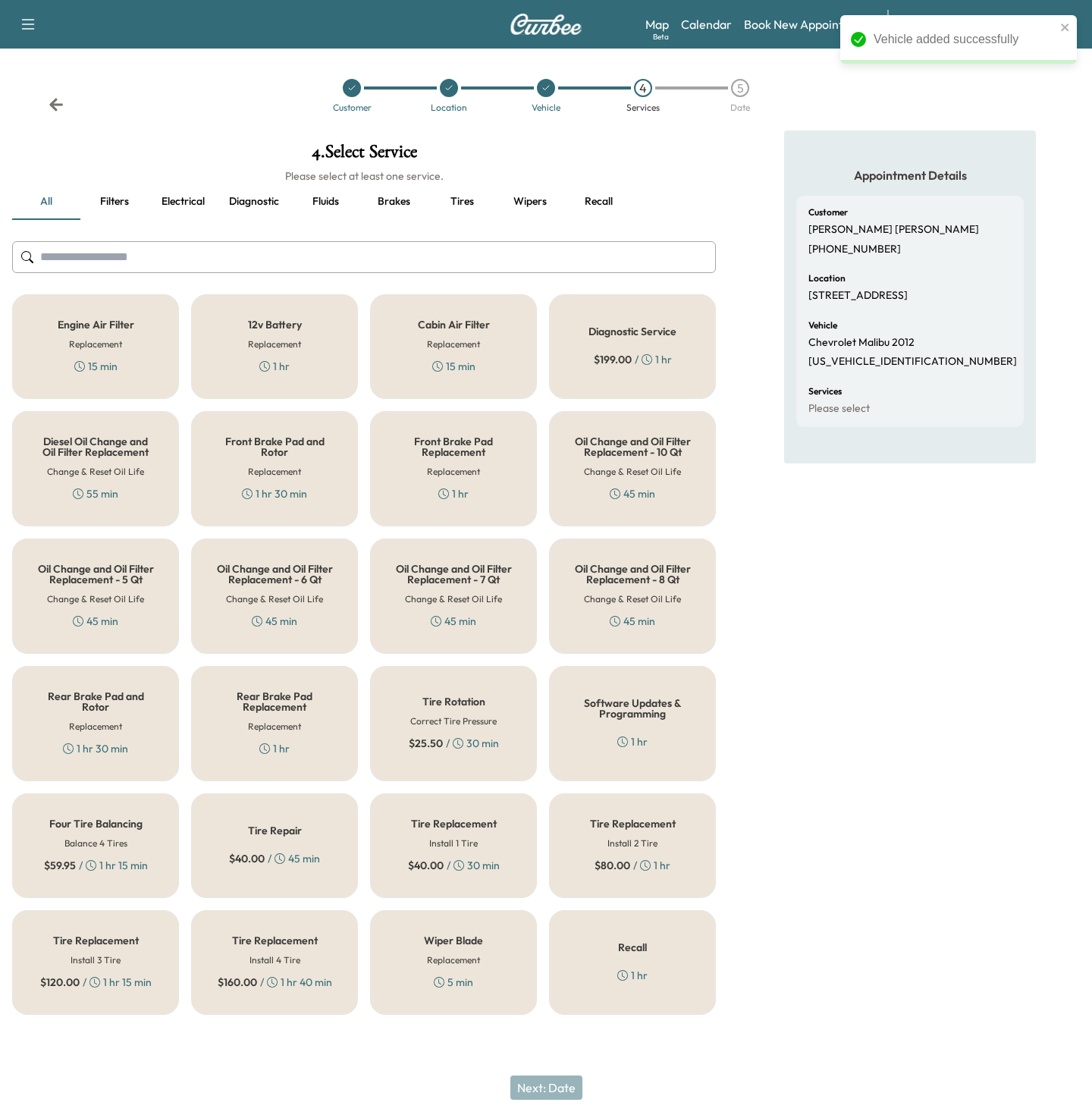
click at [436, 325] on h5 "Cabin Air Filter" at bounding box center [453, 325] width 72 height 11
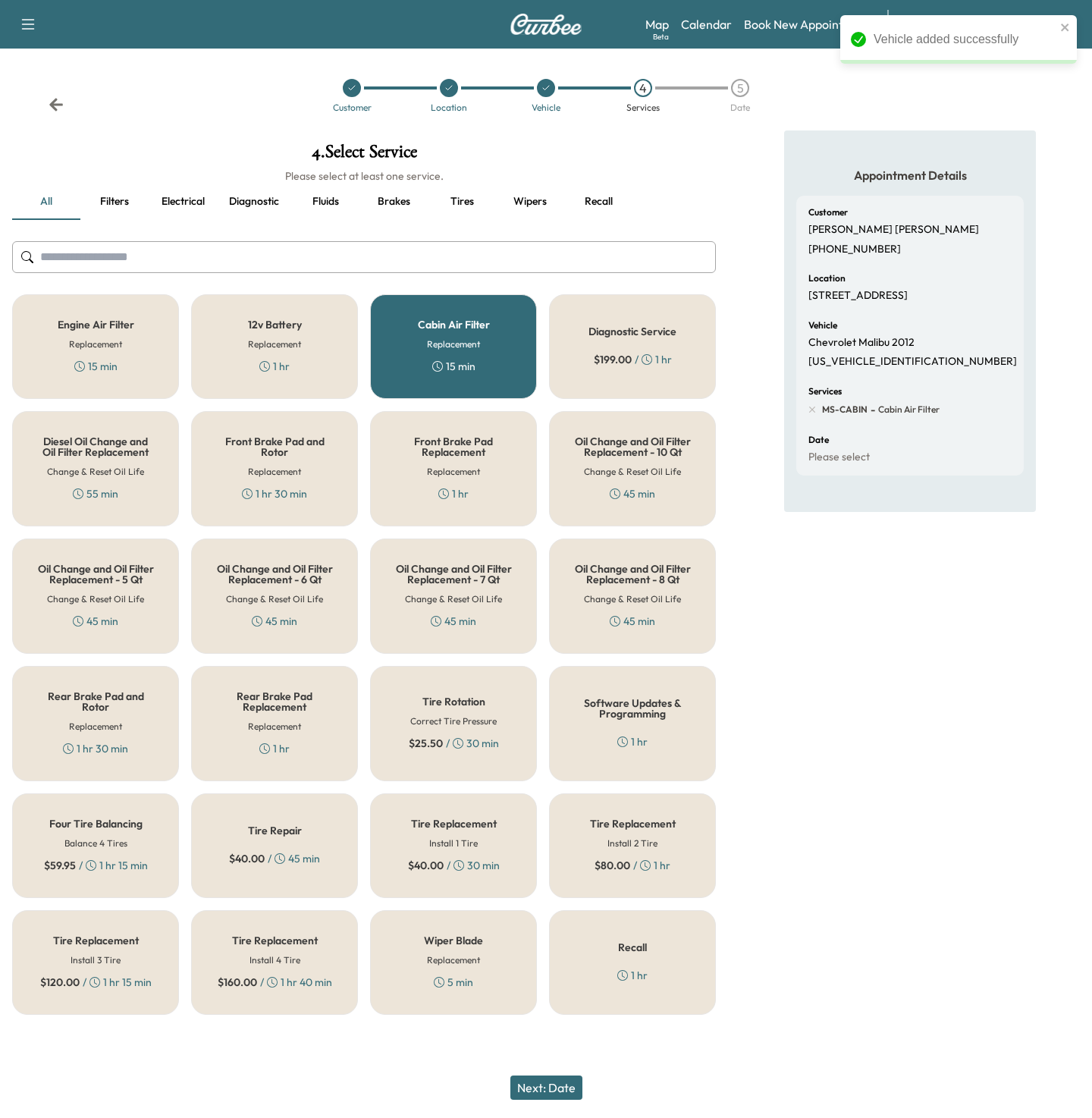
click at [532, 1091] on button "Next: Date" at bounding box center [546, 1087] width 72 height 24
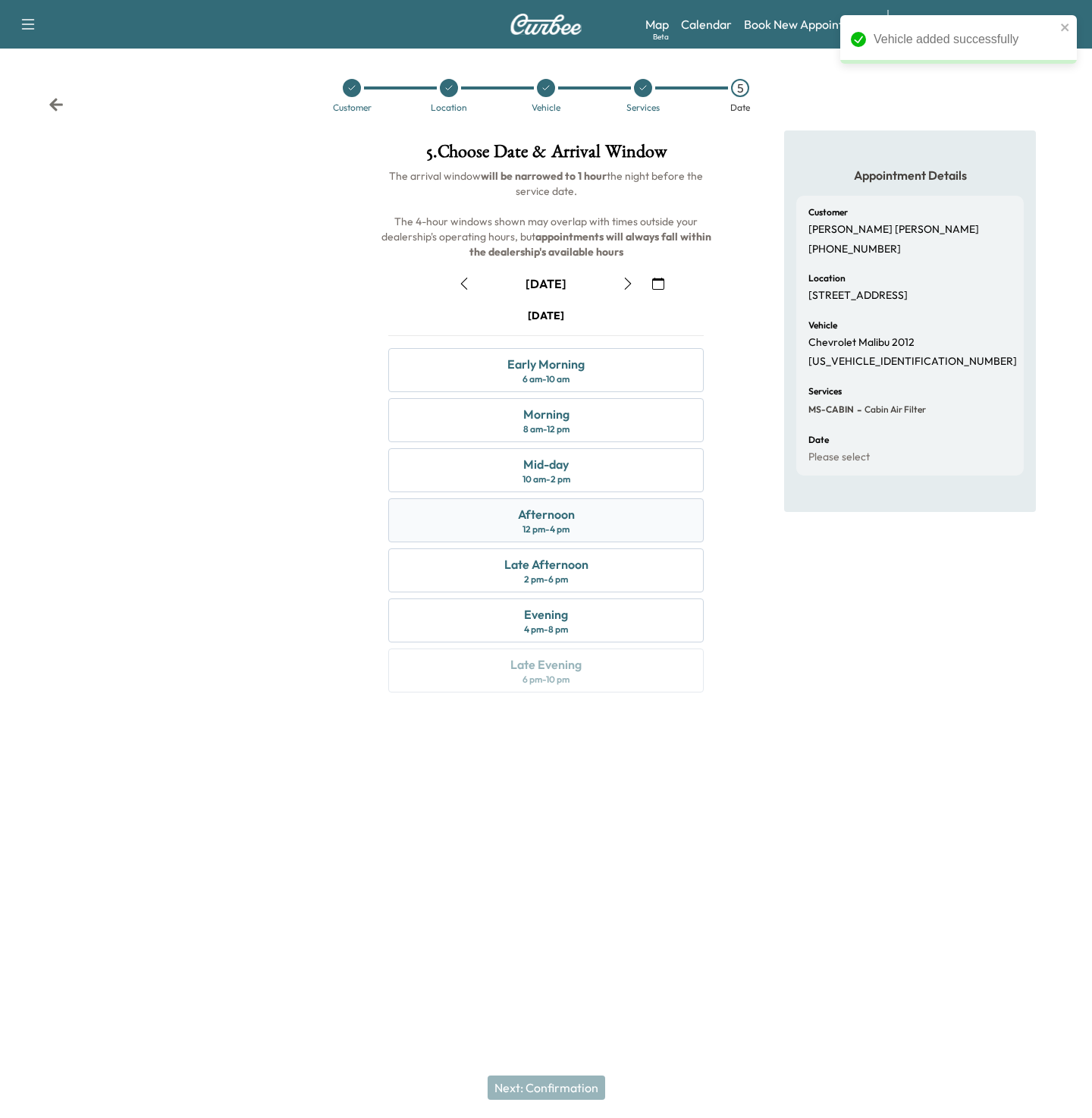
click at [546, 518] on div "Afternoon" at bounding box center [546, 514] width 57 height 18
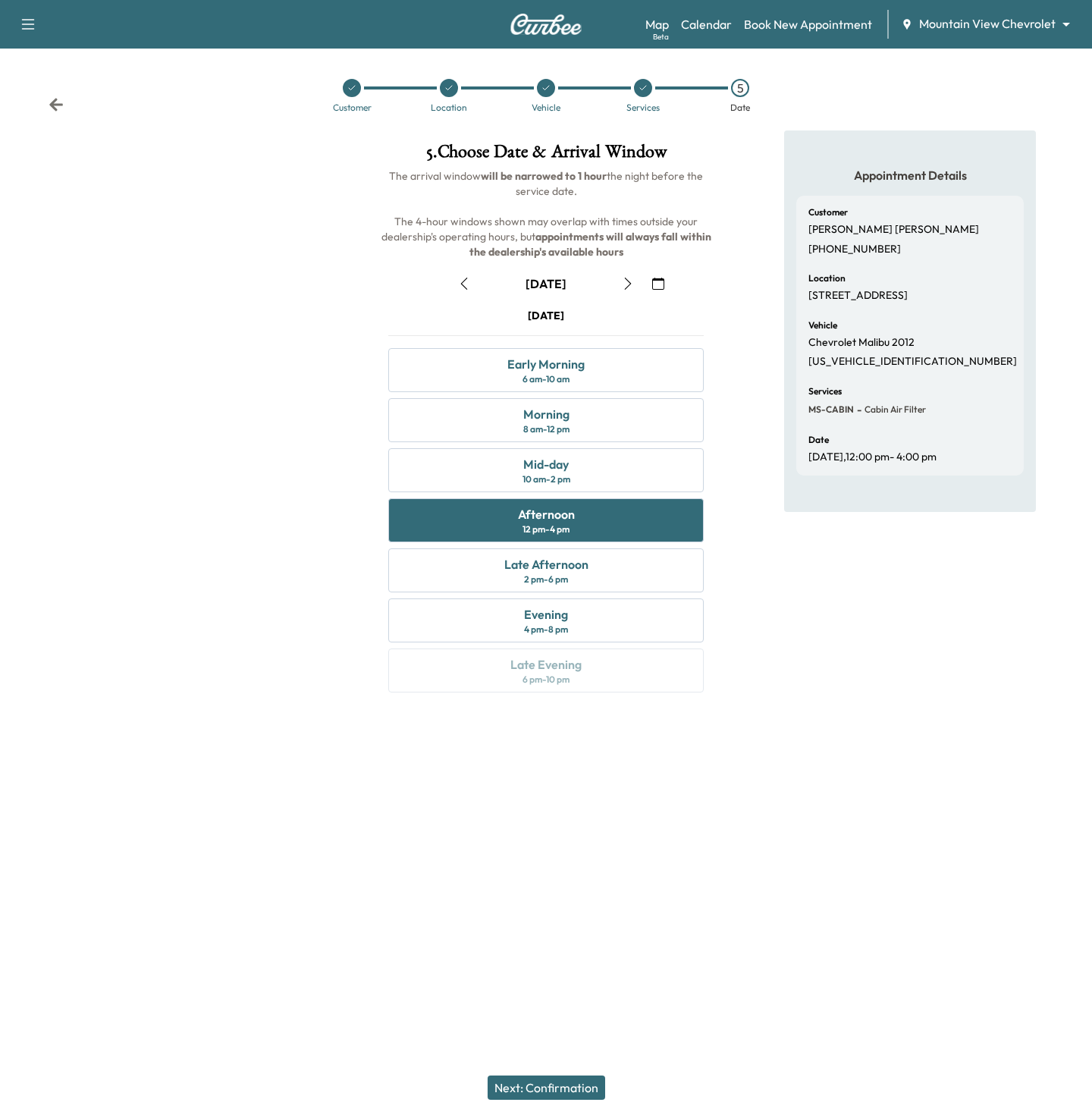
click at [546, 1082] on button "Next: Confirmation" at bounding box center [546, 1087] width 117 height 24
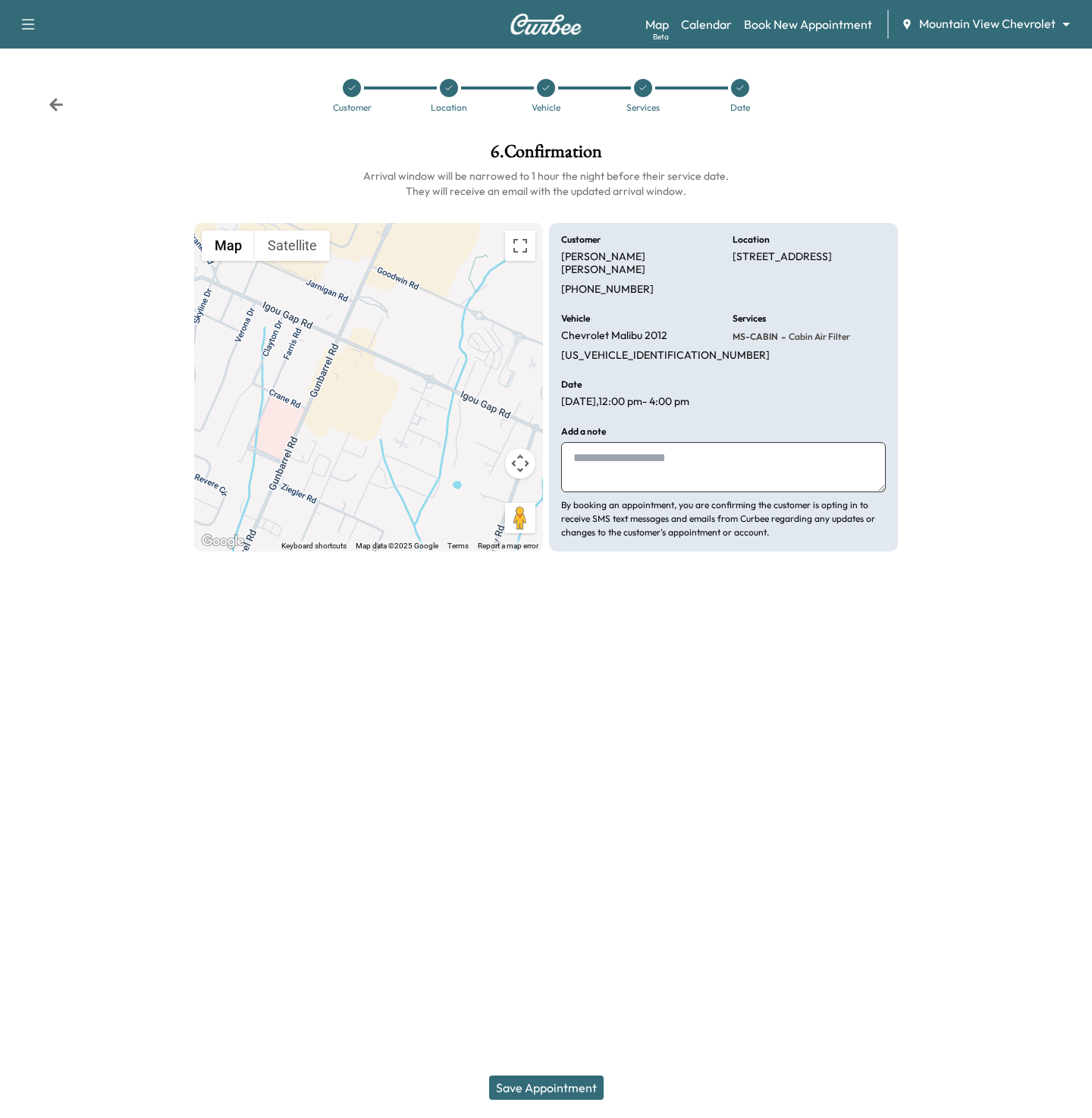
click at [565, 1087] on button "Save Appointment" at bounding box center [546, 1087] width 114 height 24
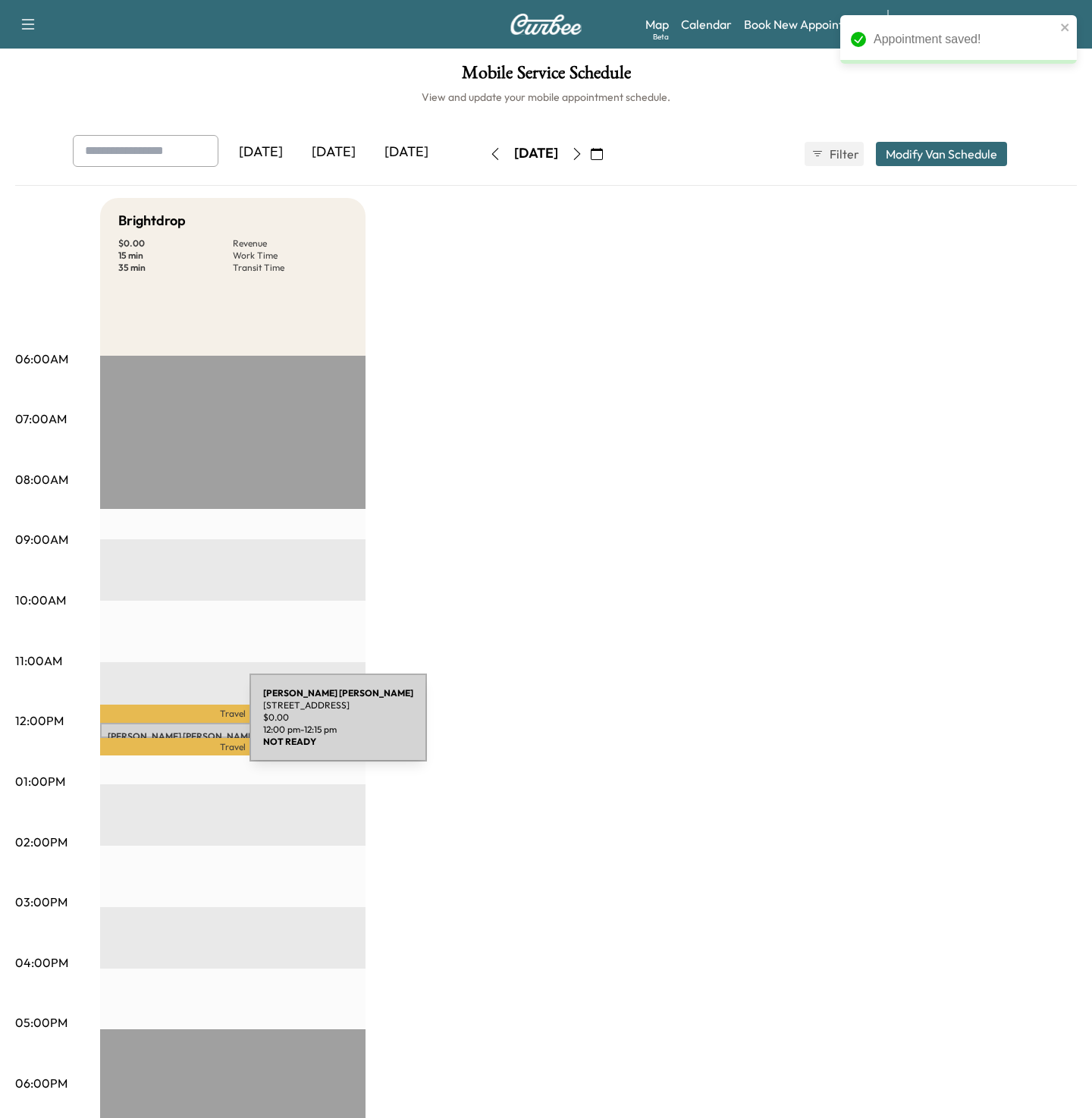
click at [136, 726] on div "Chris Mudd 1816 Gunbarrel Rd, Chattanooga, TN 37421, USA $ 0.00 12:00 pm - 12:1…" at bounding box center [233, 730] width 266 height 15
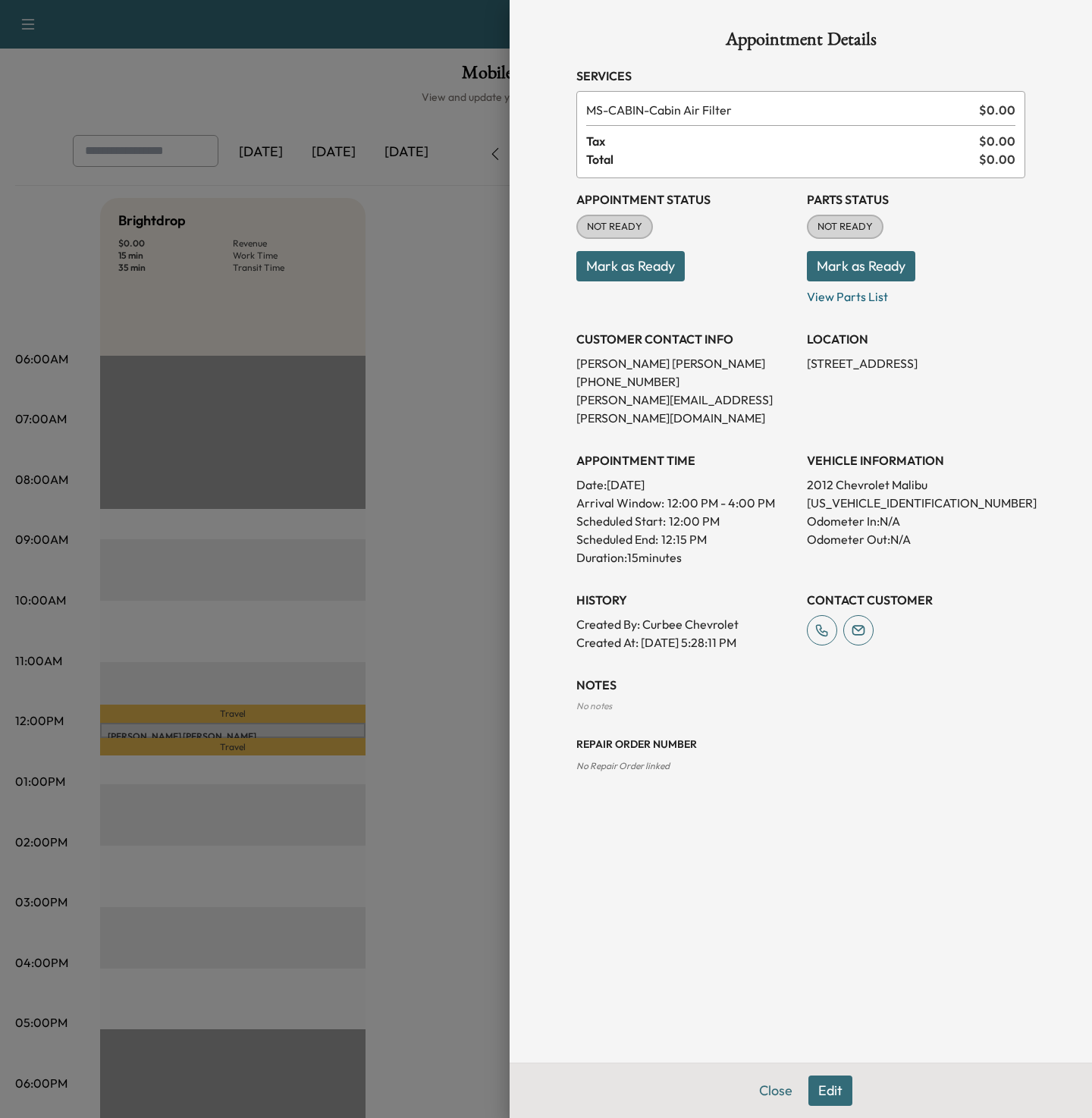
click at [847, 1094] on button "Edit" at bounding box center [830, 1090] width 44 height 30
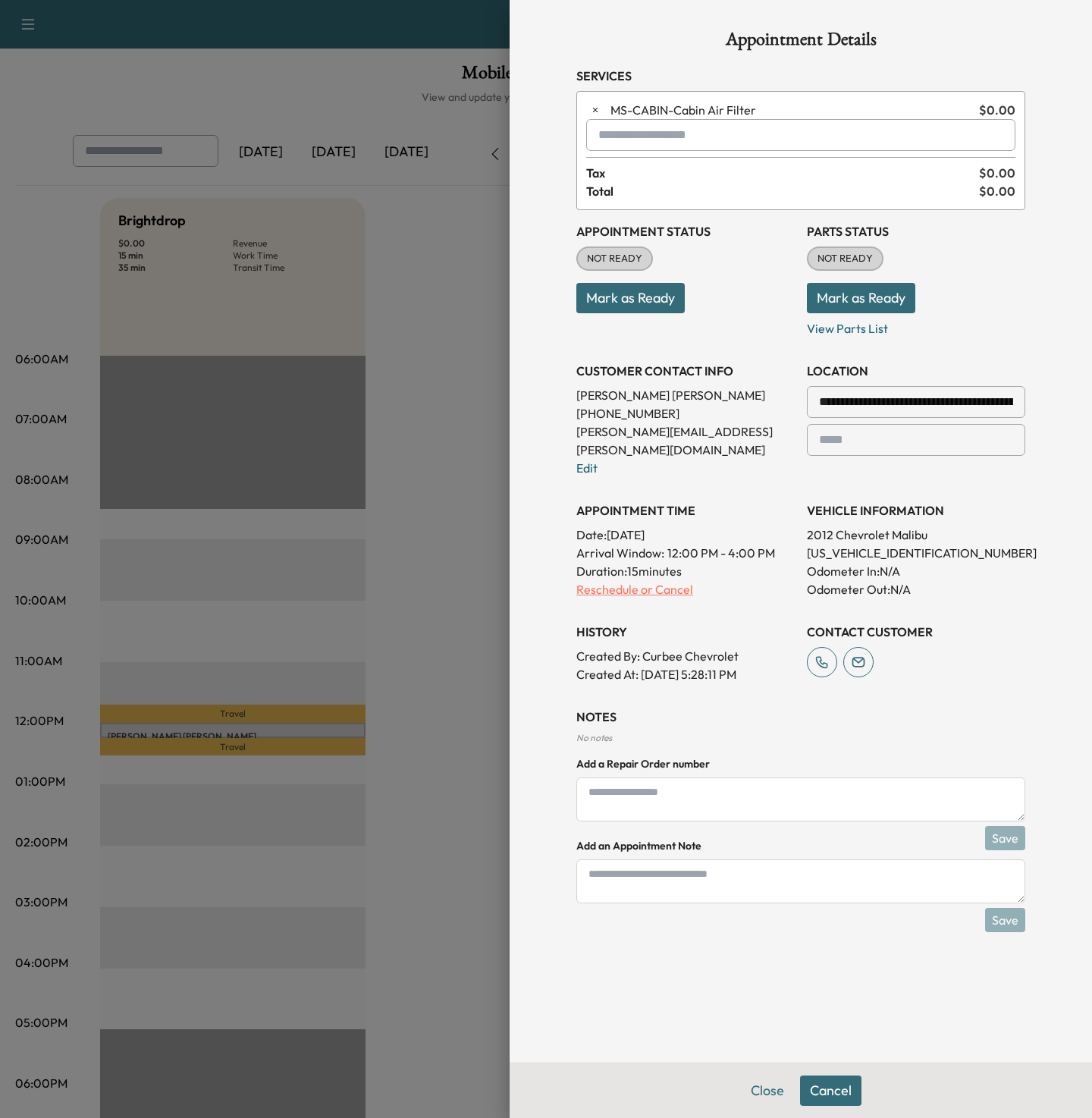
click at [621, 580] on p "Reschedule or Cancel" at bounding box center [685, 589] width 218 height 18
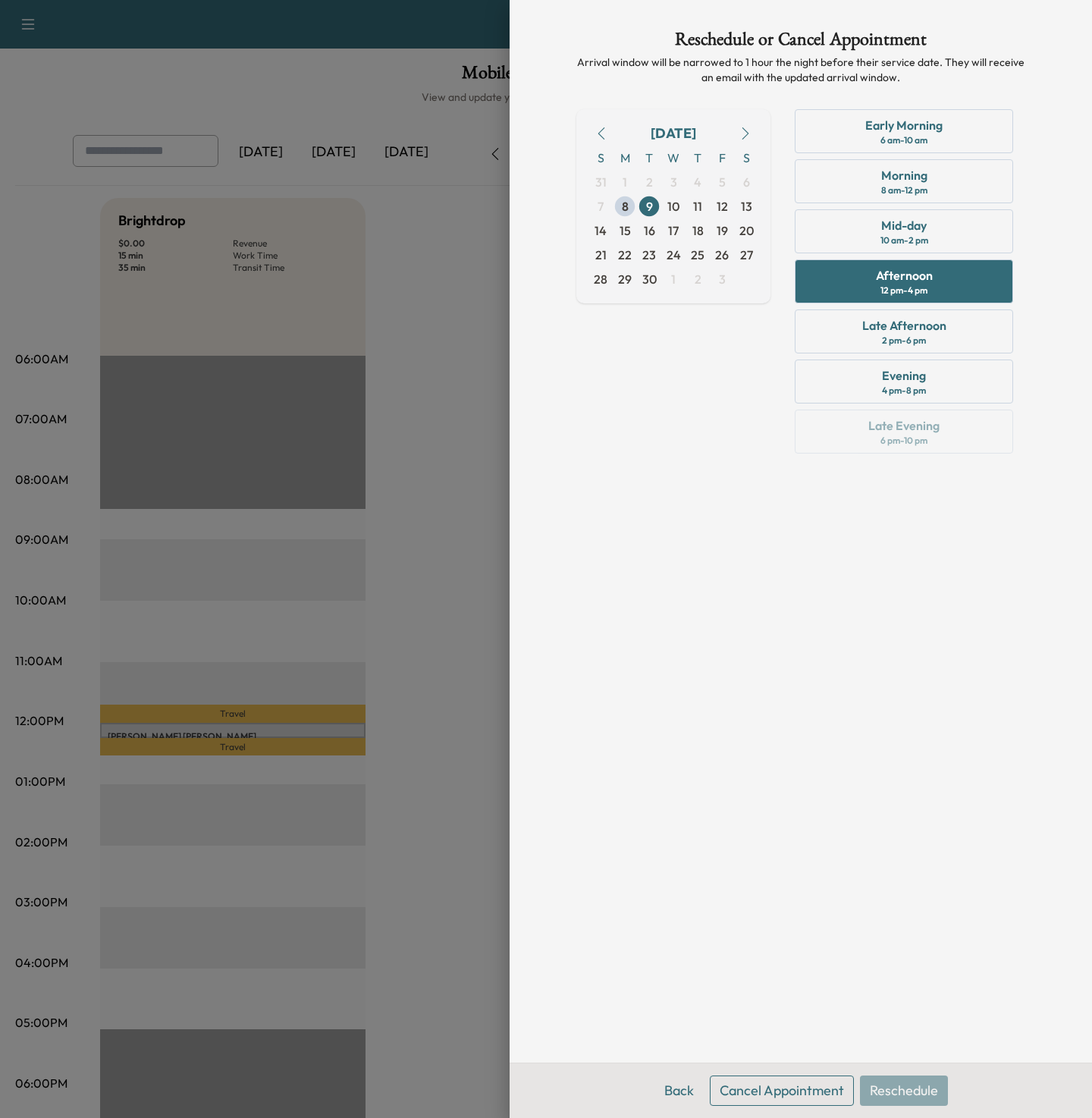
click at [799, 1093] on button "Cancel Appointment" at bounding box center [782, 1090] width 144 height 30
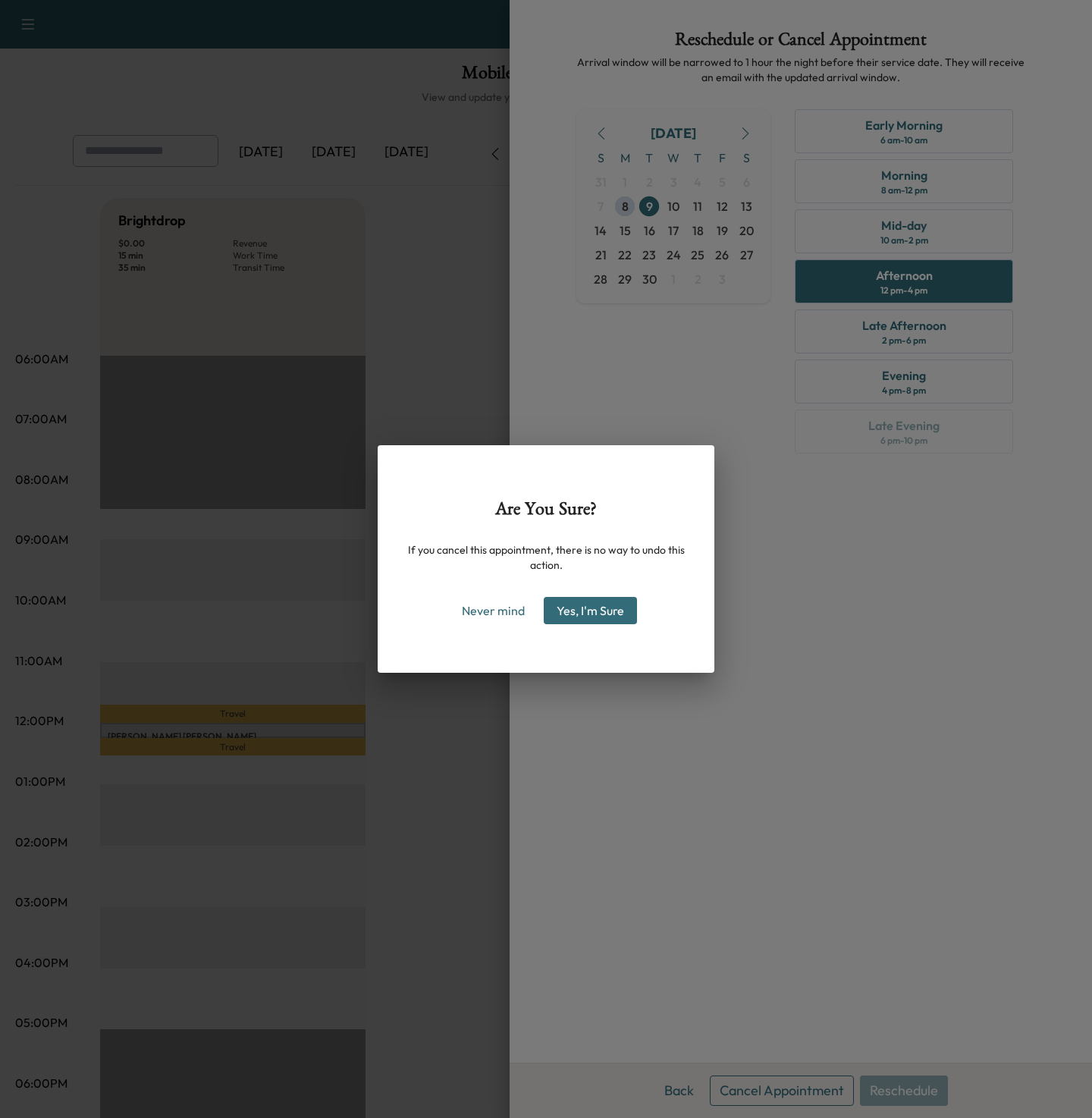
click at [596, 604] on button "Yes, I'm Sure" at bounding box center [590, 610] width 93 height 28
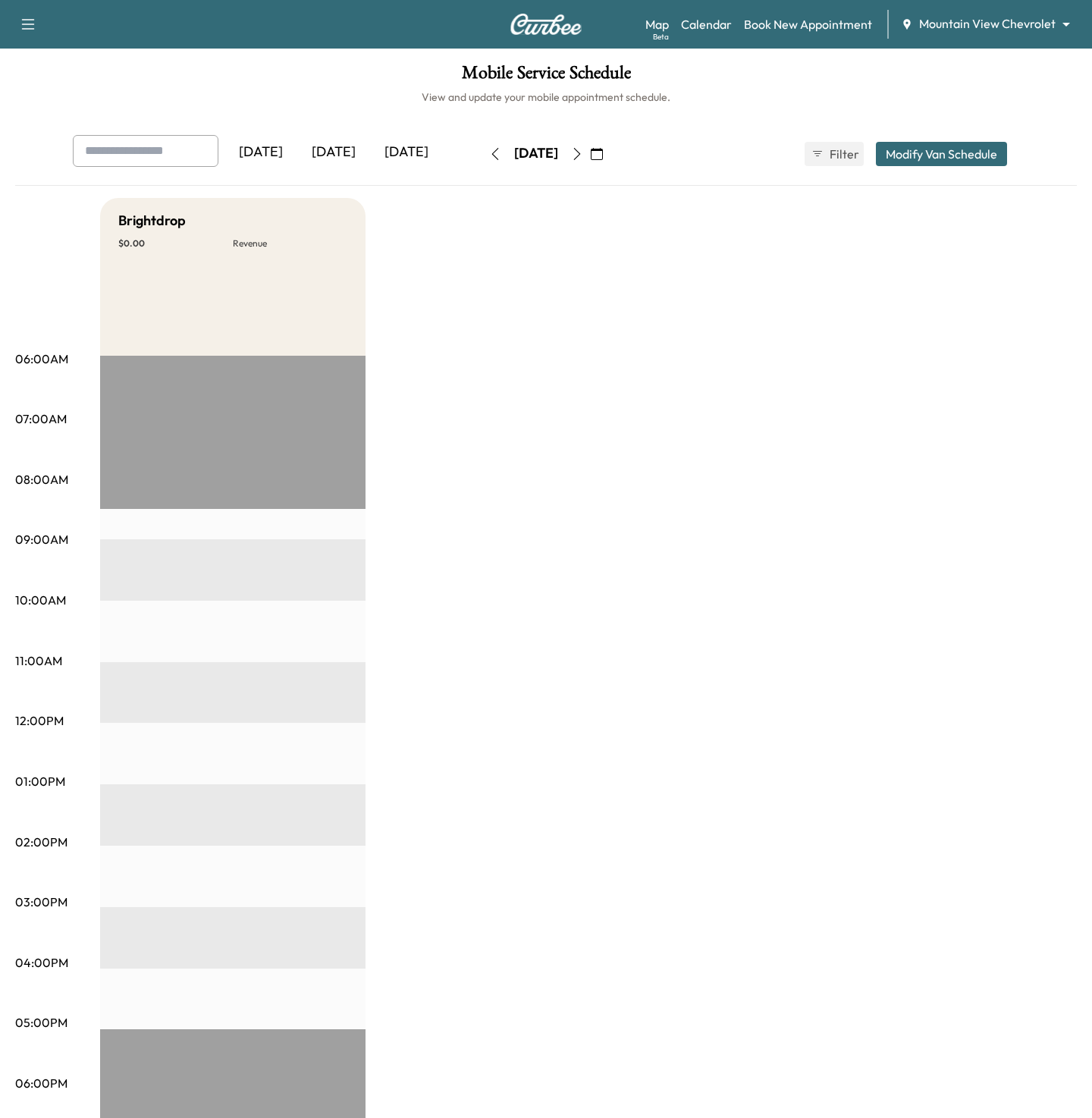
click at [744, 411] on div "Brightdrop $ 0.00 Revenue EST Start" at bounding box center [588, 767] width 977 height 1138
